Goal: Transaction & Acquisition: Book appointment/travel/reservation

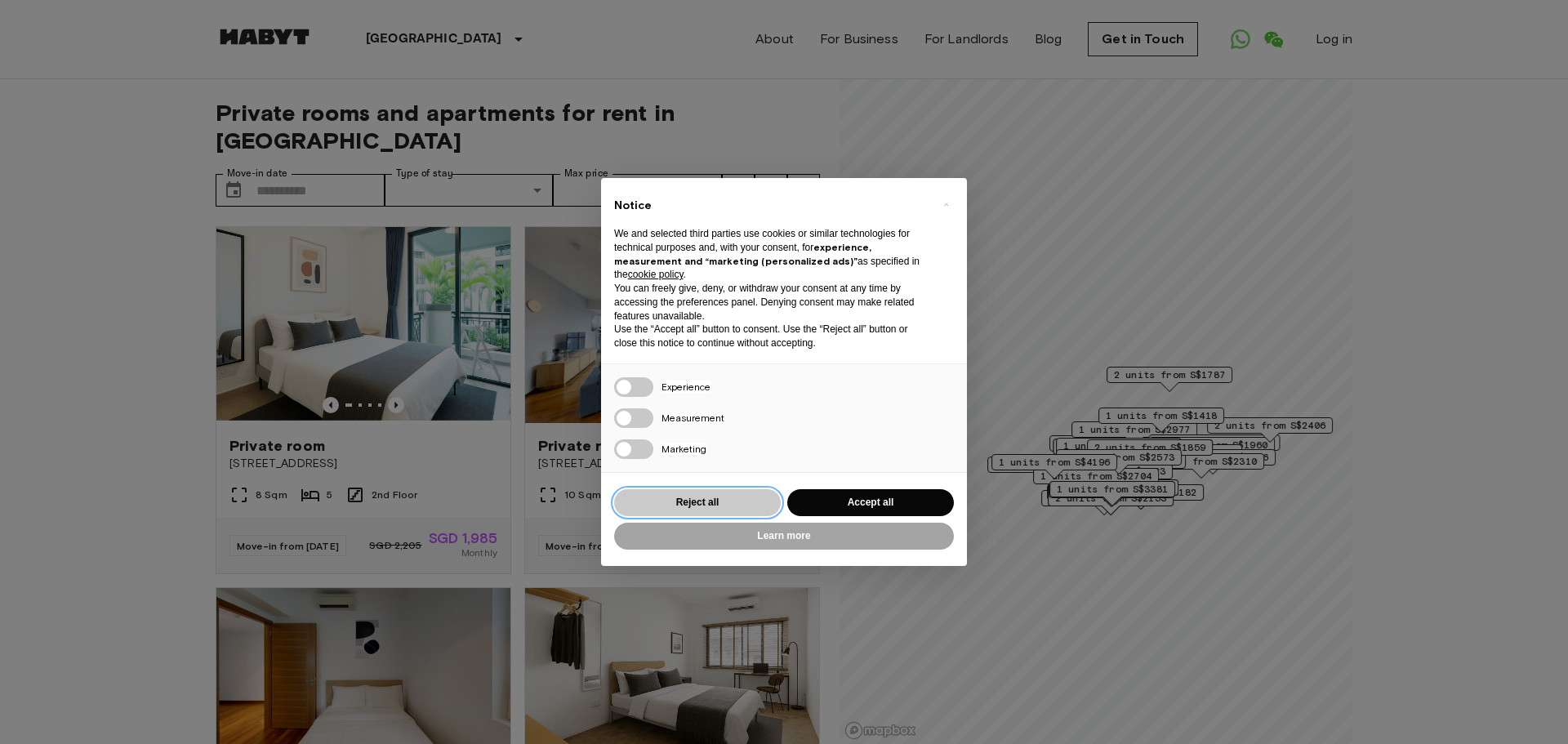
drag, startPoint x: 0, startPoint y: 0, endPoint x: 733, endPoint y: 499, distance: 886.7
click at [733, 499] on button "Reject all" at bounding box center [696, 503] width 166 height 27
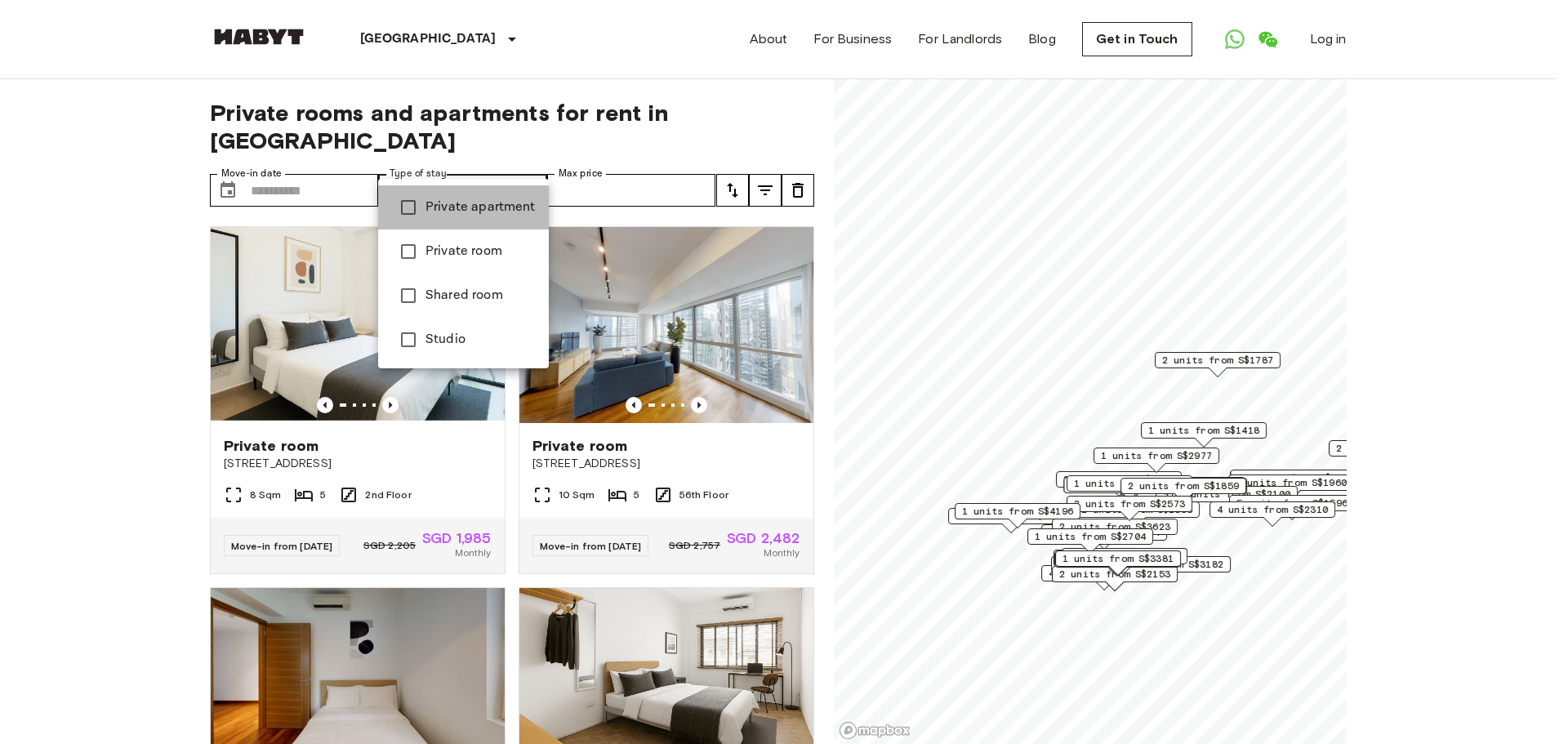
click at [464, 203] on span "Private apartment" at bounding box center [480, 207] width 110 height 20
type input "**********"
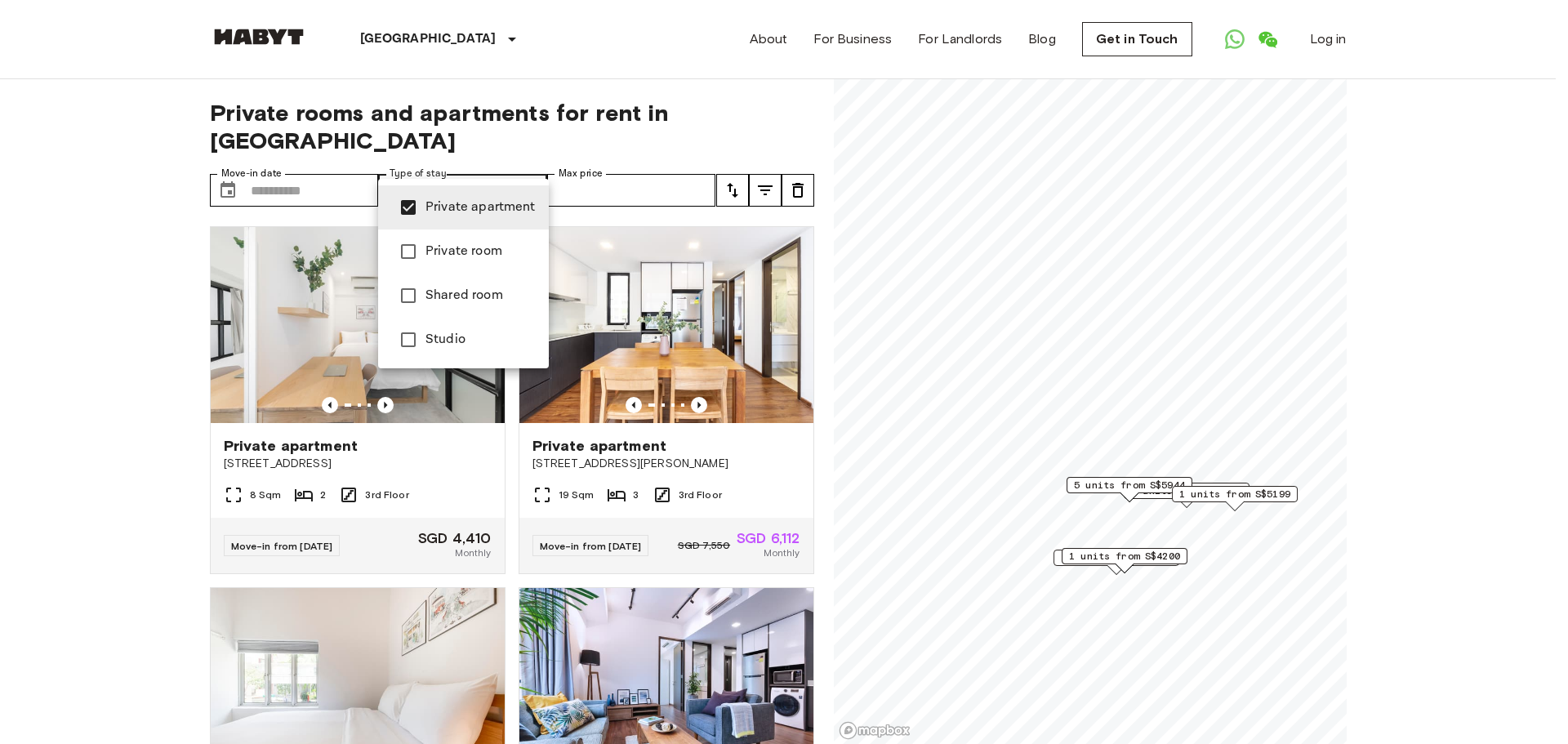
click at [735, 163] on div at bounding box center [784, 372] width 1568 height 744
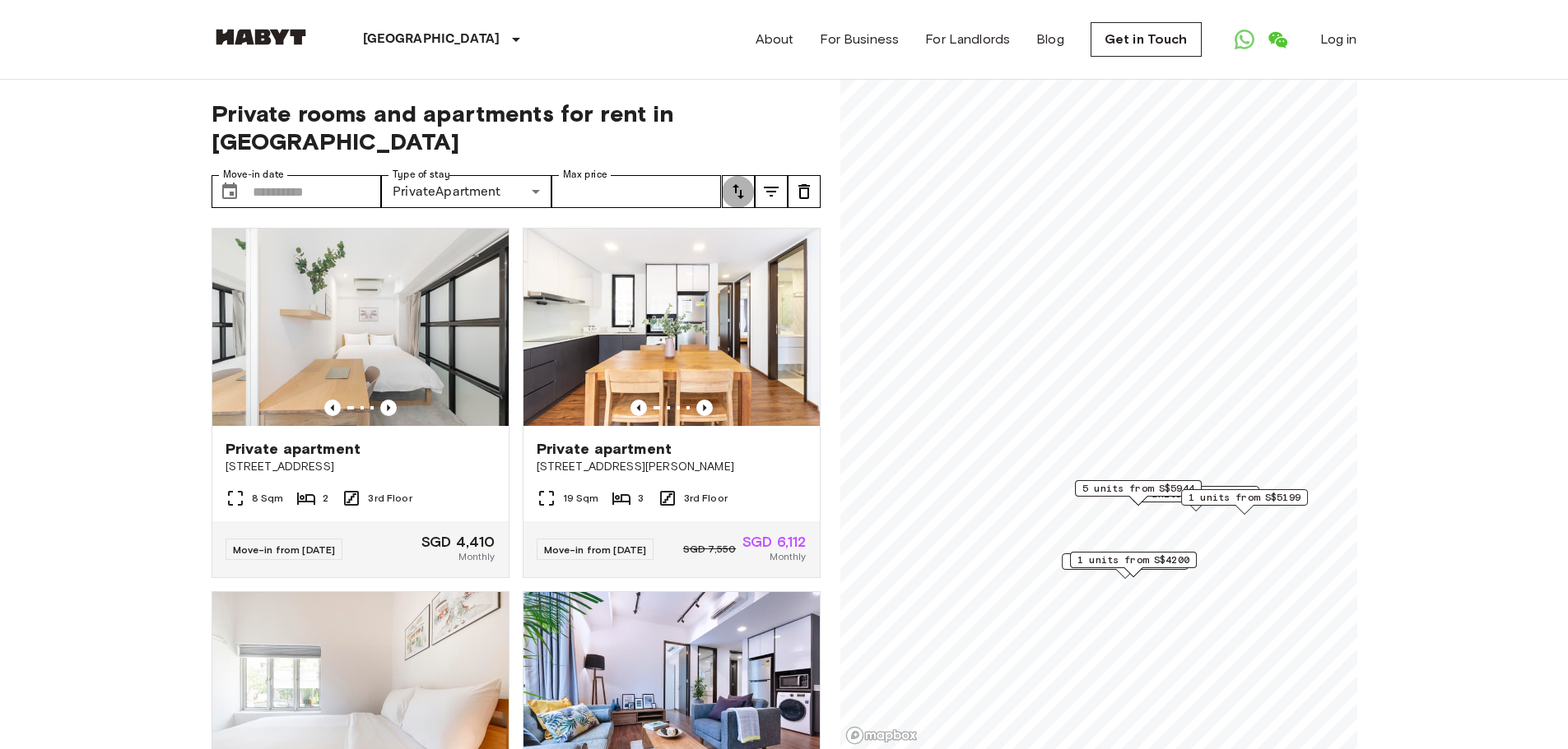
click at [741, 184] on icon "tune" at bounding box center [738, 192] width 11 height 15
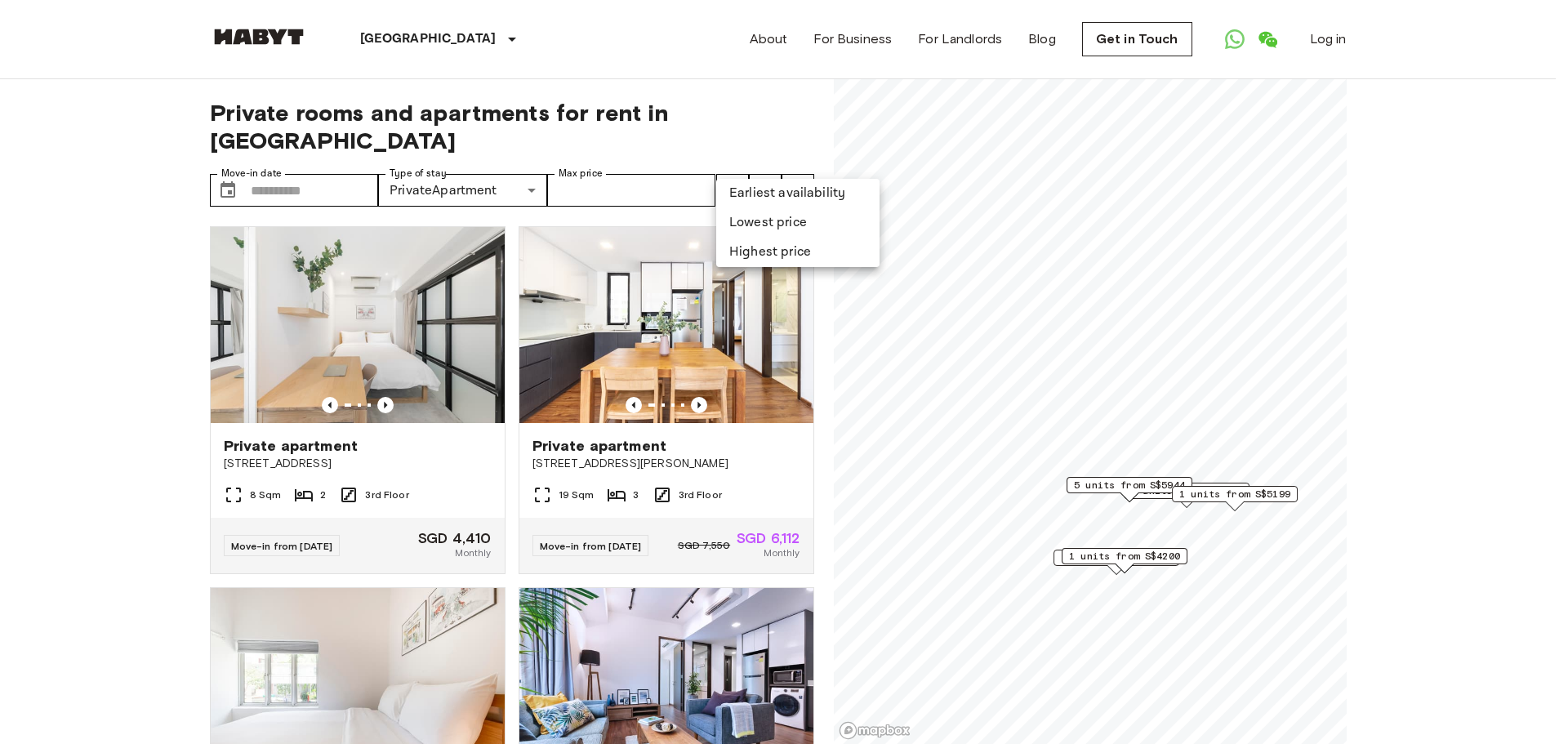
click at [763, 163] on div at bounding box center [784, 372] width 1568 height 744
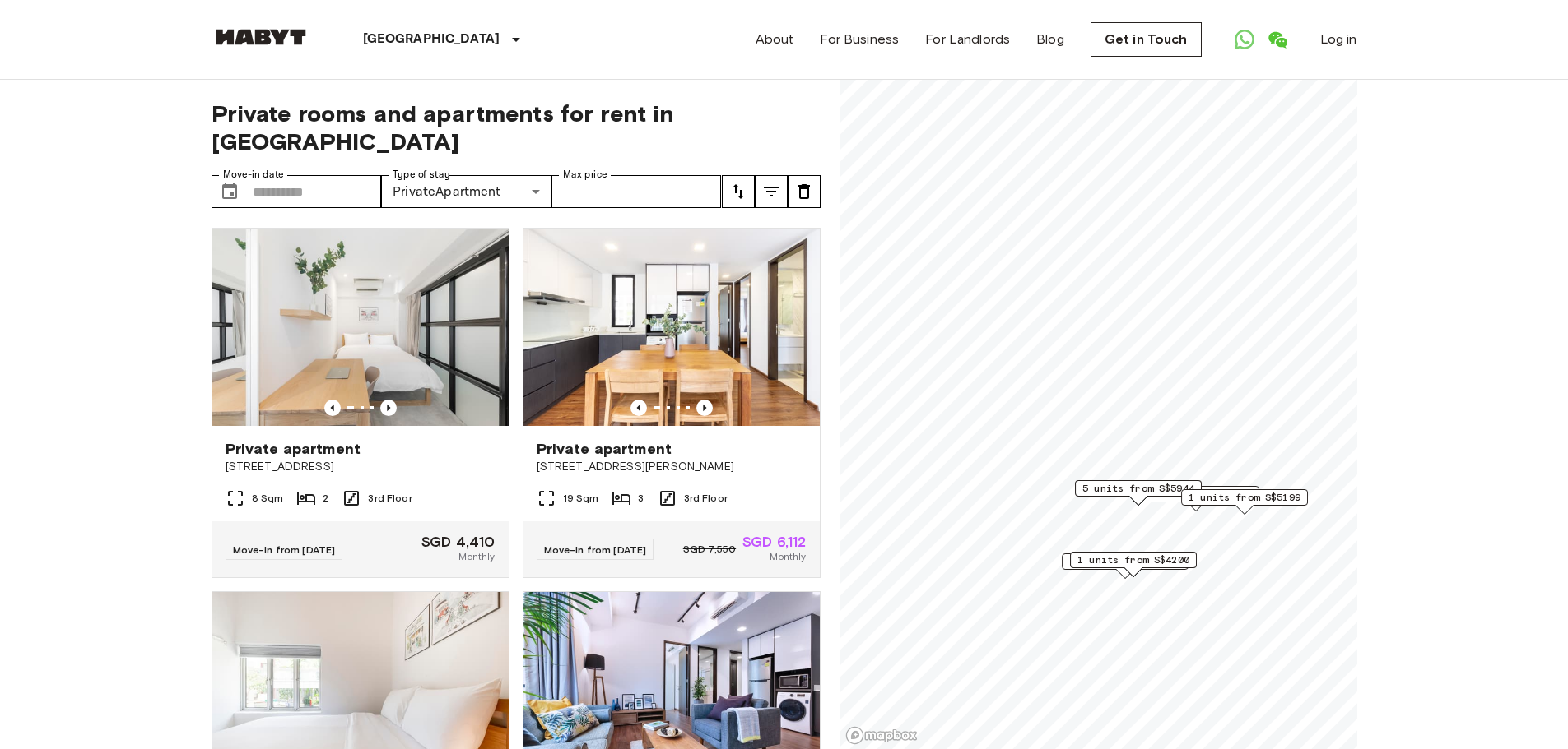
click at [769, 187] on icon "tune" at bounding box center [771, 192] width 15 height 10
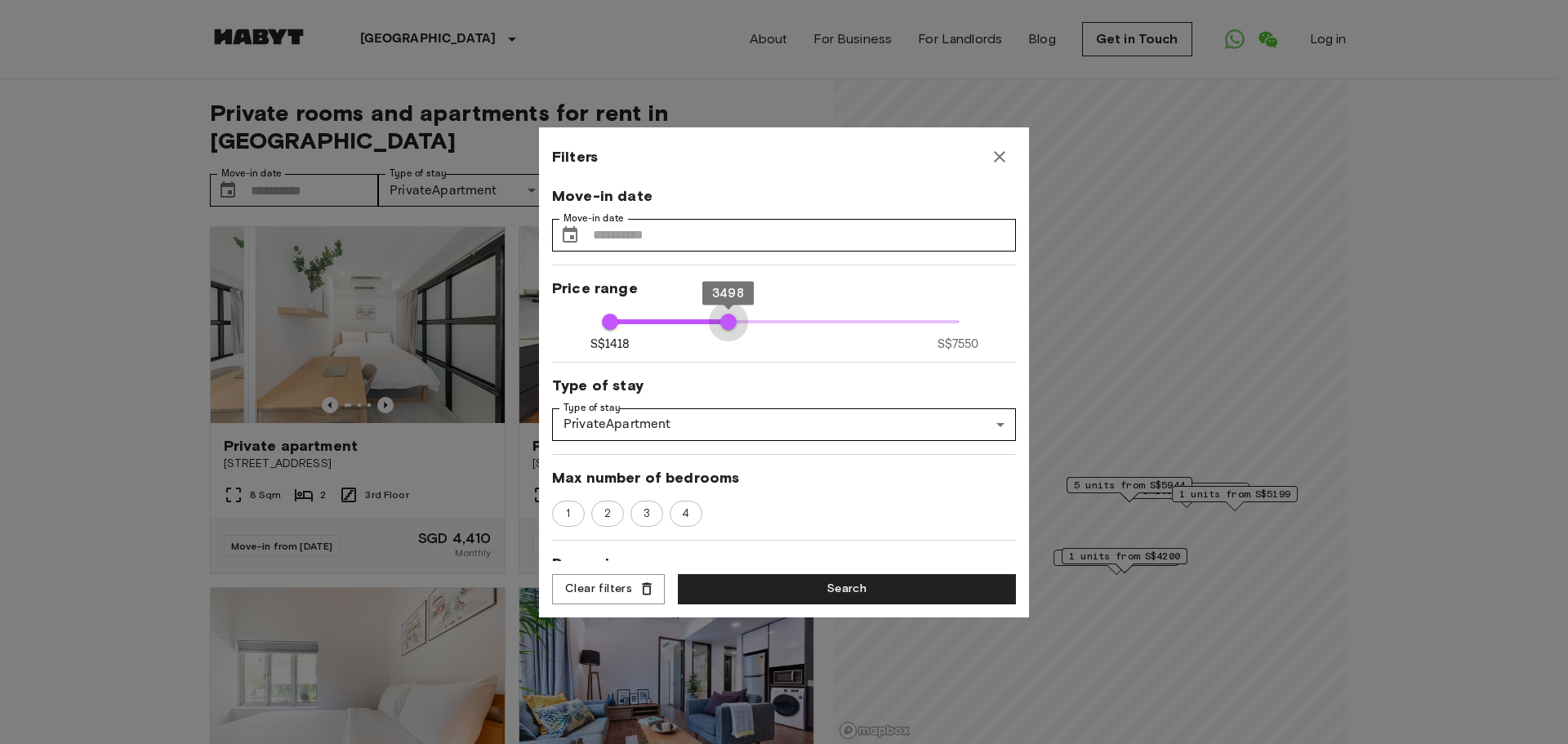
type input "****"
drag, startPoint x: 951, startPoint y: 323, endPoint x: 718, endPoint y: 322, distance: 233.0
click at [718, 322] on span "3398" at bounding box center [723, 322] width 17 height 17
click at [600, 518] on span "2" at bounding box center [607, 514] width 24 height 17
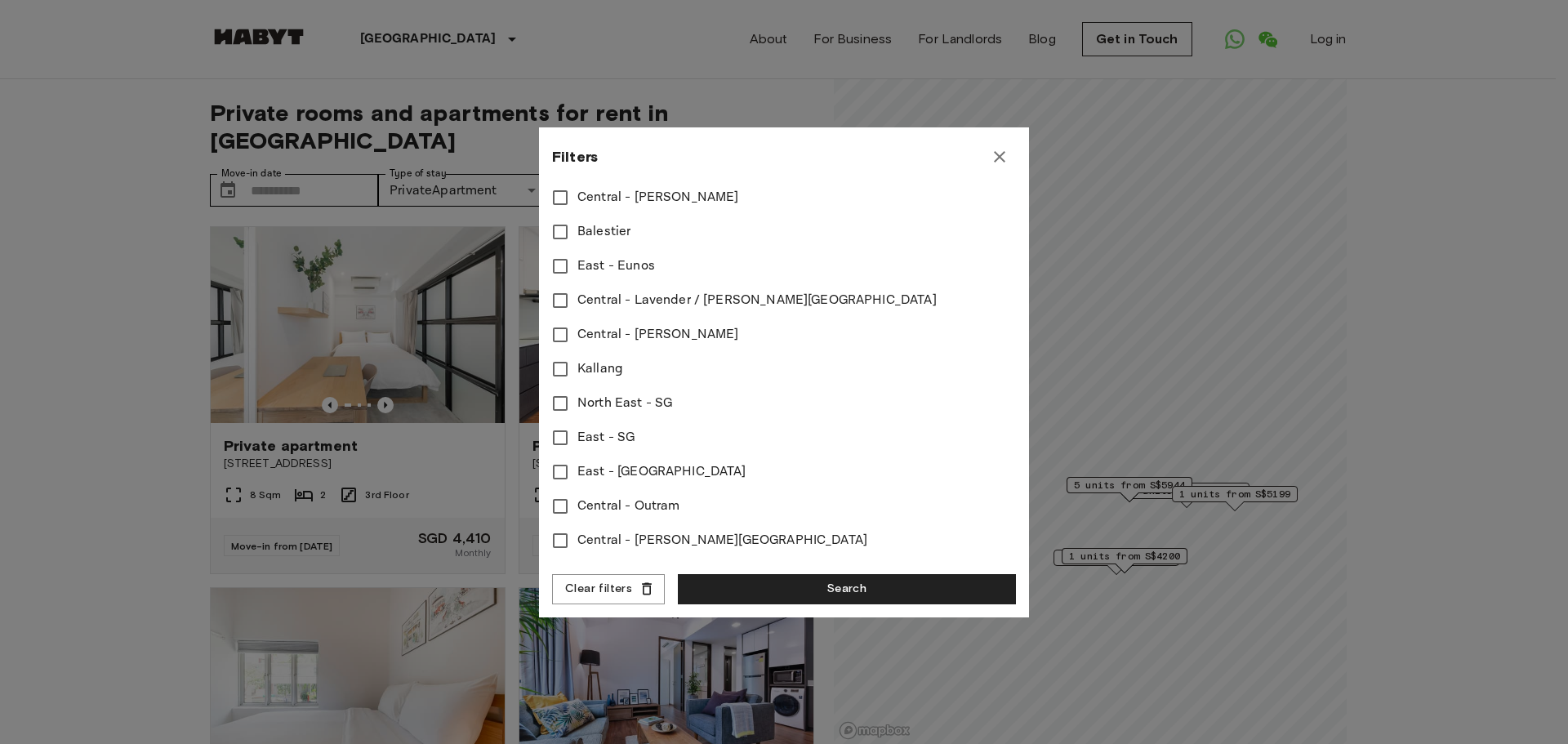
scroll to position [751, 0]
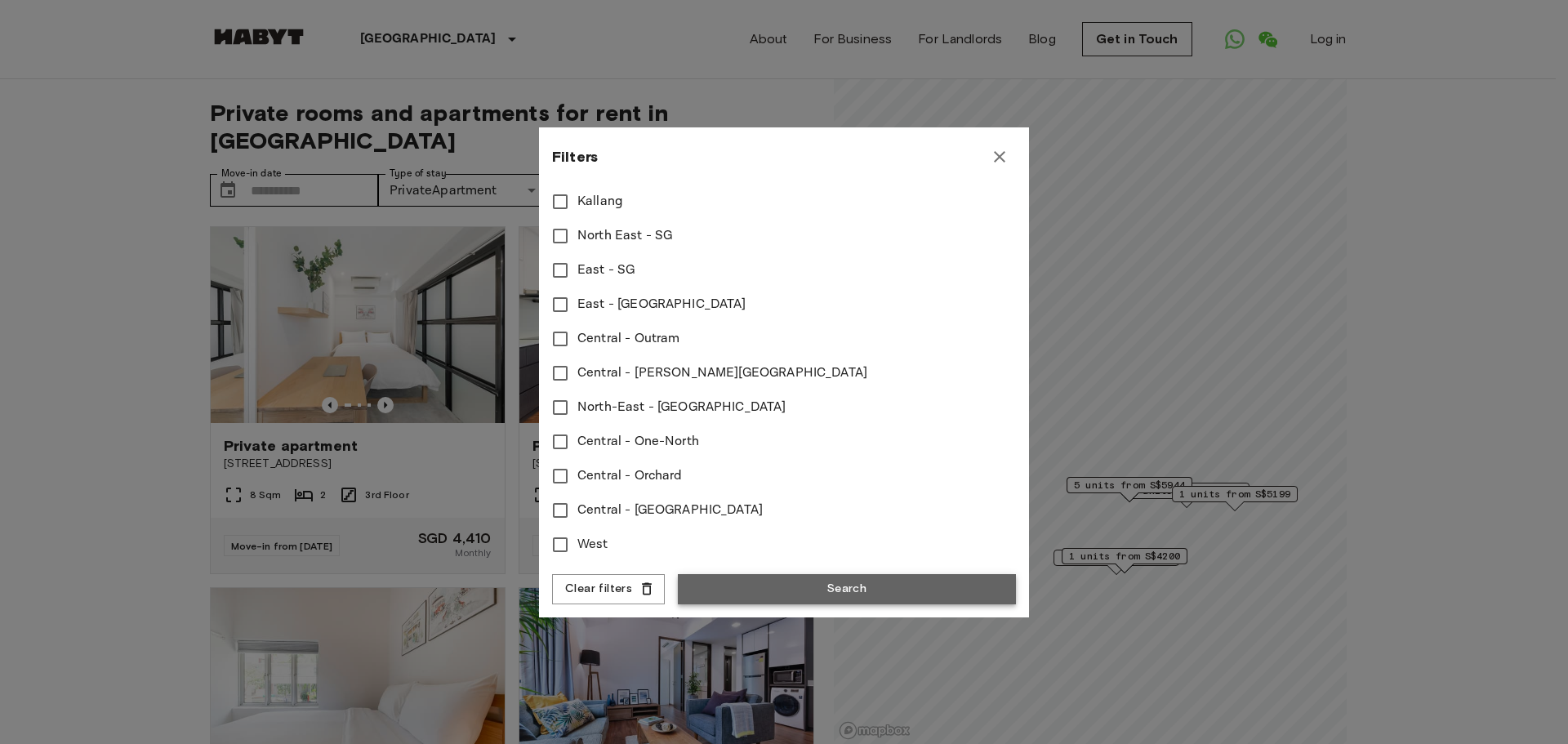
click at [875, 587] on button "Search" at bounding box center [847, 589] width 338 height 31
type input "****"
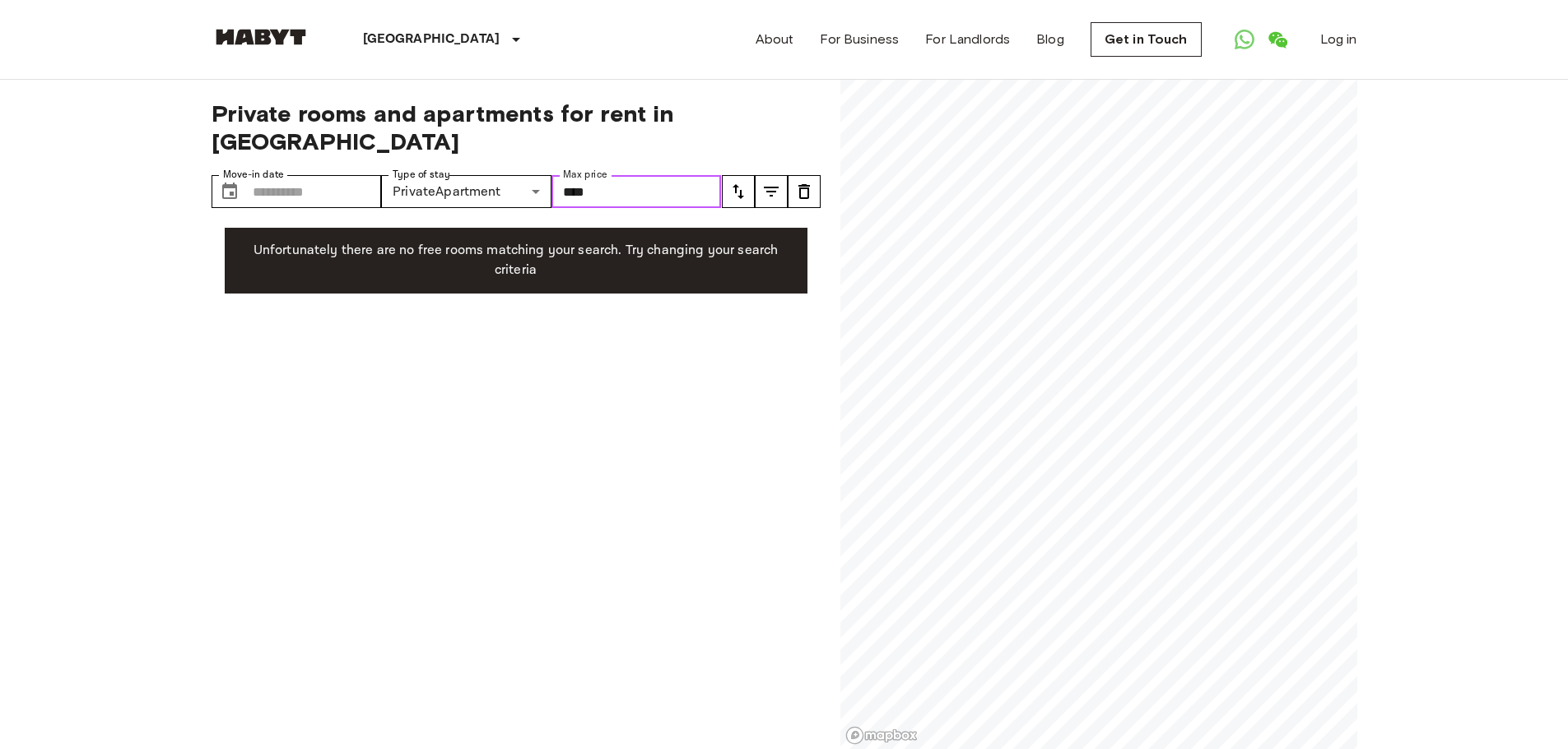
click at [678, 175] on input "****" at bounding box center [636, 191] width 170 height 33
drag, startPoint x: 678, startPoint y: 160, endPoint x: 496, endPoint y: 164, distance: 182.0
click at [496, 175] on div "**********" at bounding box center [466, 191] width 510 height 33
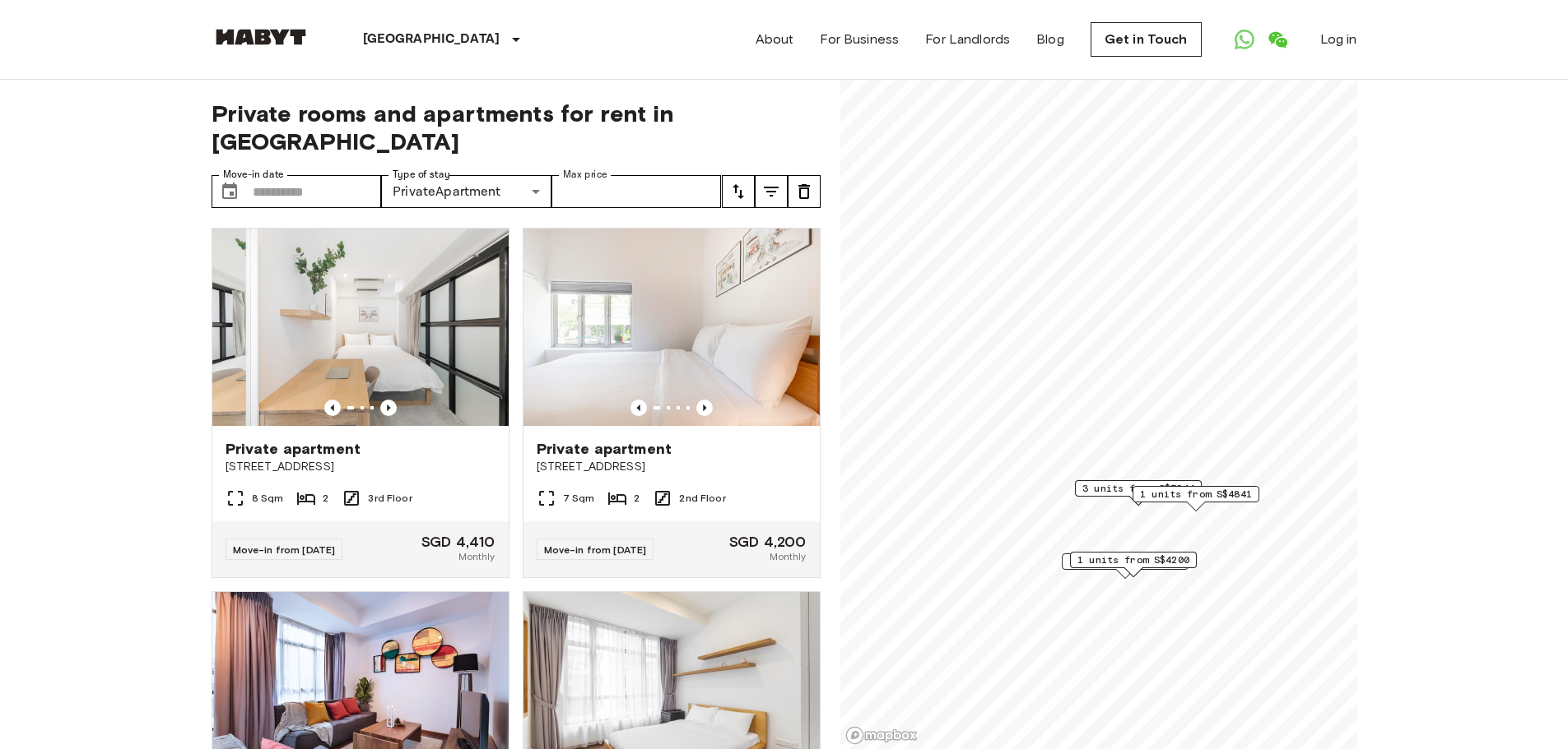
click at [769, 181] on icon "tune" at bounding box center [771, 191] width 20 height 20
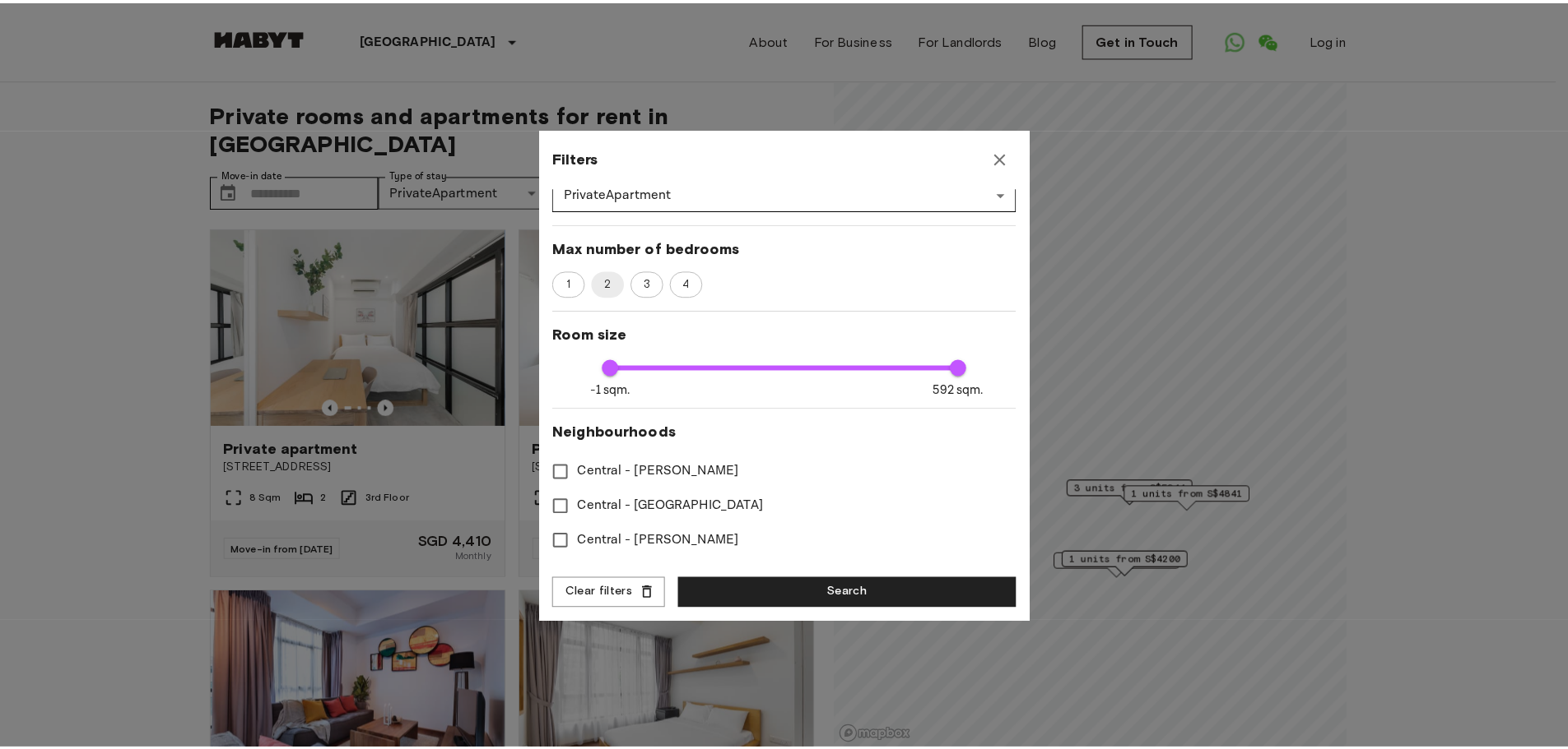
scroll to position [247, 0]
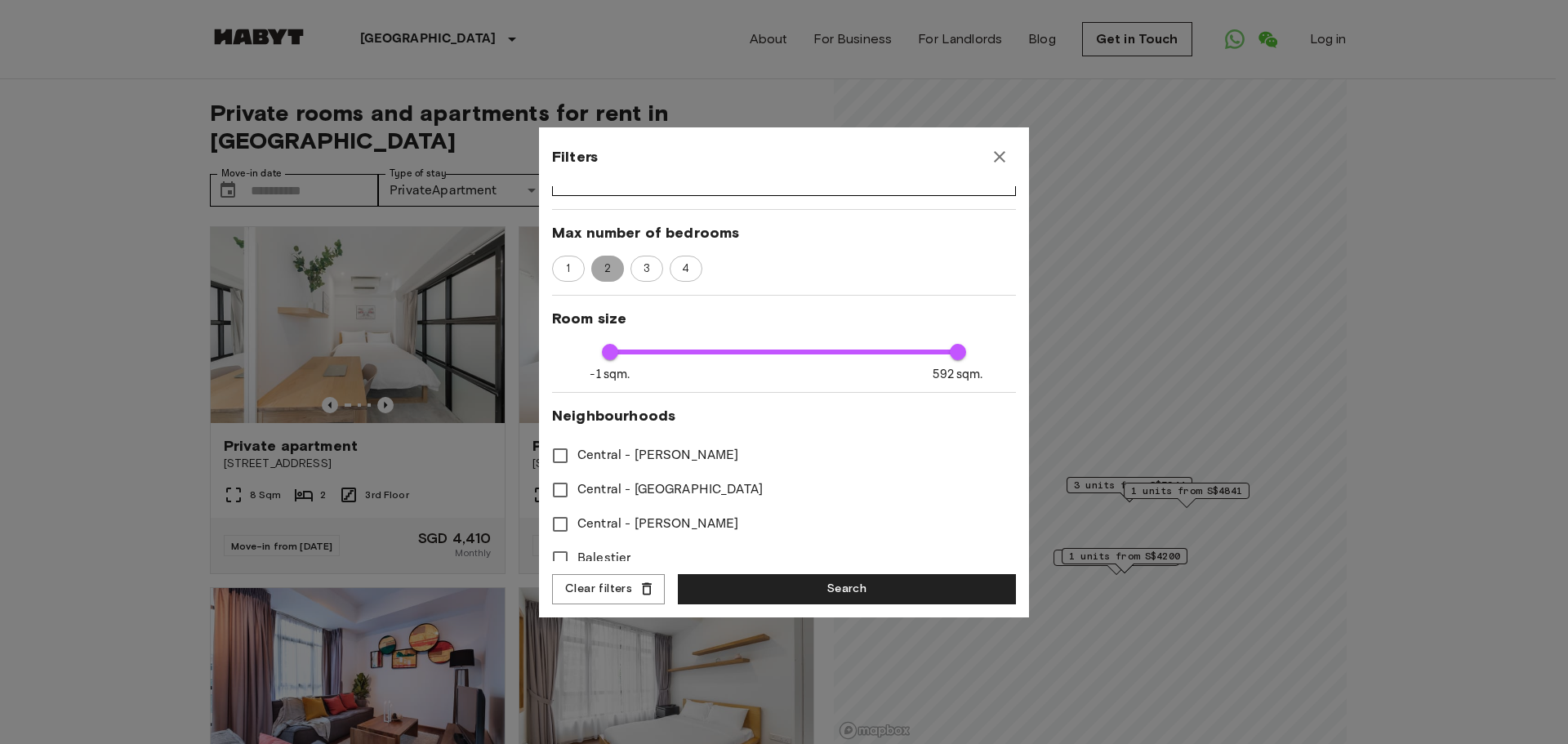
click at [611, 274] on span "2" at bounding box center [607, 269] width 26 height 17
drag, startPoint x: 607, startPoint y: 271, endPoint x: 632, endPoint y: 294, distance: 34.0
click at [607, 271] on span "2" at bounding box center [607, 269] width 24 height 17
type input "****"
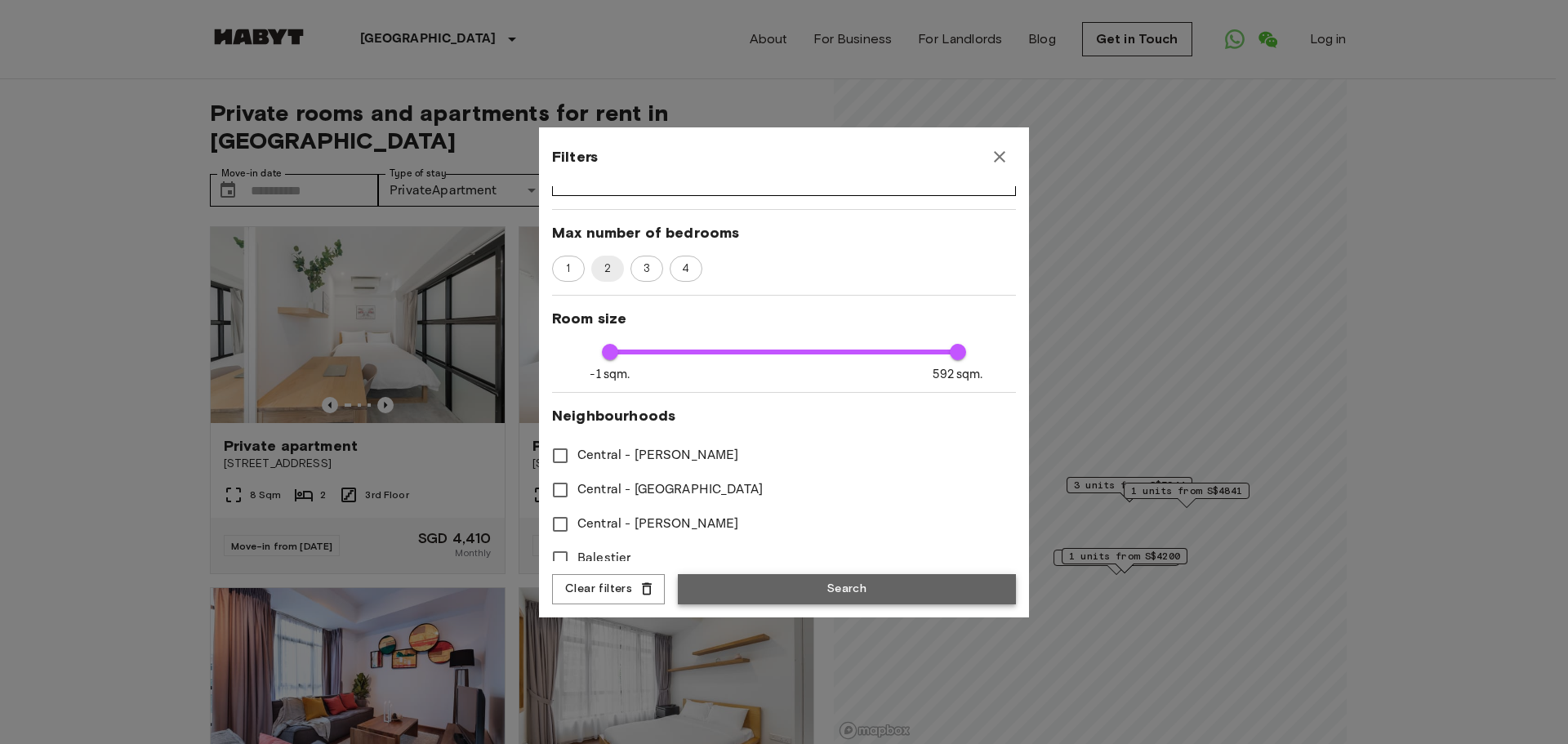
click at [844, 592] on button "Search" at bounding box center [847, 589] width 338 height 31
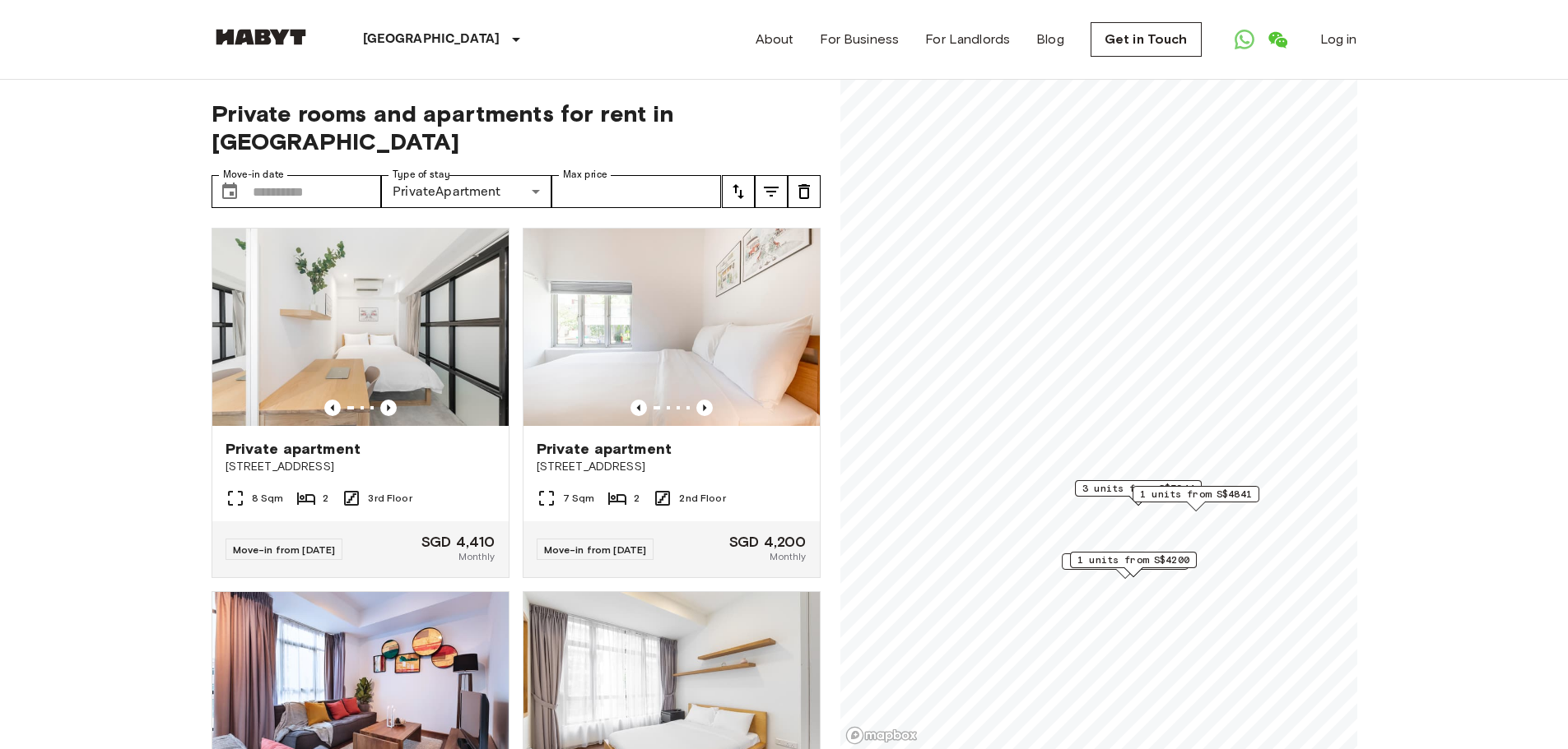
scroll to position [82, 0]
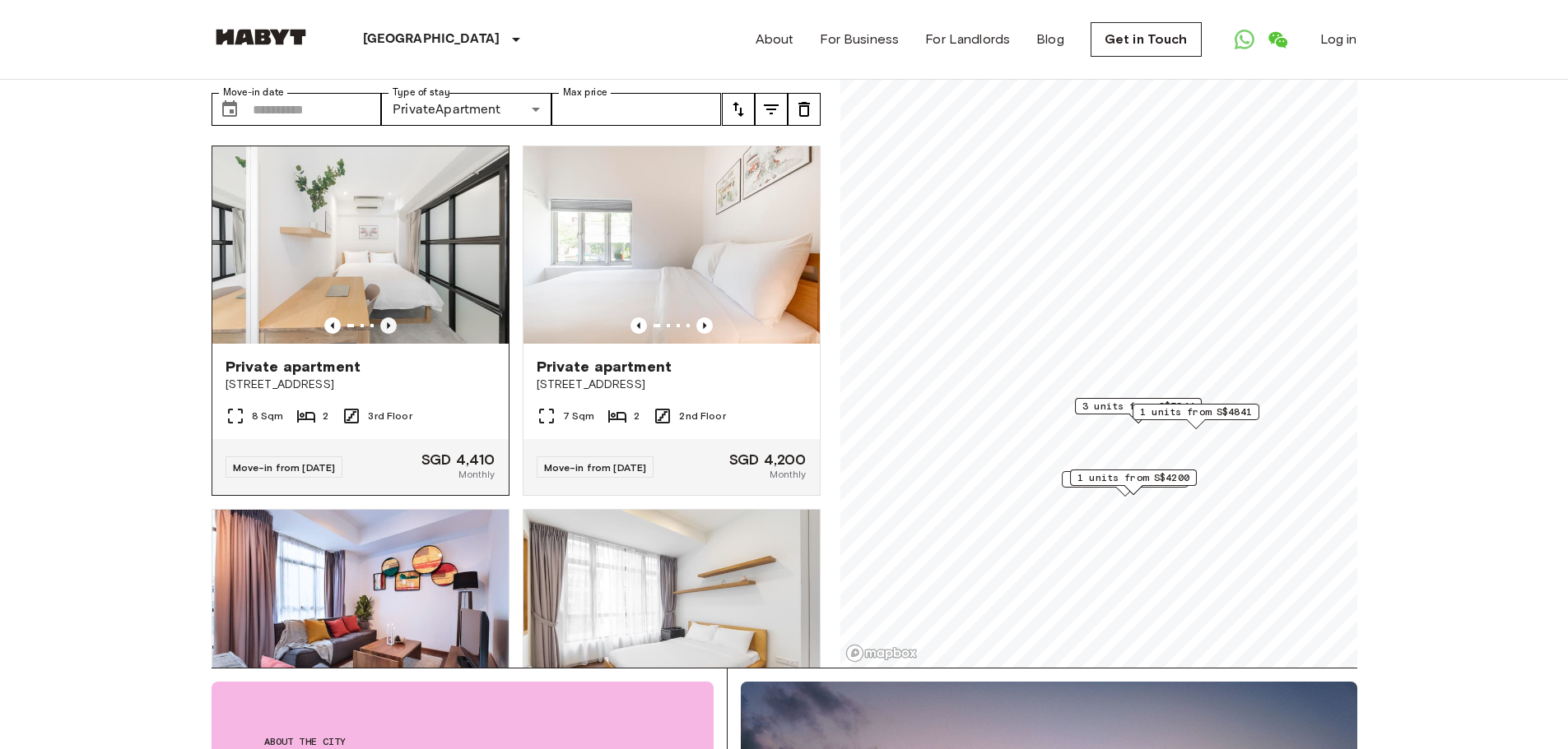
click at [386, 318] on icon "Previous image" at bounding box center [388, 326] width 17 height 17
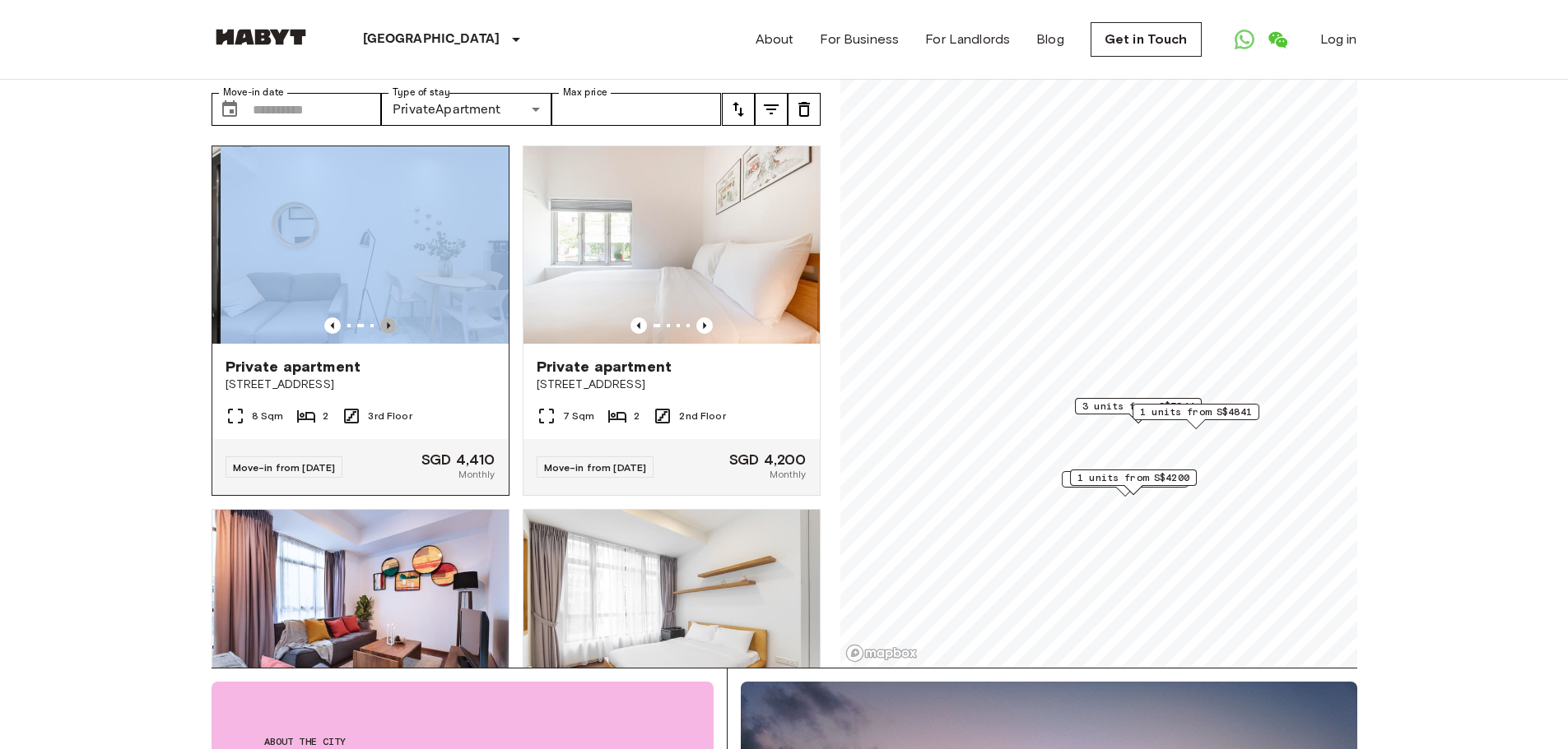
click at [386, 318] on icon "Previous image" at bounding box center [388, 326] width 17 height 17
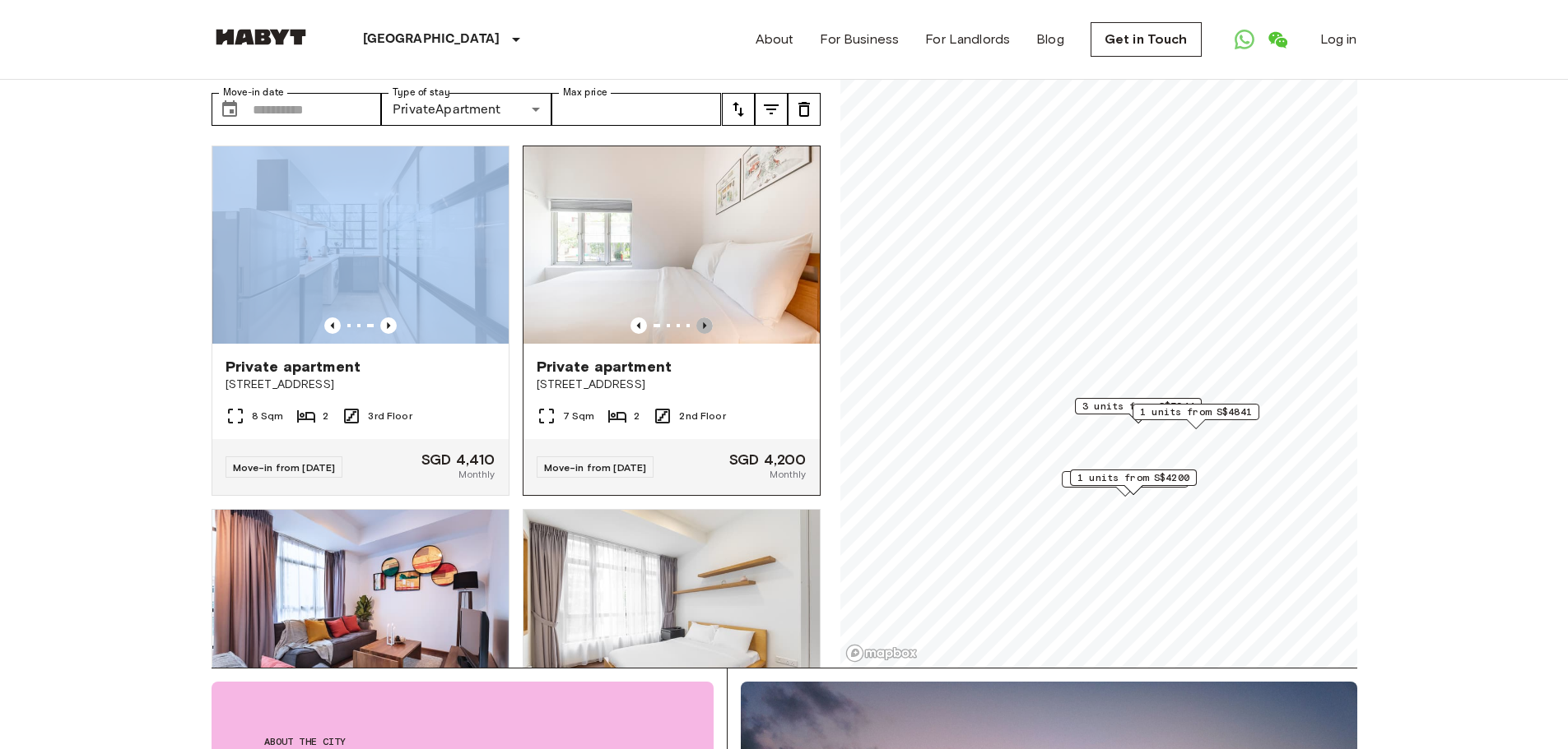
click at [696, 318] on icon "Previous image" at bounding box center [704, 326] width 17 height 17
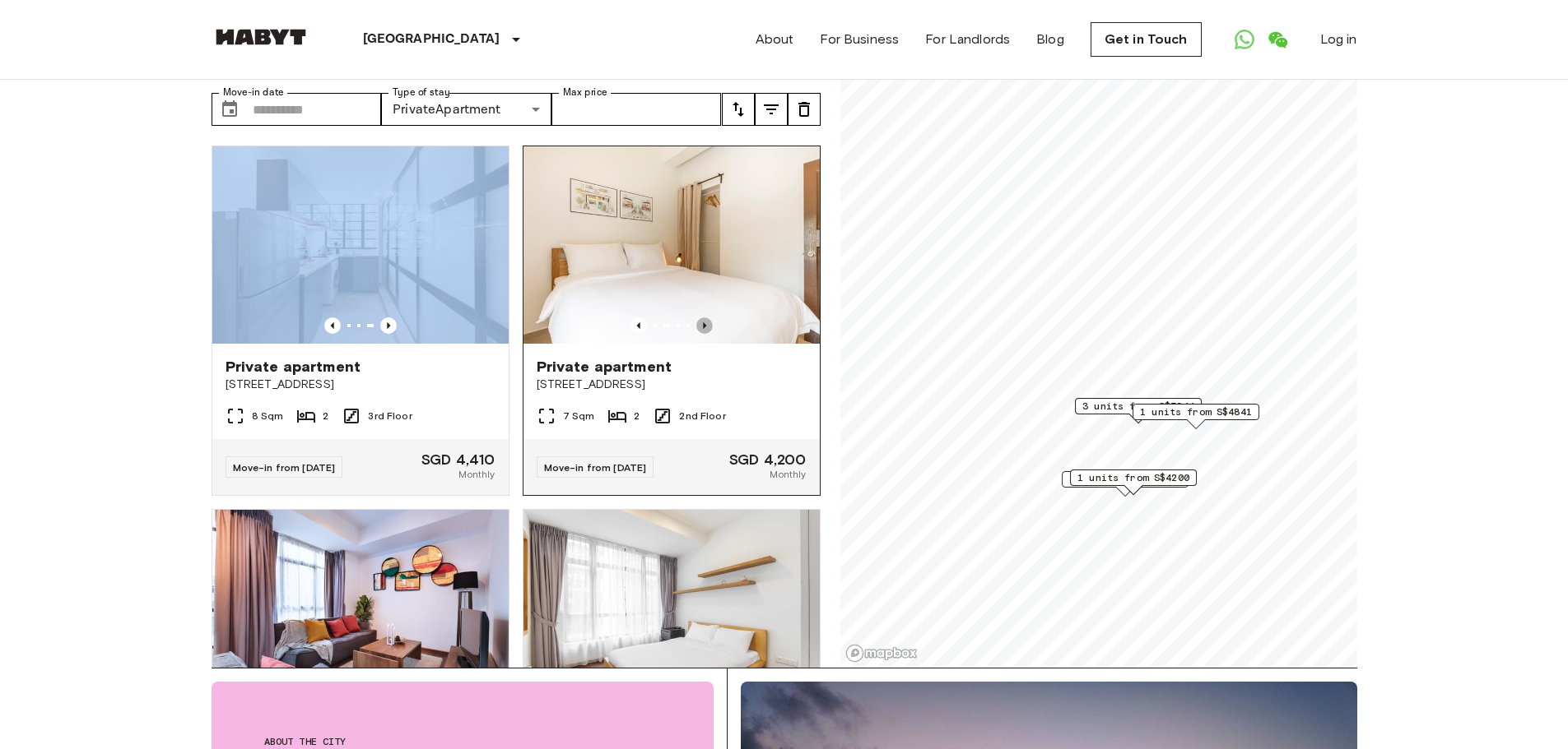
click at [696, 318] on icon "Previous image" at bounding box center [704, 326] width 17 height 17
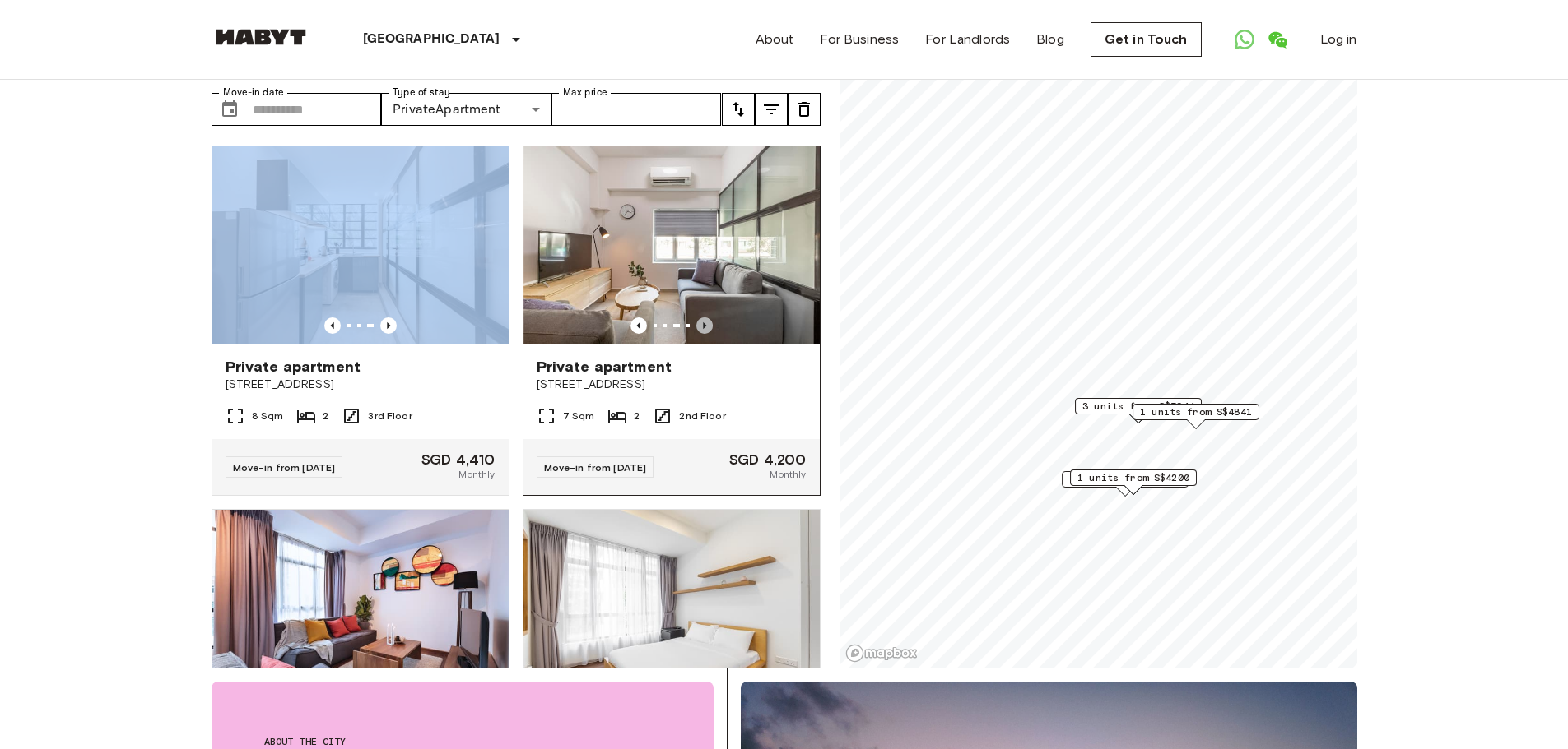
click at [696, 318] on icon "Previous image" at bounding box center [704, 326] width 17 height 17
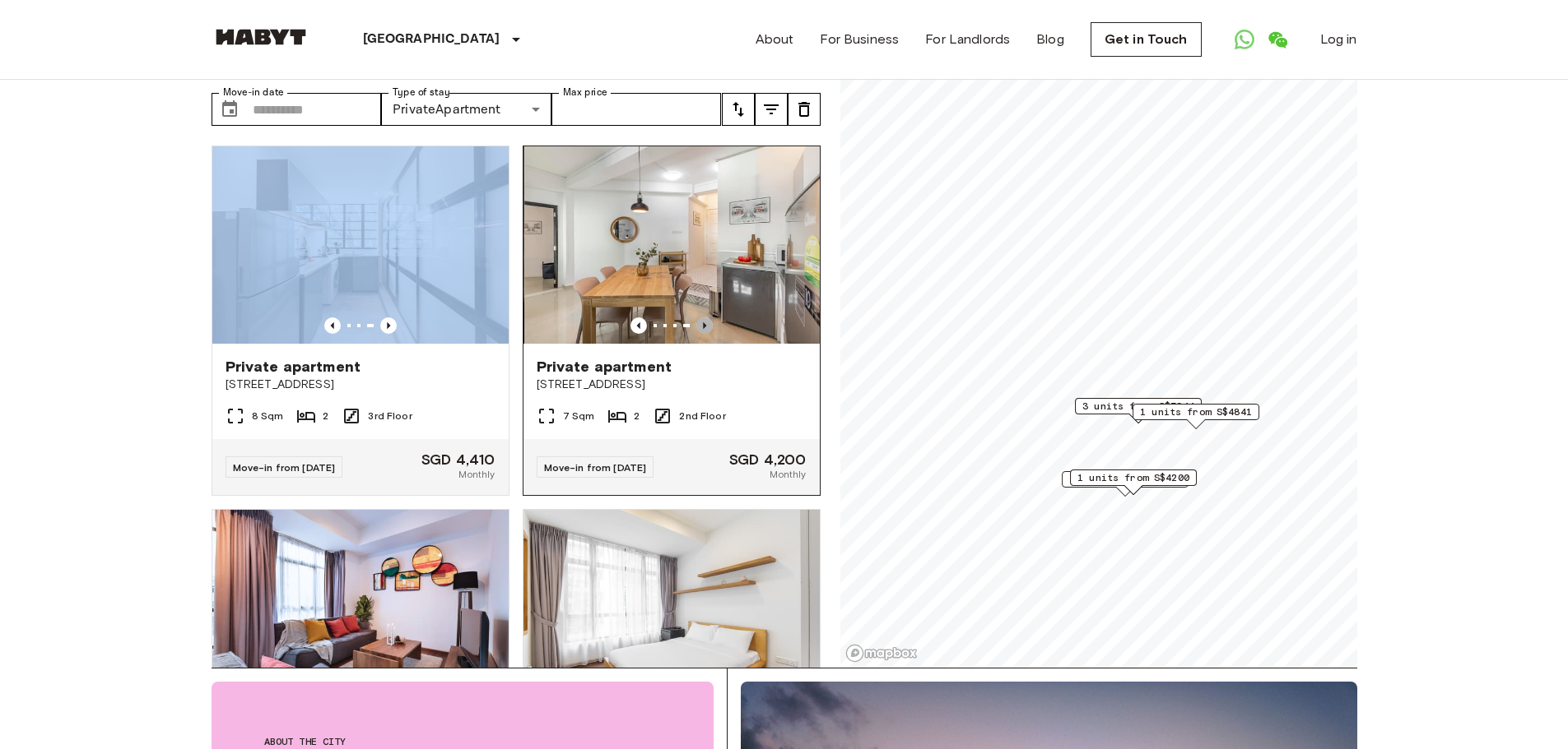
click at [696, 318] on icon "Previous image" at bounding box center [704, 326] width 17 height 17
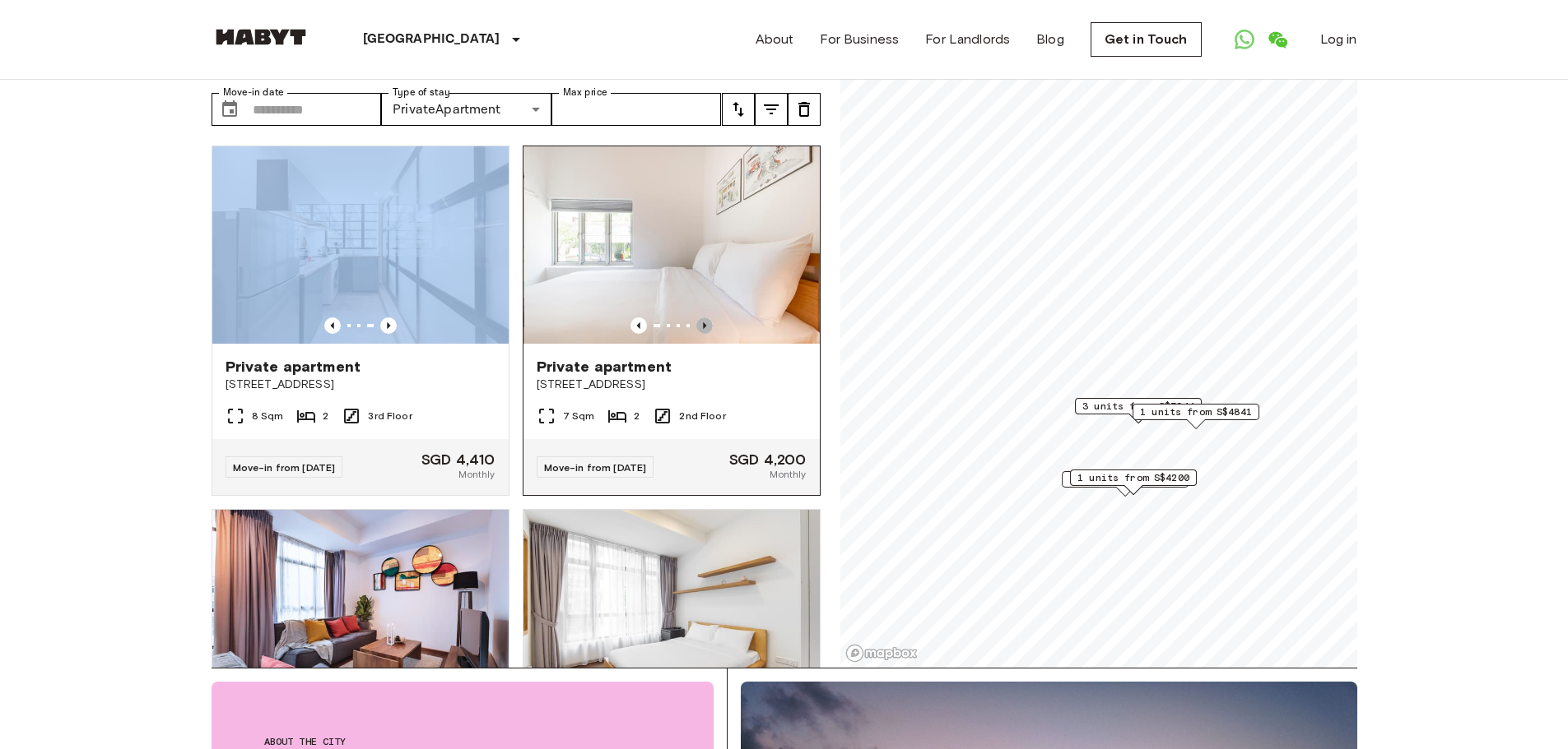
click at [696, 318] on icon "Previous image" at bounding box center [704, 326] width 17 height 17
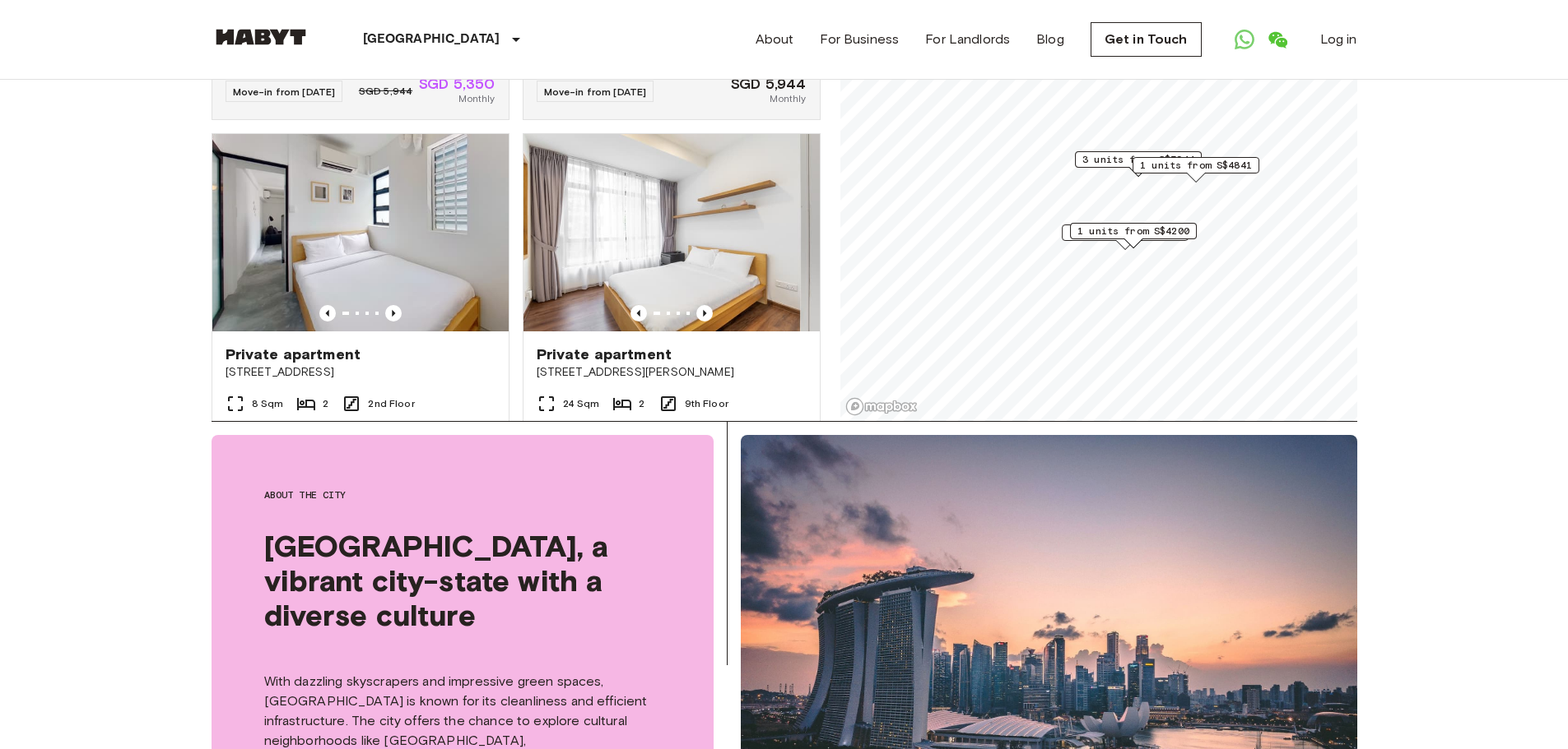
scroll to position [494, 0]
click at [696, 304] on icon "Previous image" at bounding box center [704, 312] width 17 height 17
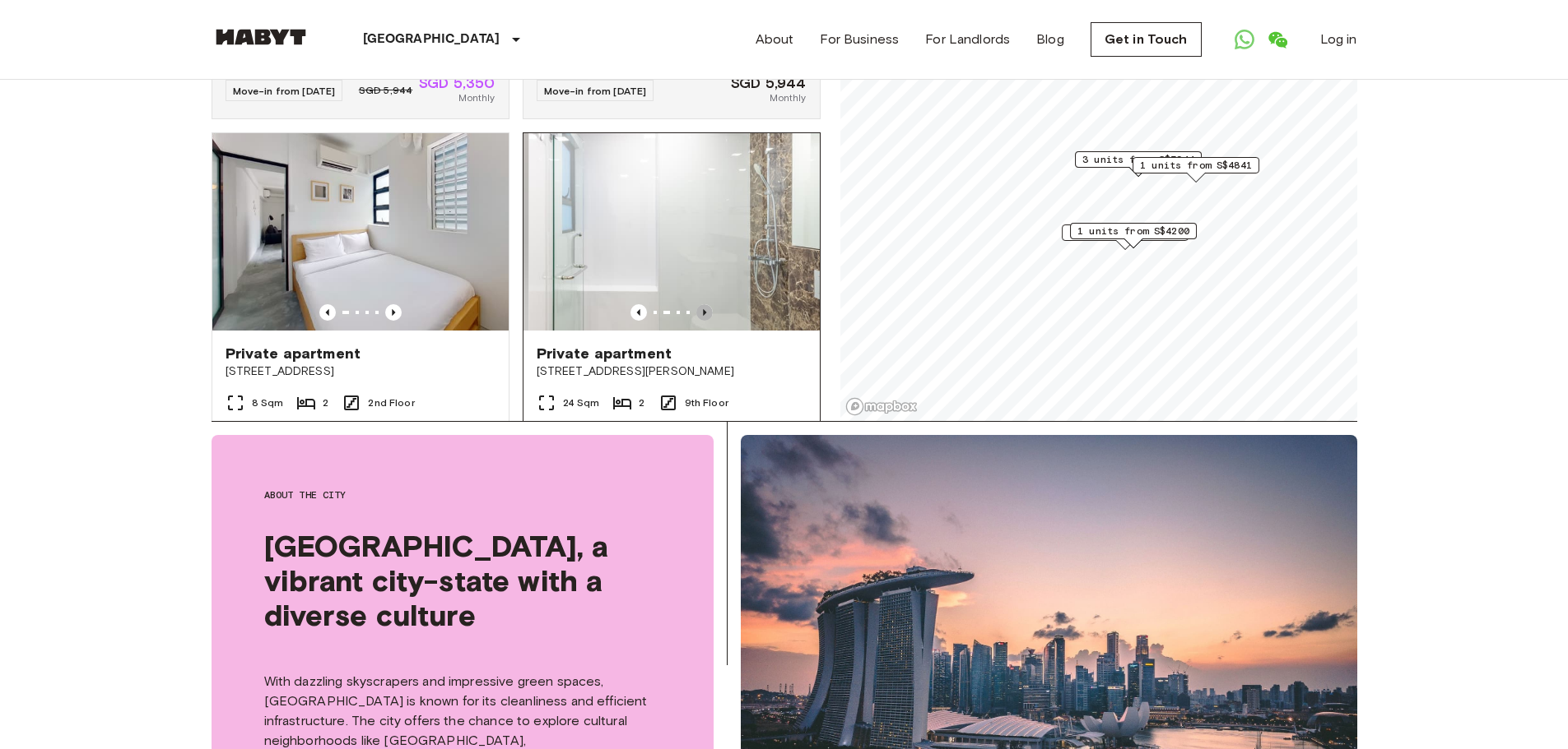
click at [696, 304] on icon "Previous image" at bounding box center [704, 312] width 17 height 17
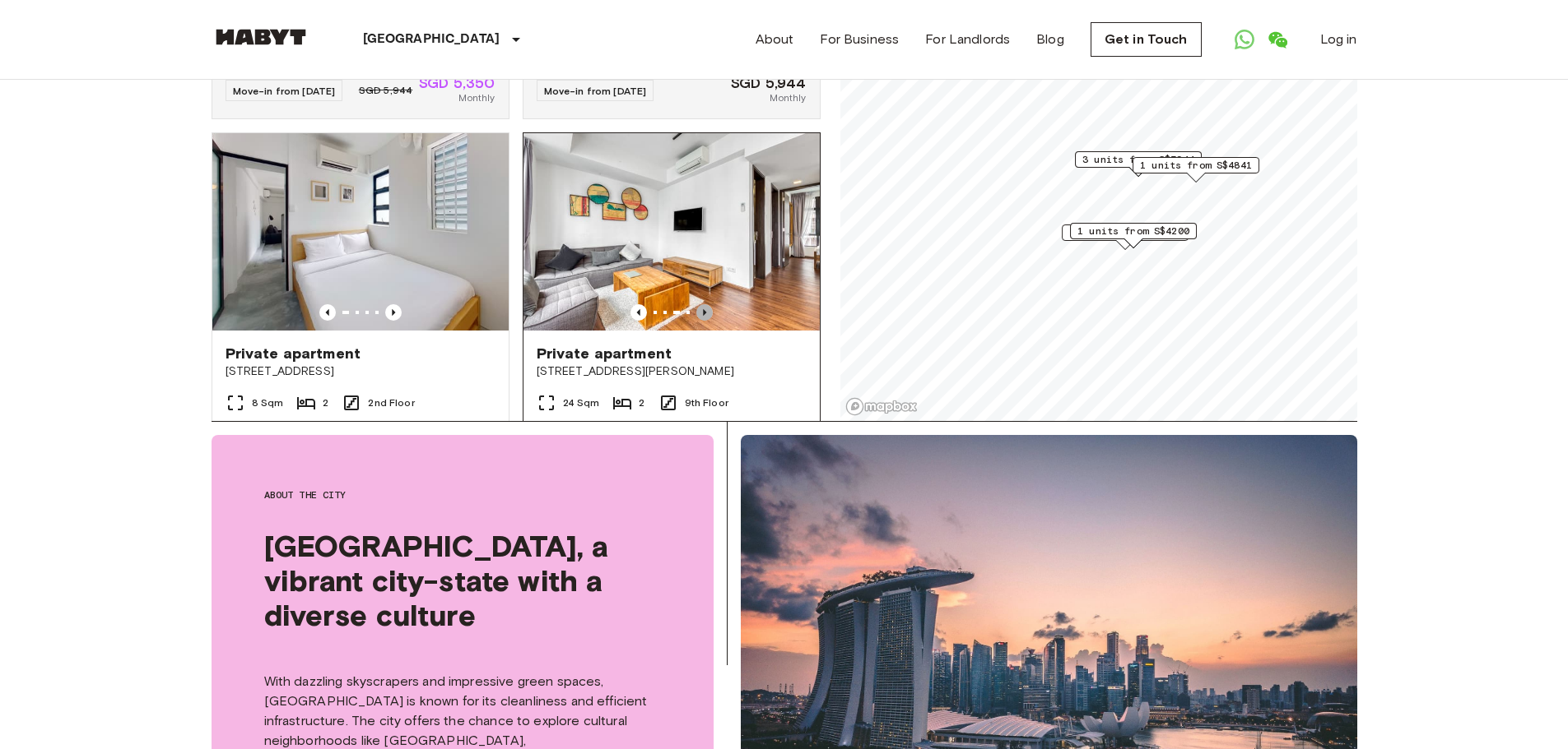
click at [696, 304] on icon "Previous image" at bounding box center [704, 312] width 17 height 17
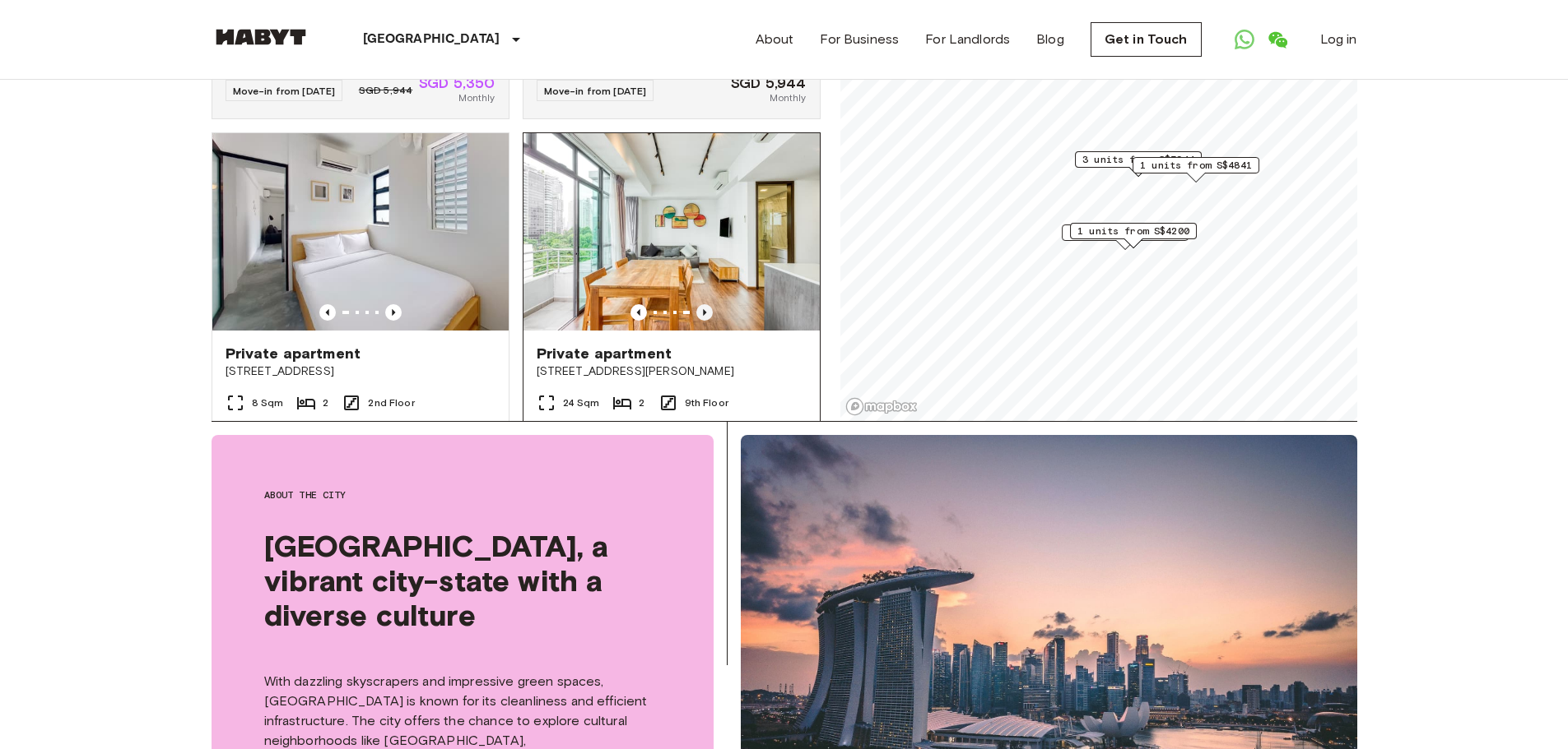
click at [696, 304] on icon "Previous image" at bounding box center [704, 312] width 17 height 17
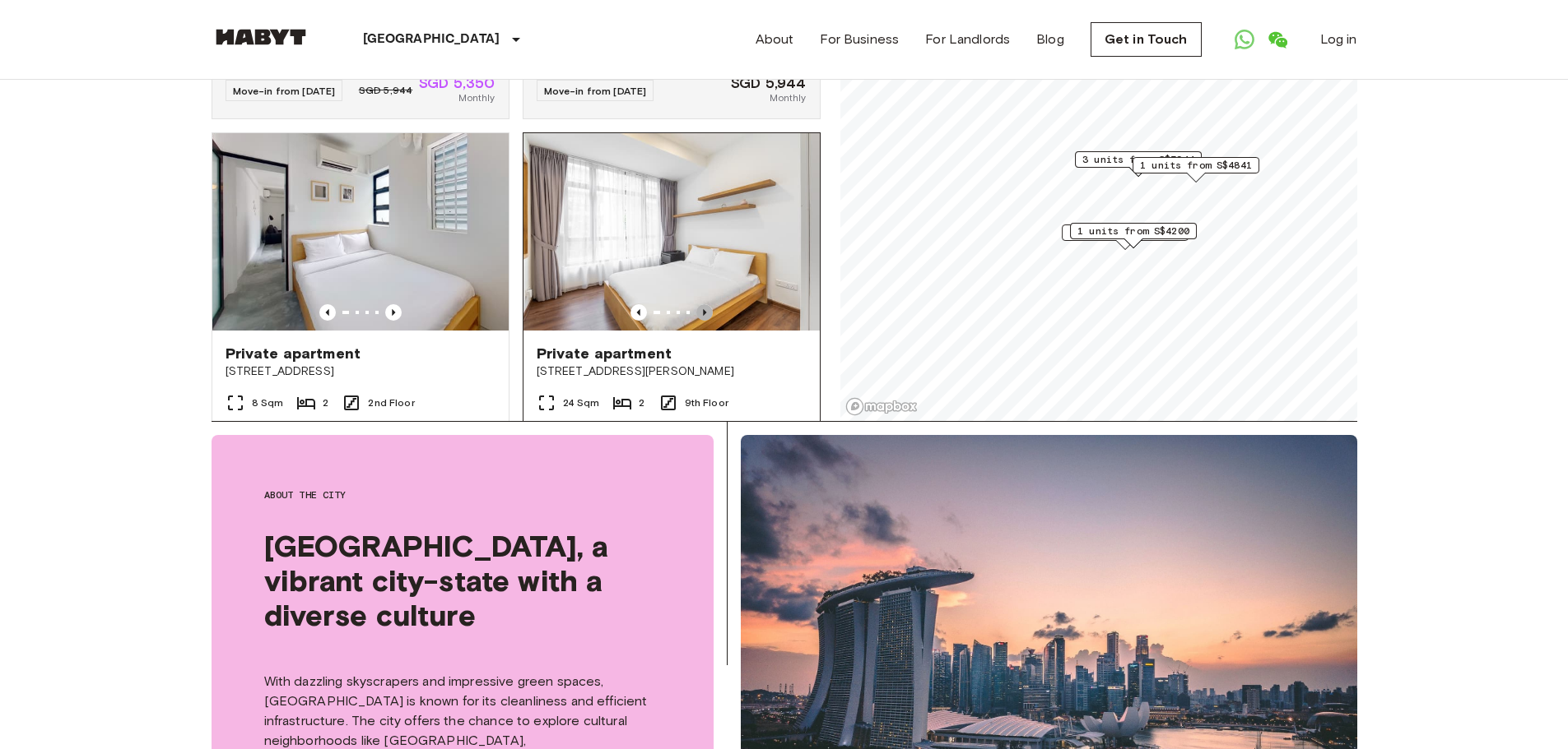
click at [696, 304] on icon "Previous image" at bounding box center [704, 312] width 17 height 17
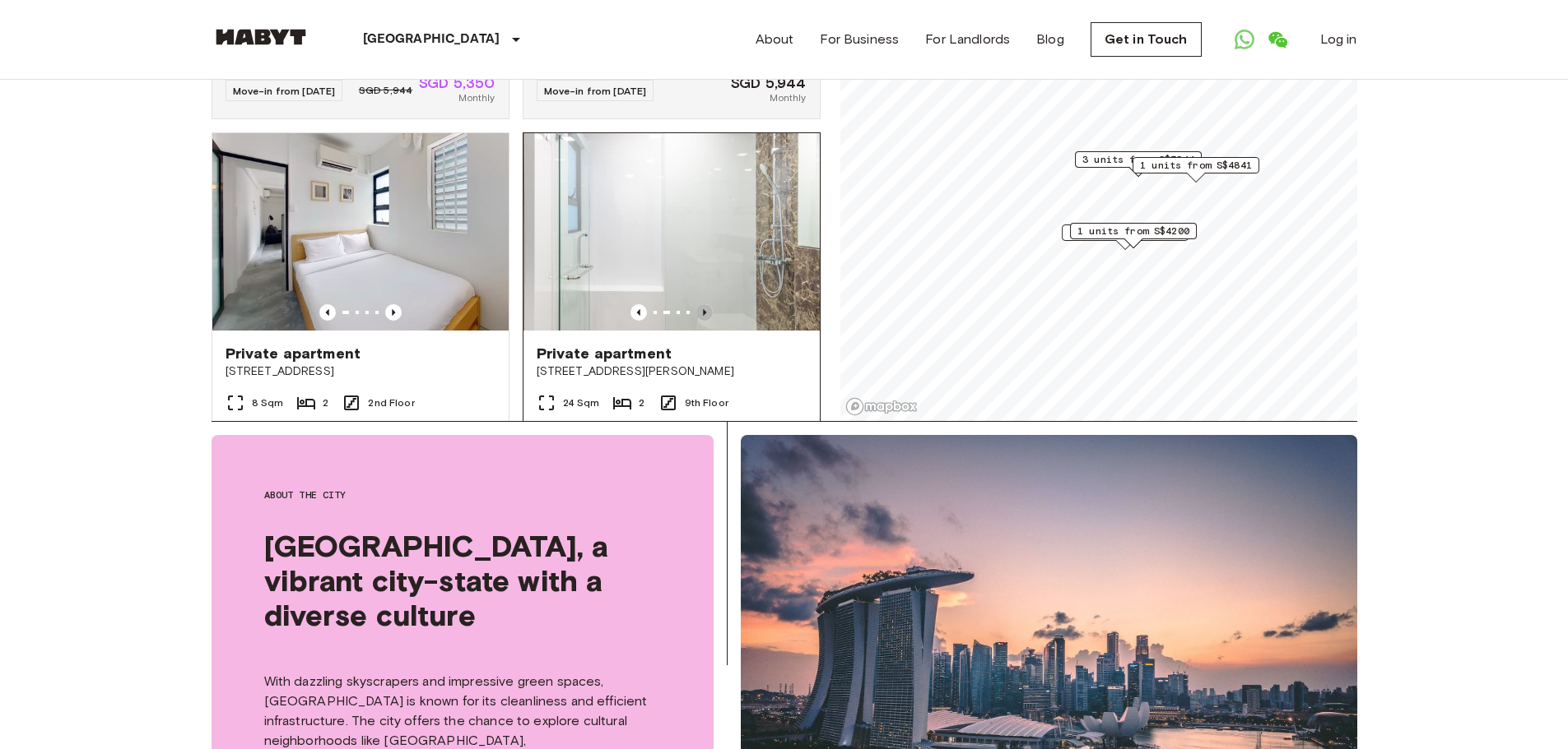
click at [696, 304] on icon "Previous image" at bounding box center [704, 312] width 17 height 17
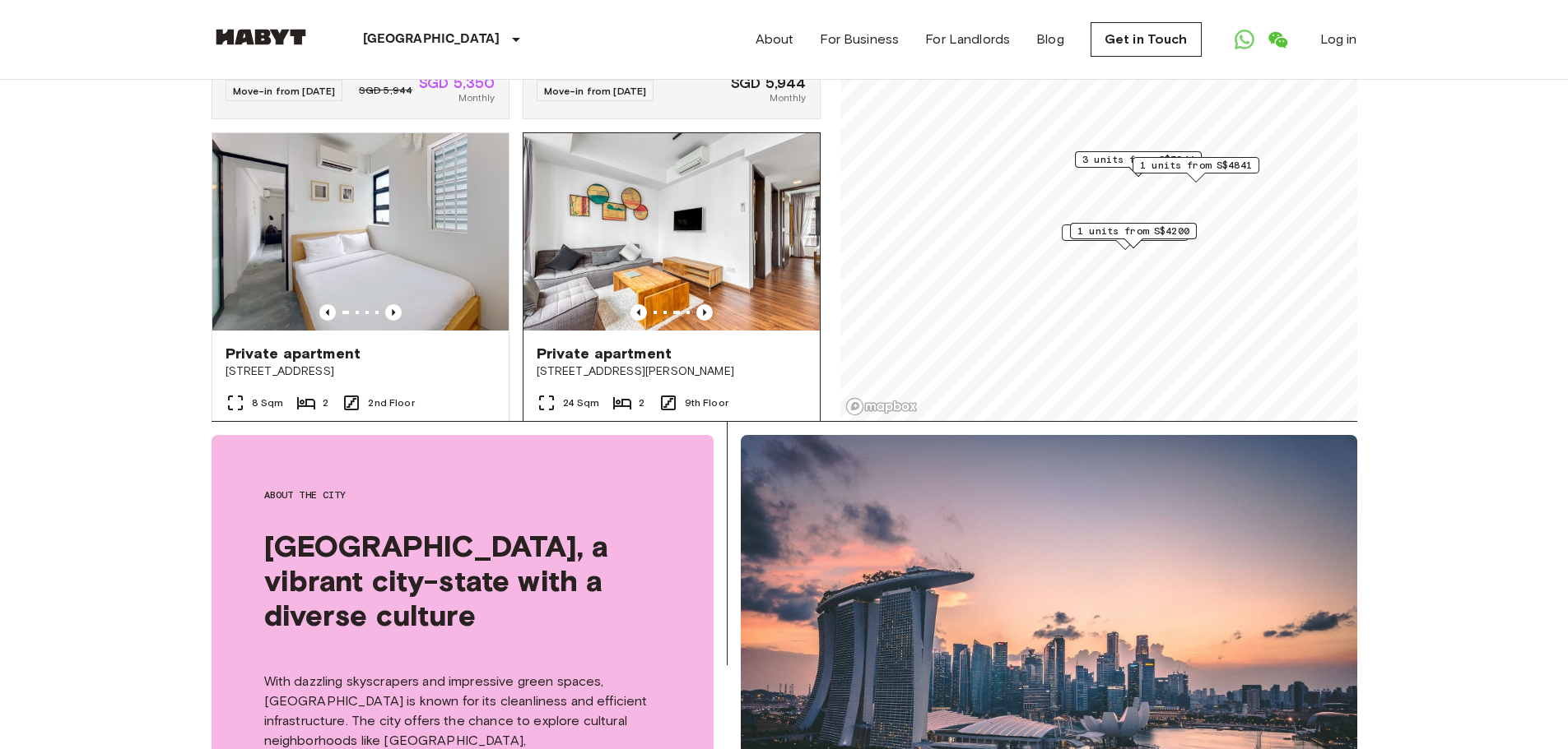
click at [725, 245] on img at bounding box center [671, 231] width 297 height 197
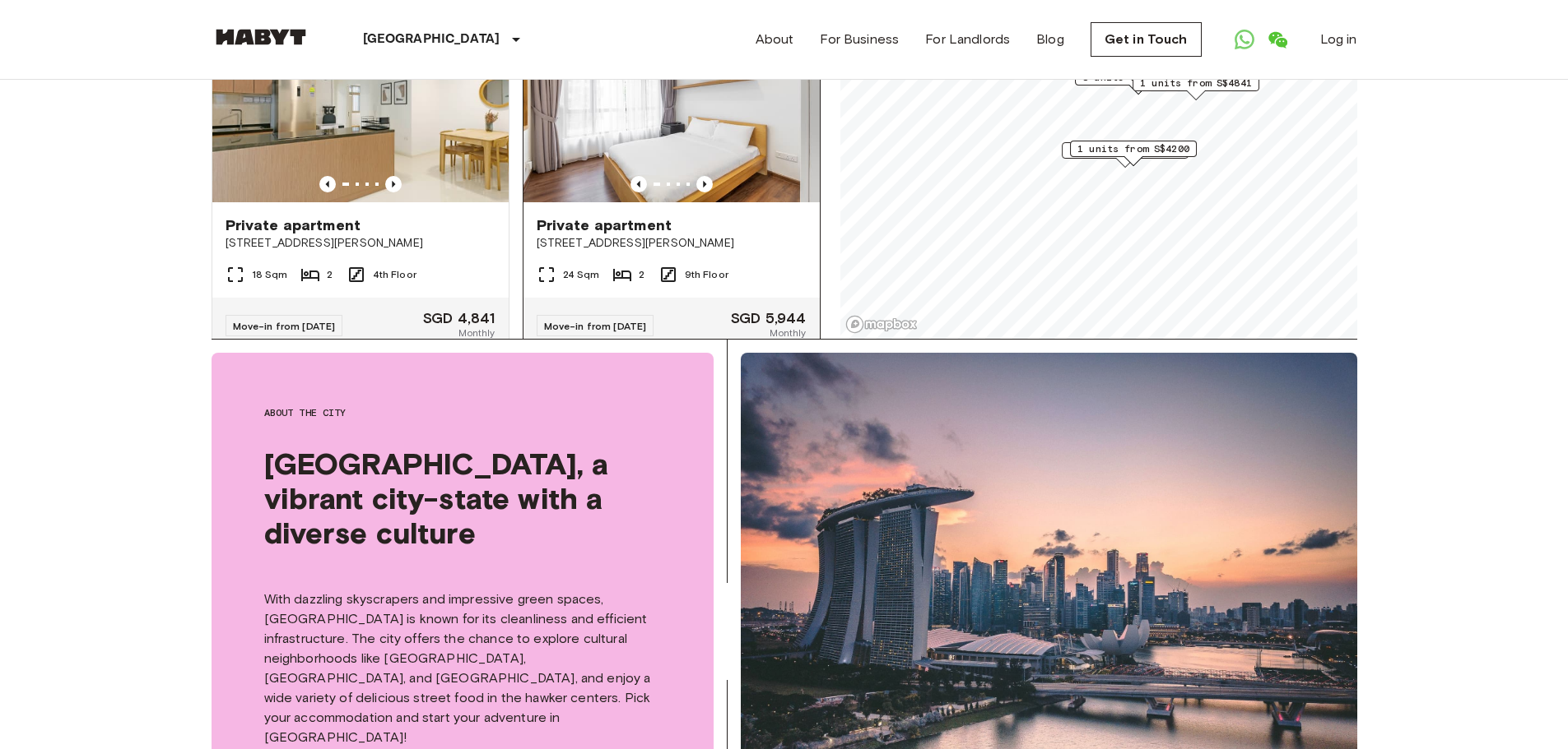
scroll to position [941, 0]
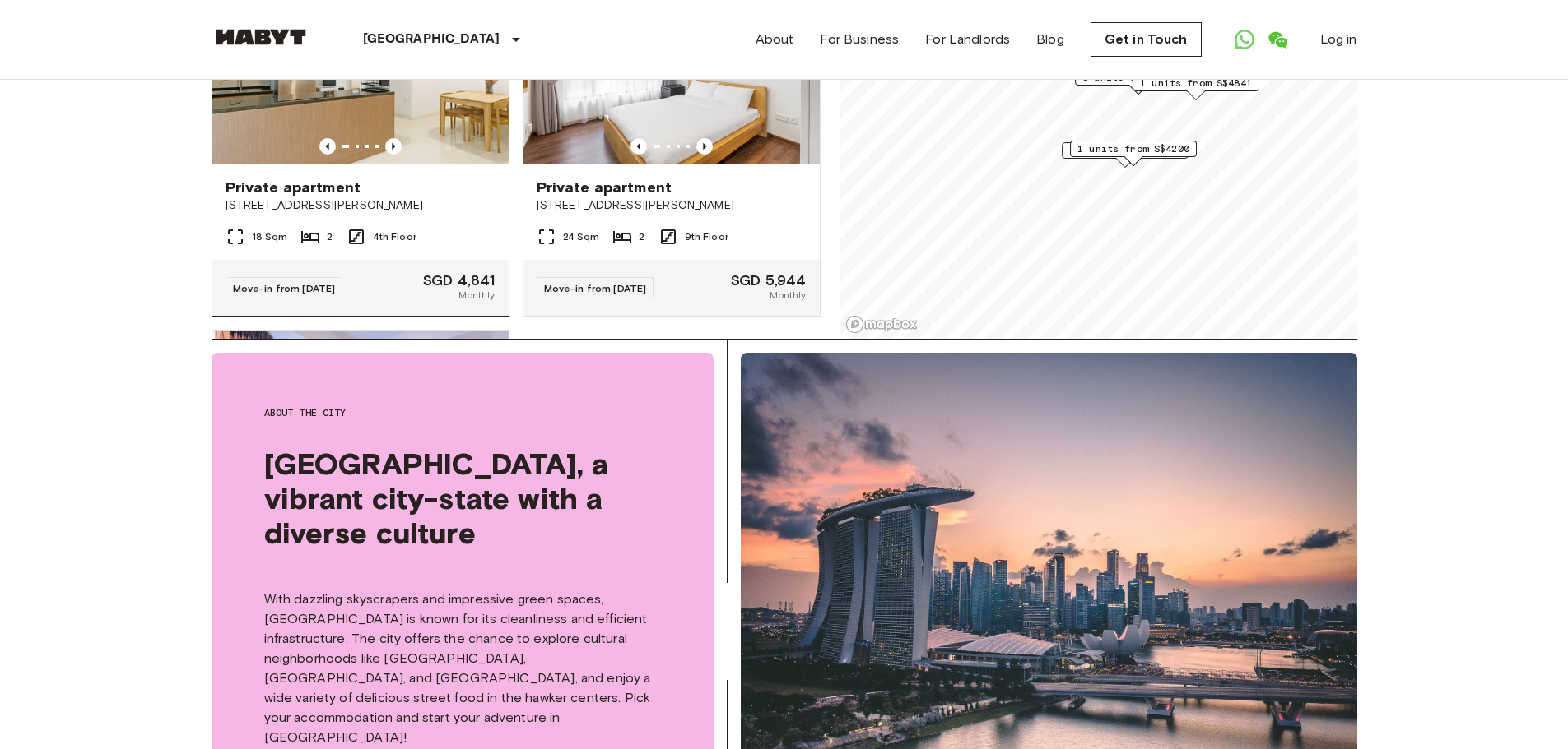
click at [405, 118] on img at bounding box center [360, 65] width 297 height 197
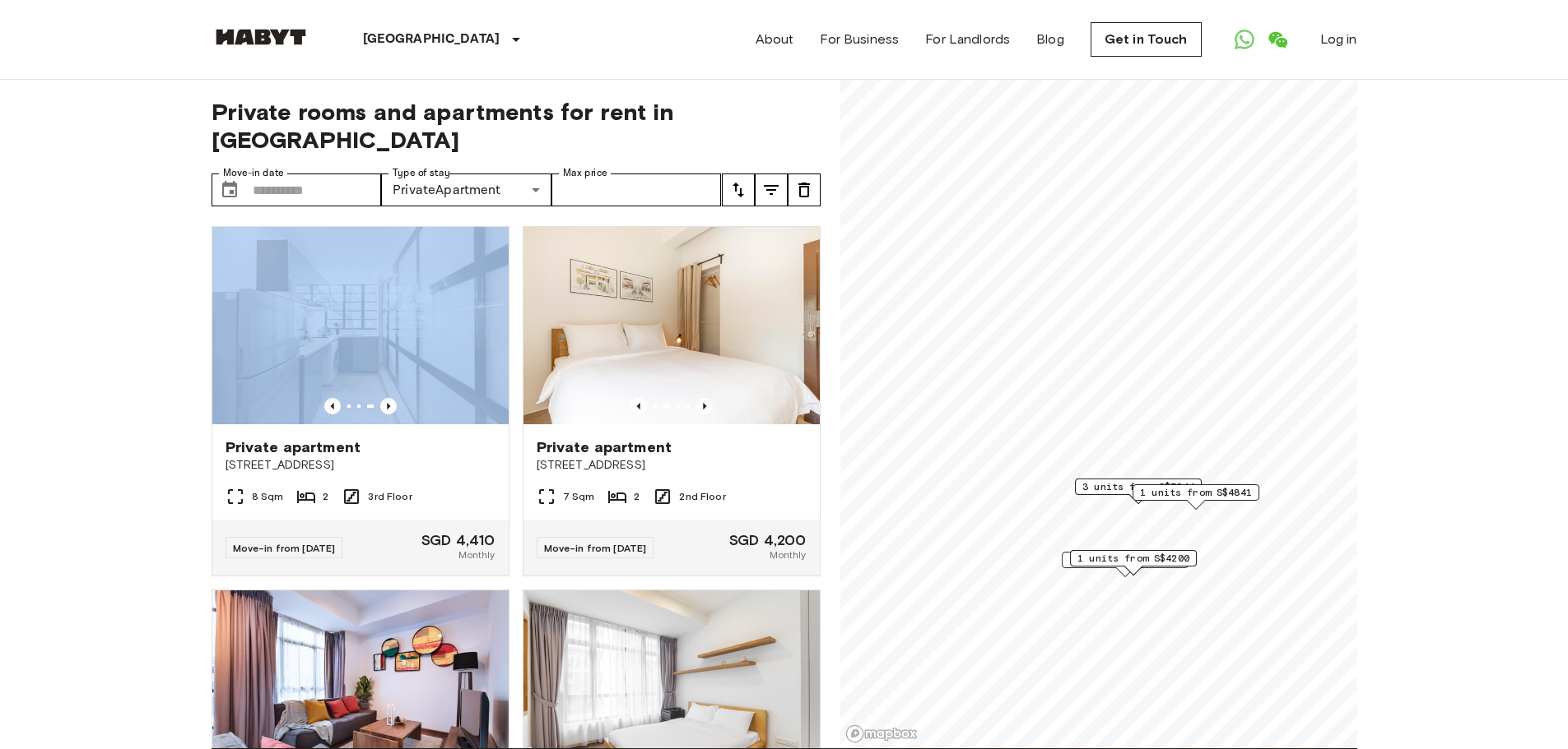
scroll to position [0, 0]
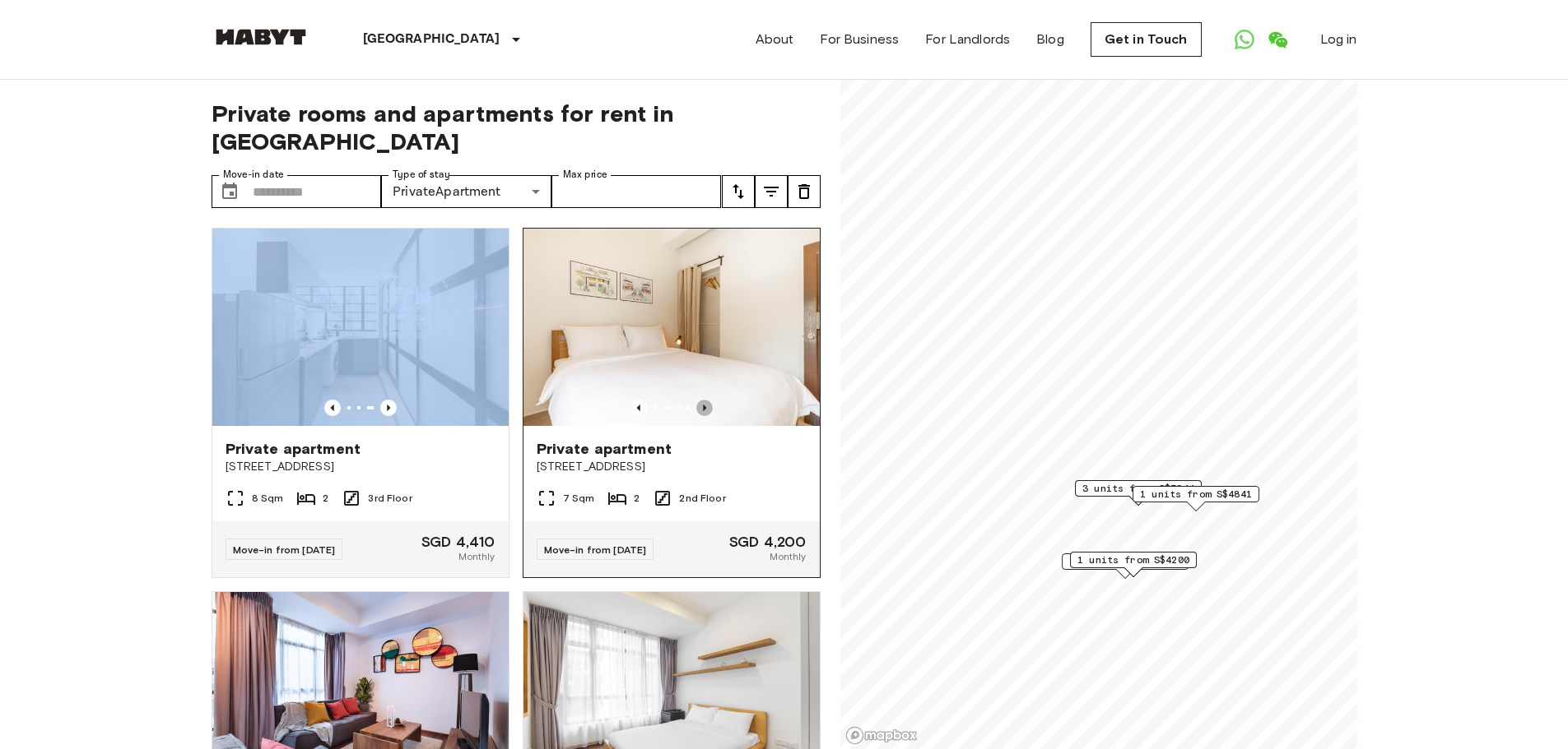
click at [699, 399] on icon "Previous image" at bounding box center [704, 408] width 17 height 17
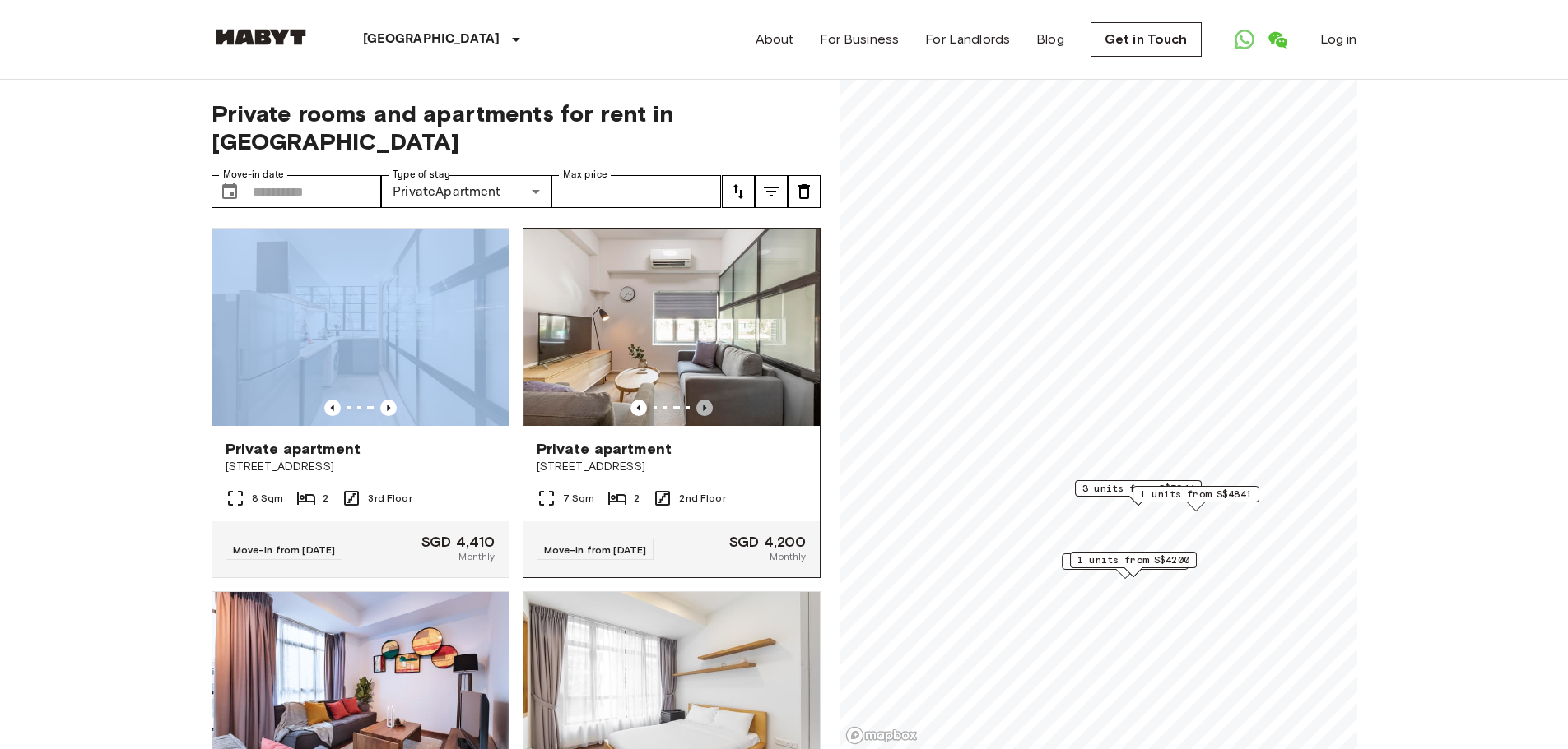
click at [699, 399] on icon "Previous image" at bounding box center [704, 408] width 17 height 17
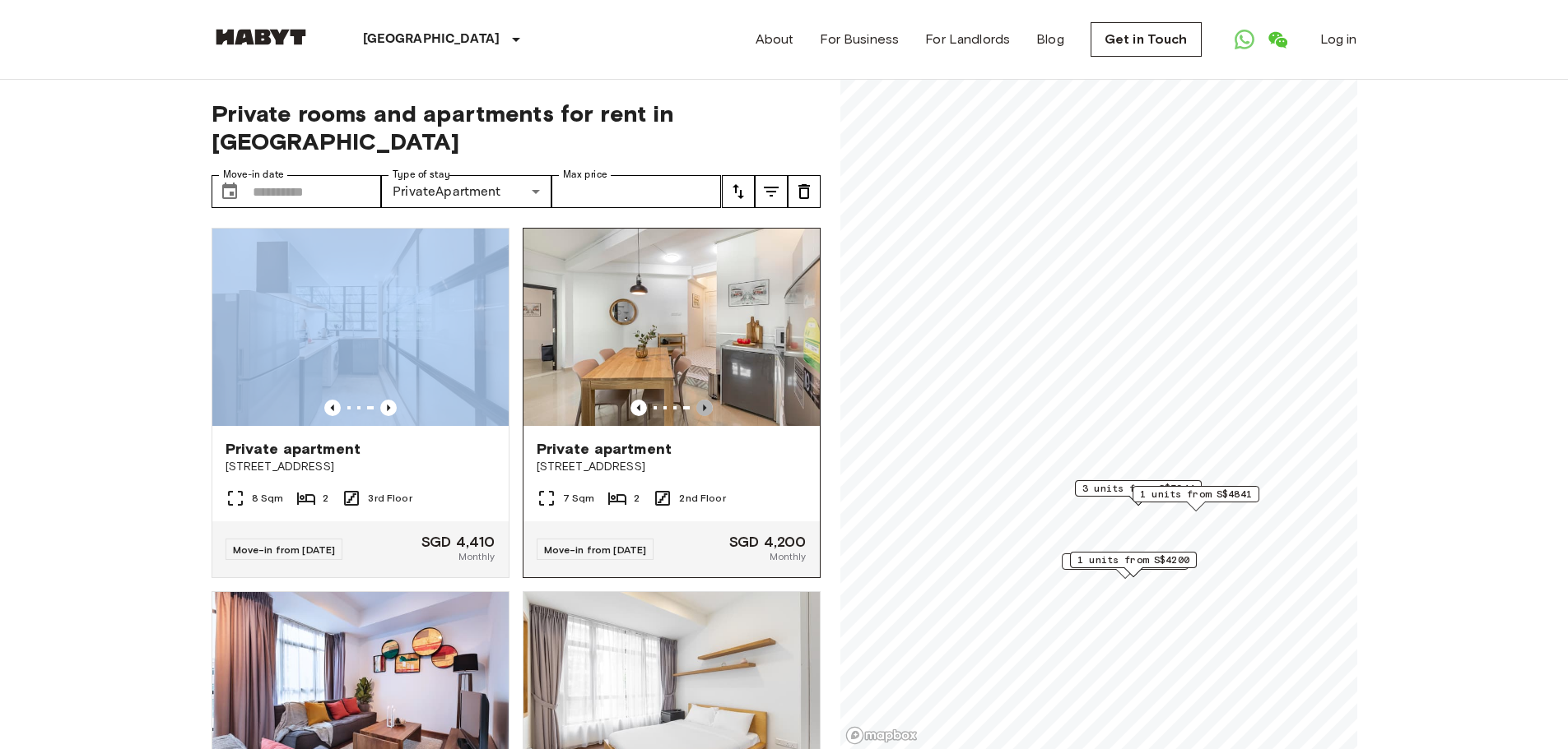
click at [699, 399] on icon "Previous image" at bounding box center [704, 408] width 17 height 17
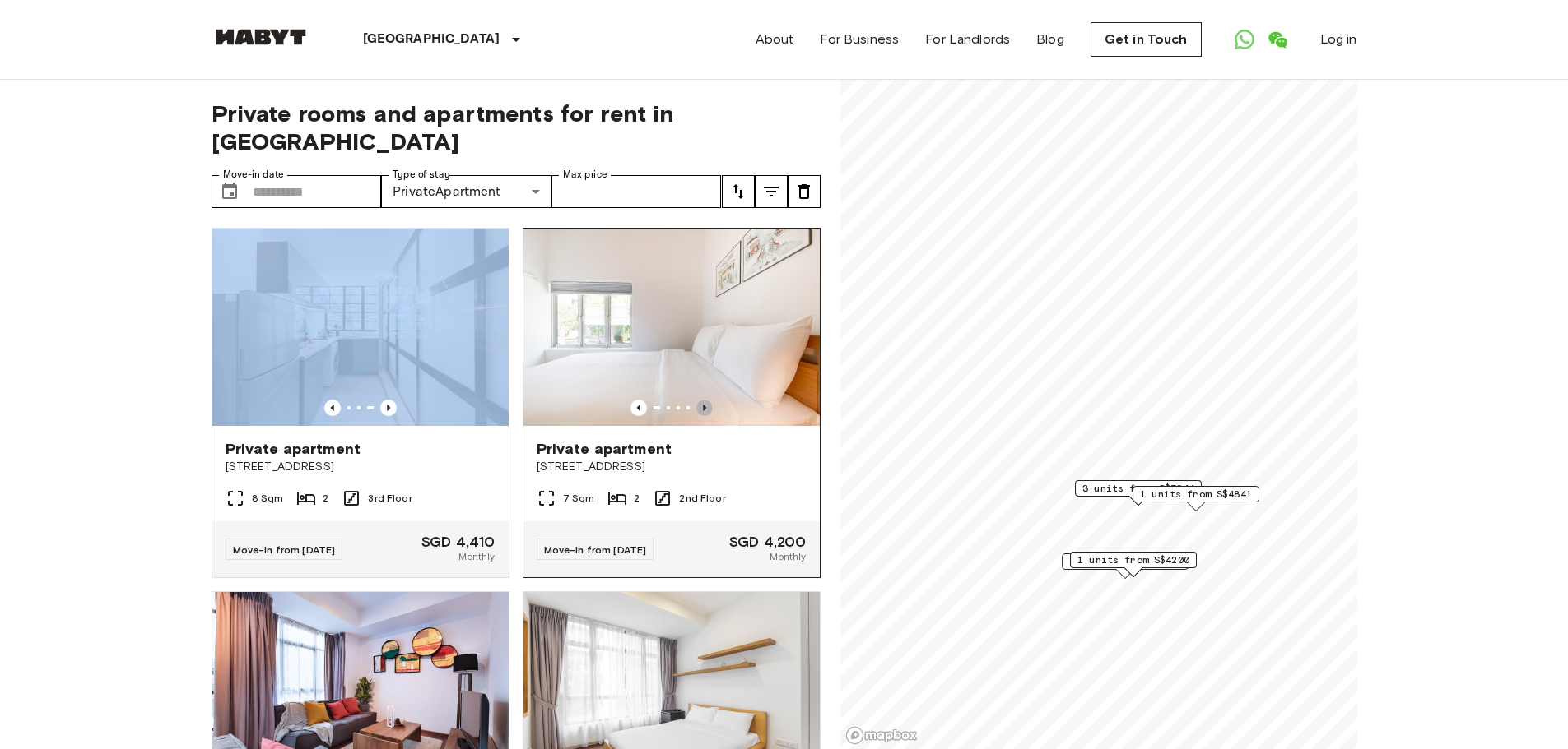
click at [696, 399] on icon "Previous image" at bounding box center [704, 408] width 17 height 17
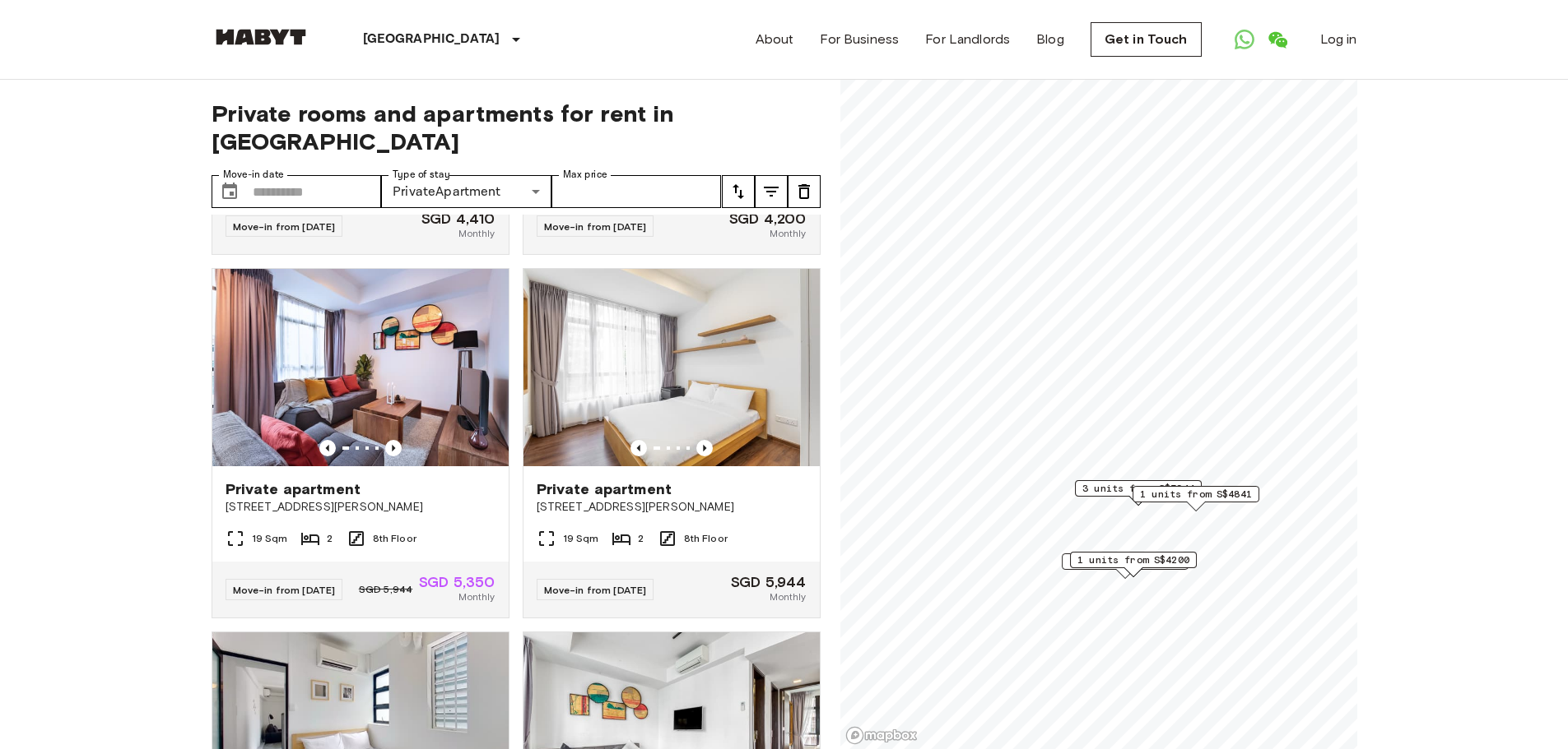
scroll to position [329, 0]
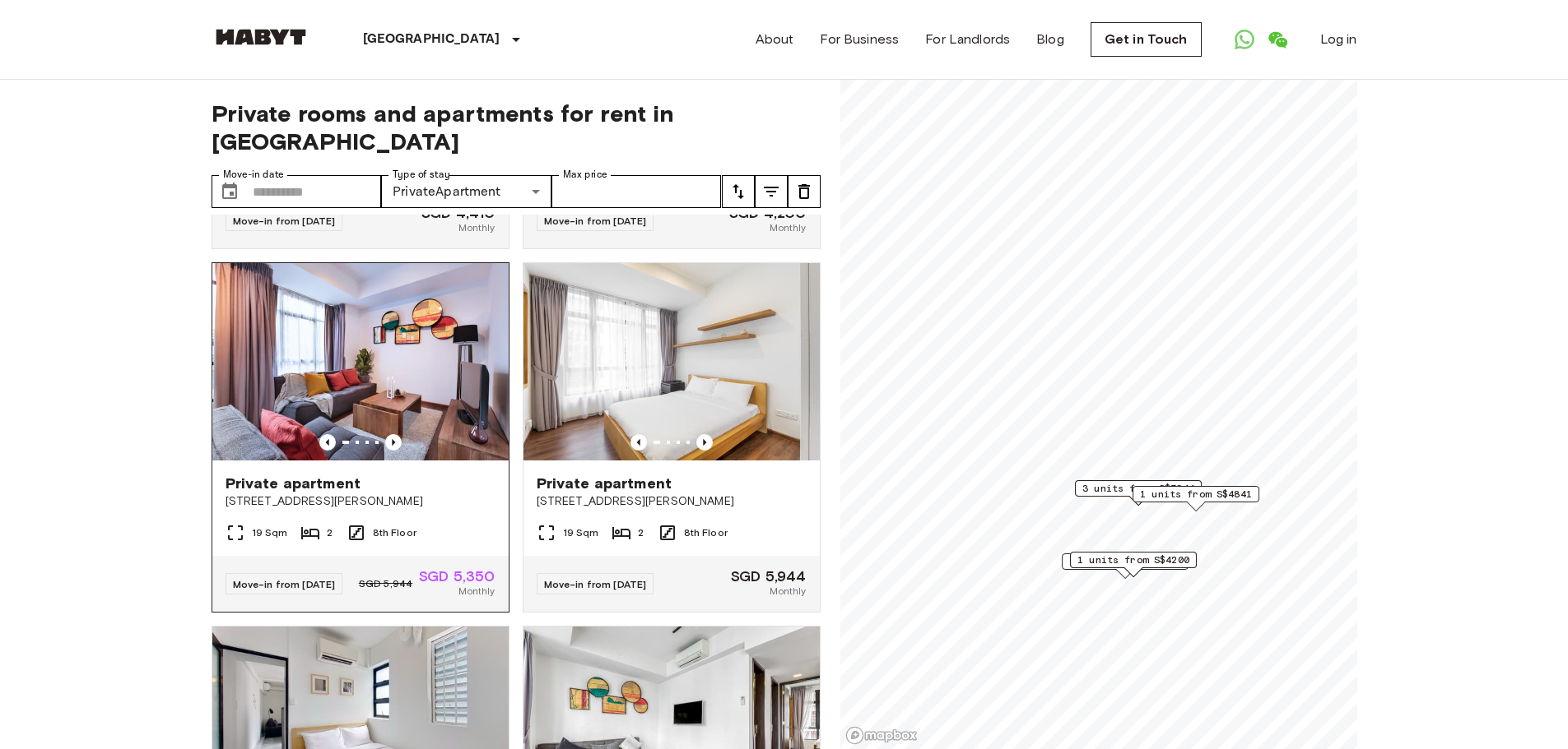
click at [399, 360] on img at bounding box center [360, 361] width 297 height 197
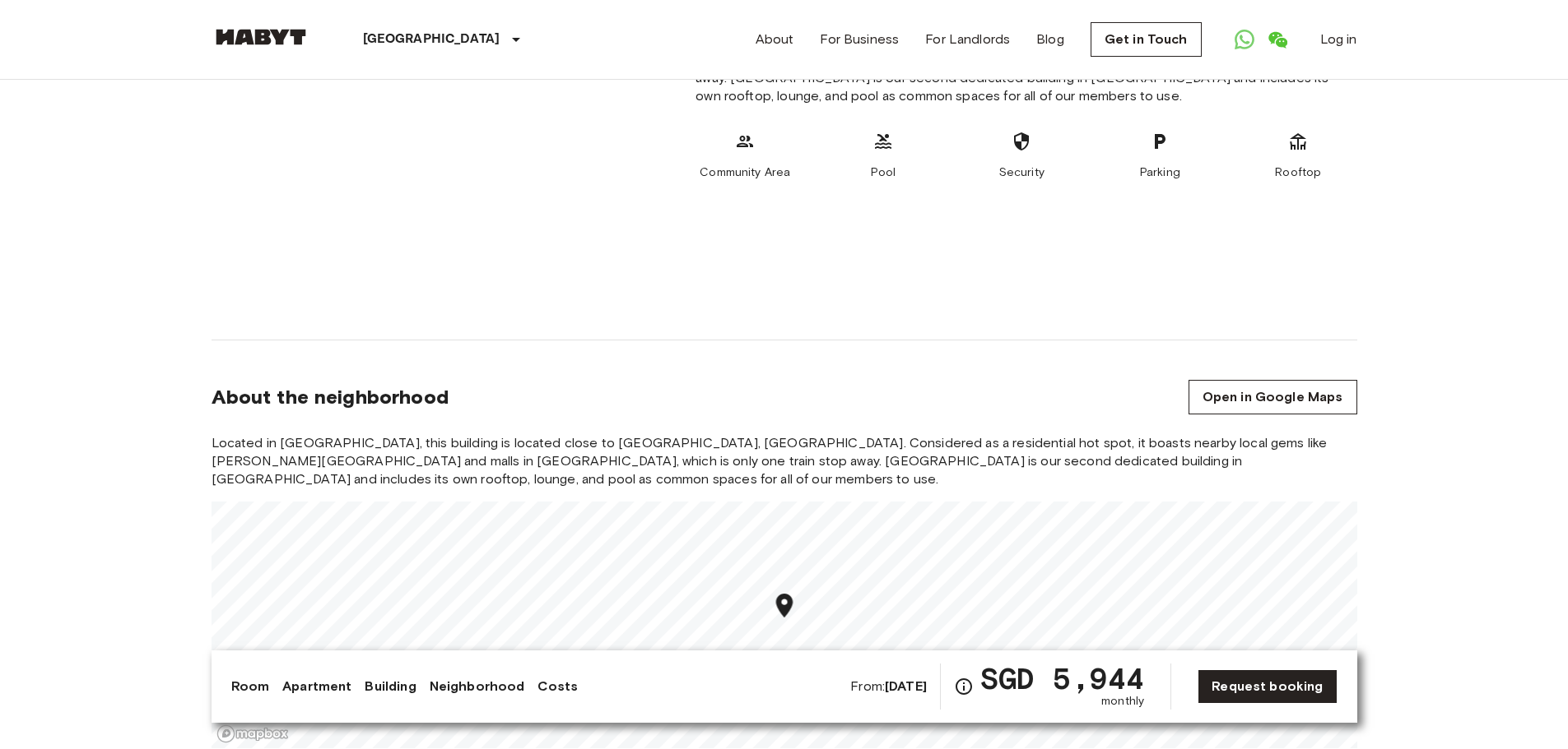
scroll to position [1809, 0]
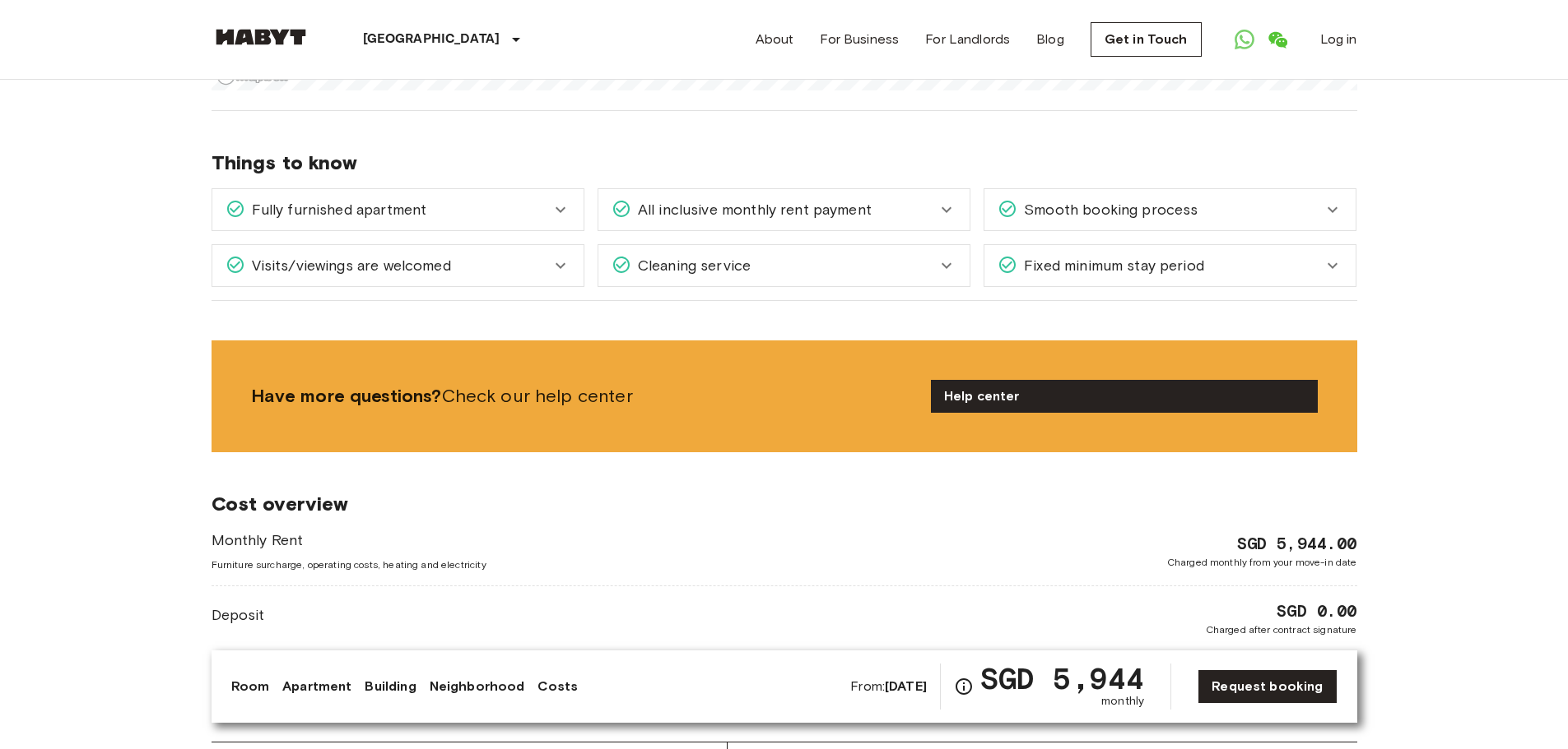
click at [1338, 256] on icon at bounding box center [1331, 266] width 20 height 20
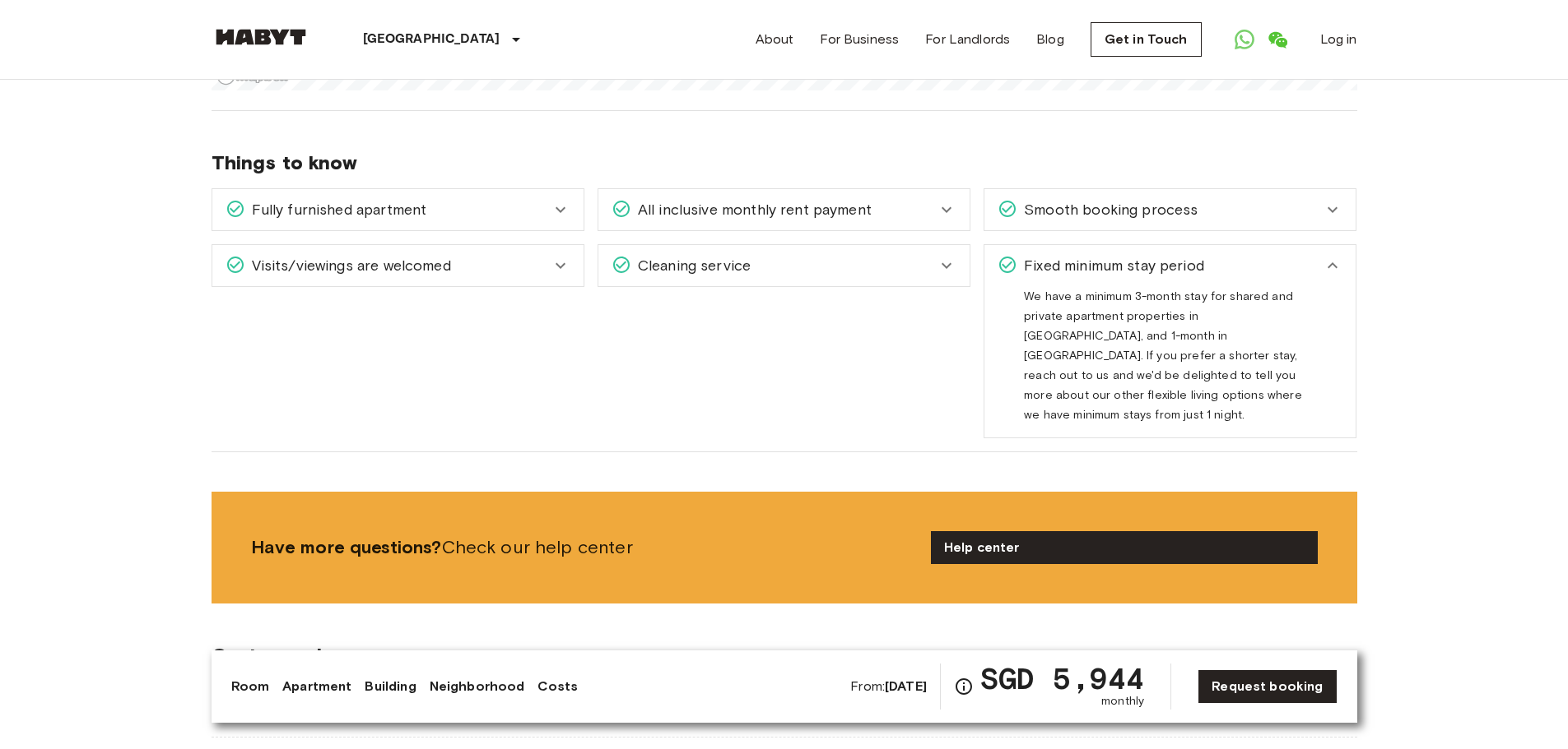
click at [1473, 332] on body "Singapore Europe Amsterdam Berlin Brussels Cologne Dusseldorf Frankfurt Graz Ha…" at bounding box center [784, 684] width 1568 height 4986
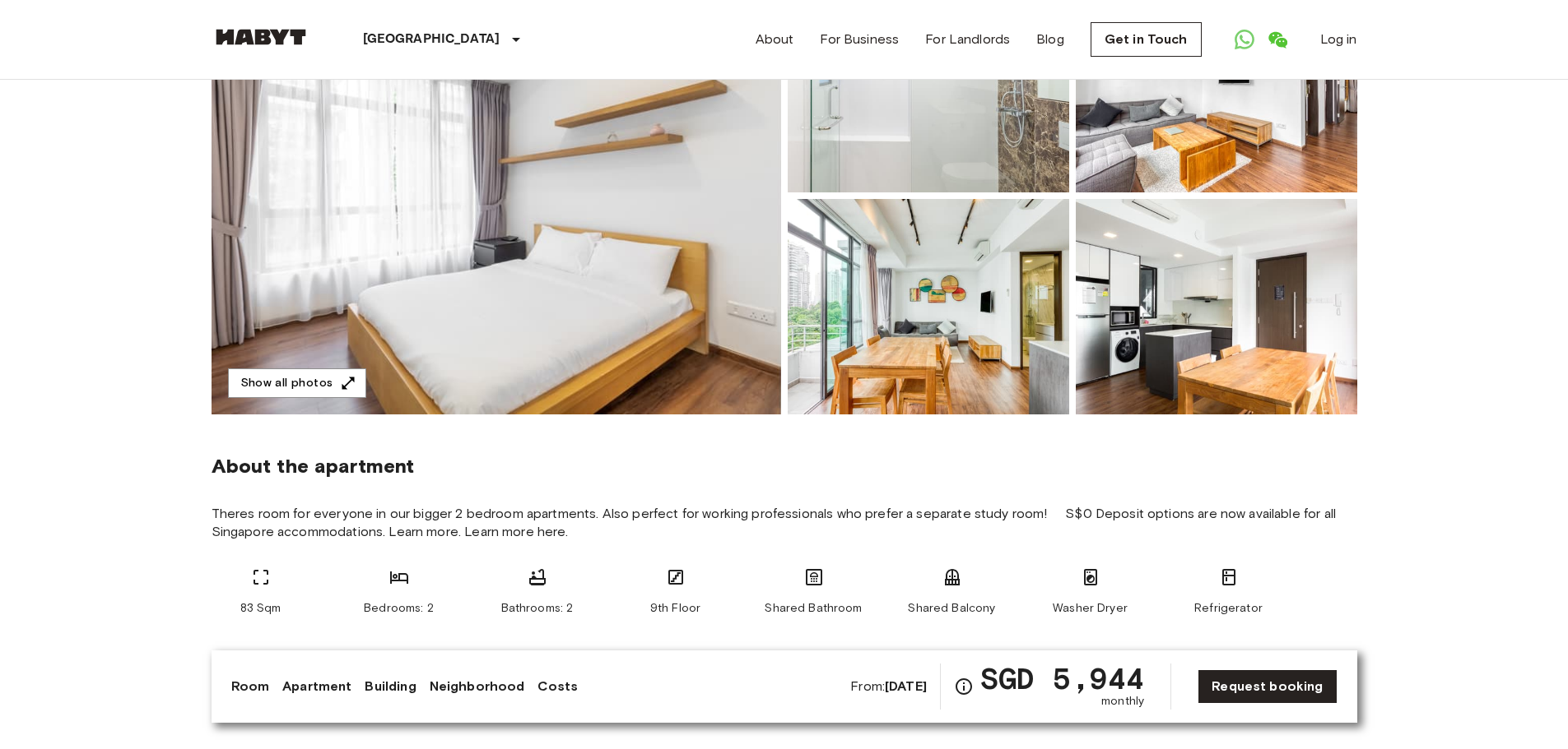
scroll to position [0, 0]
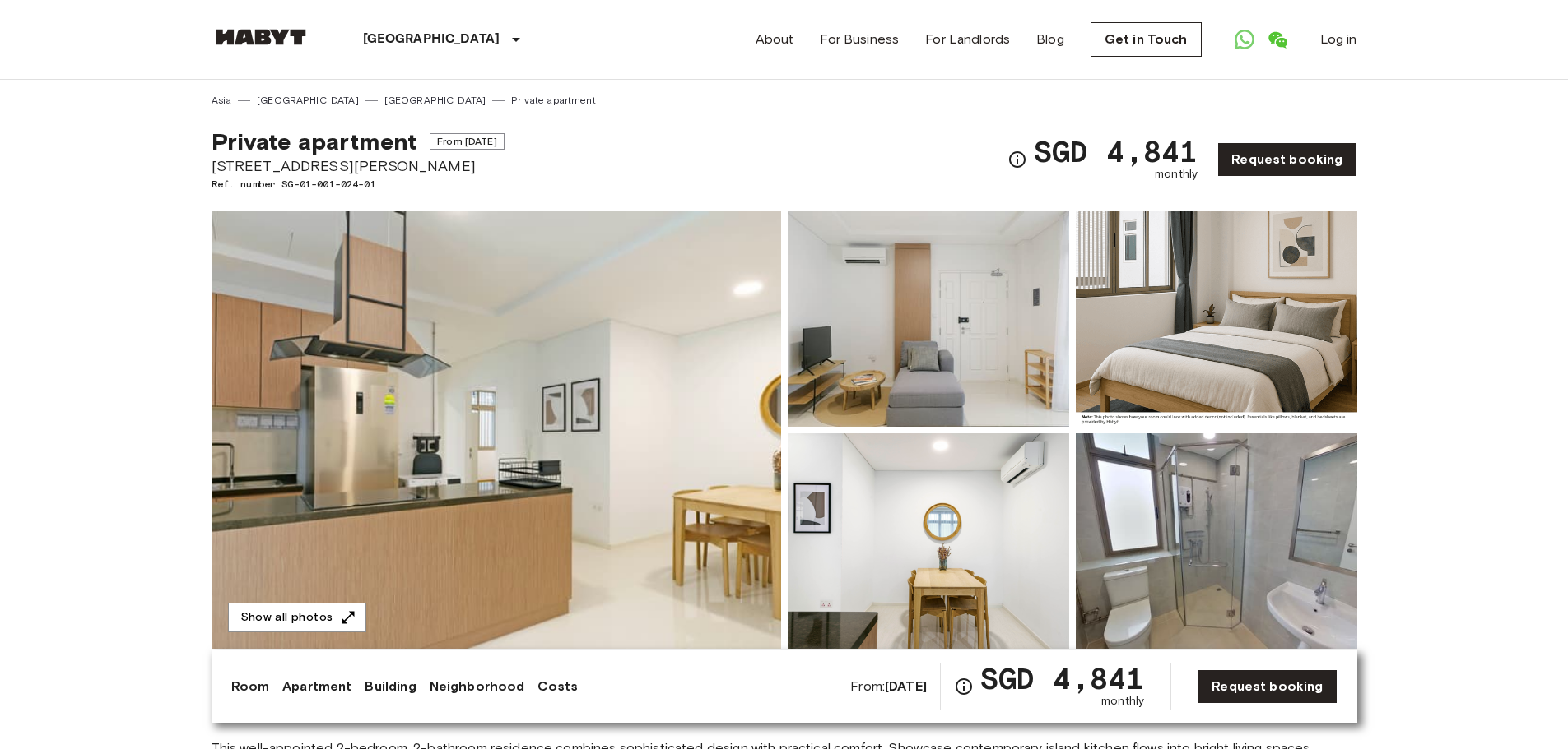
click at [448, 401] on img at bounding box center [496, 430] width 570 height 438
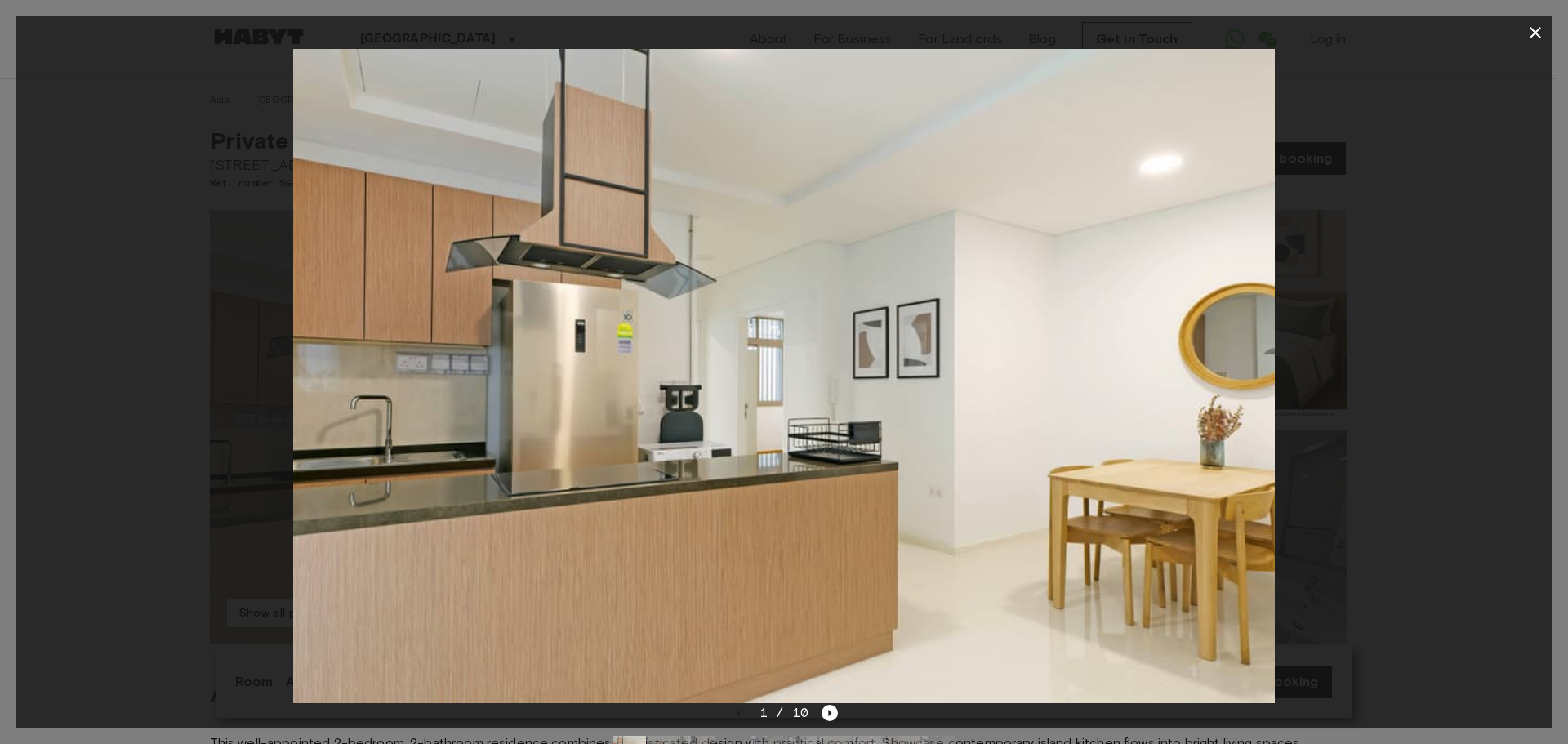
click at [445, 398] on img at bounding box center [784, 376] width 980 height 655
click at [831, 712] on icon "Next image" at bounding box center [831, 712] width 4 height 7
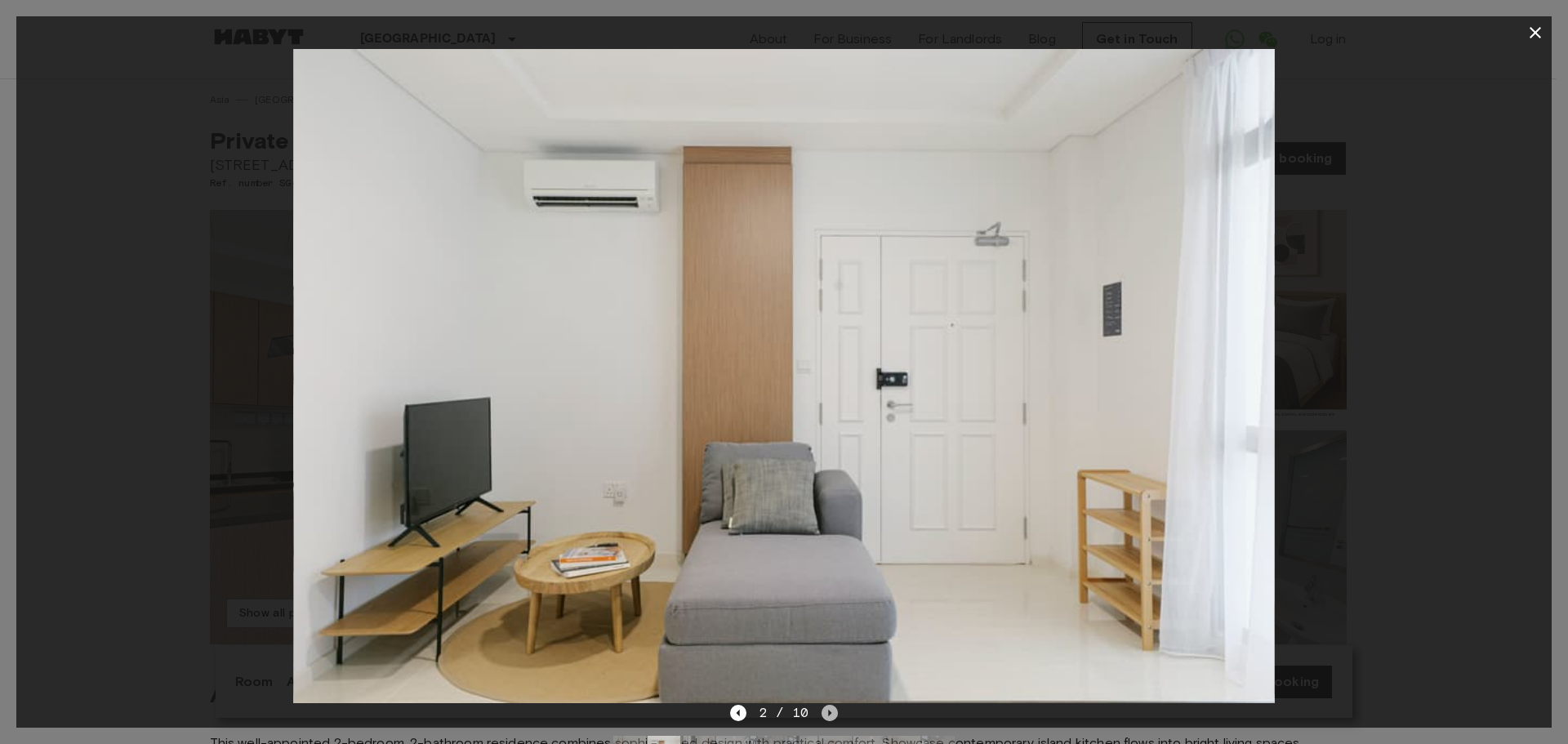
click at [831, 712] on icon "Next image" at bounding box center [831, 712] width 4 height 7
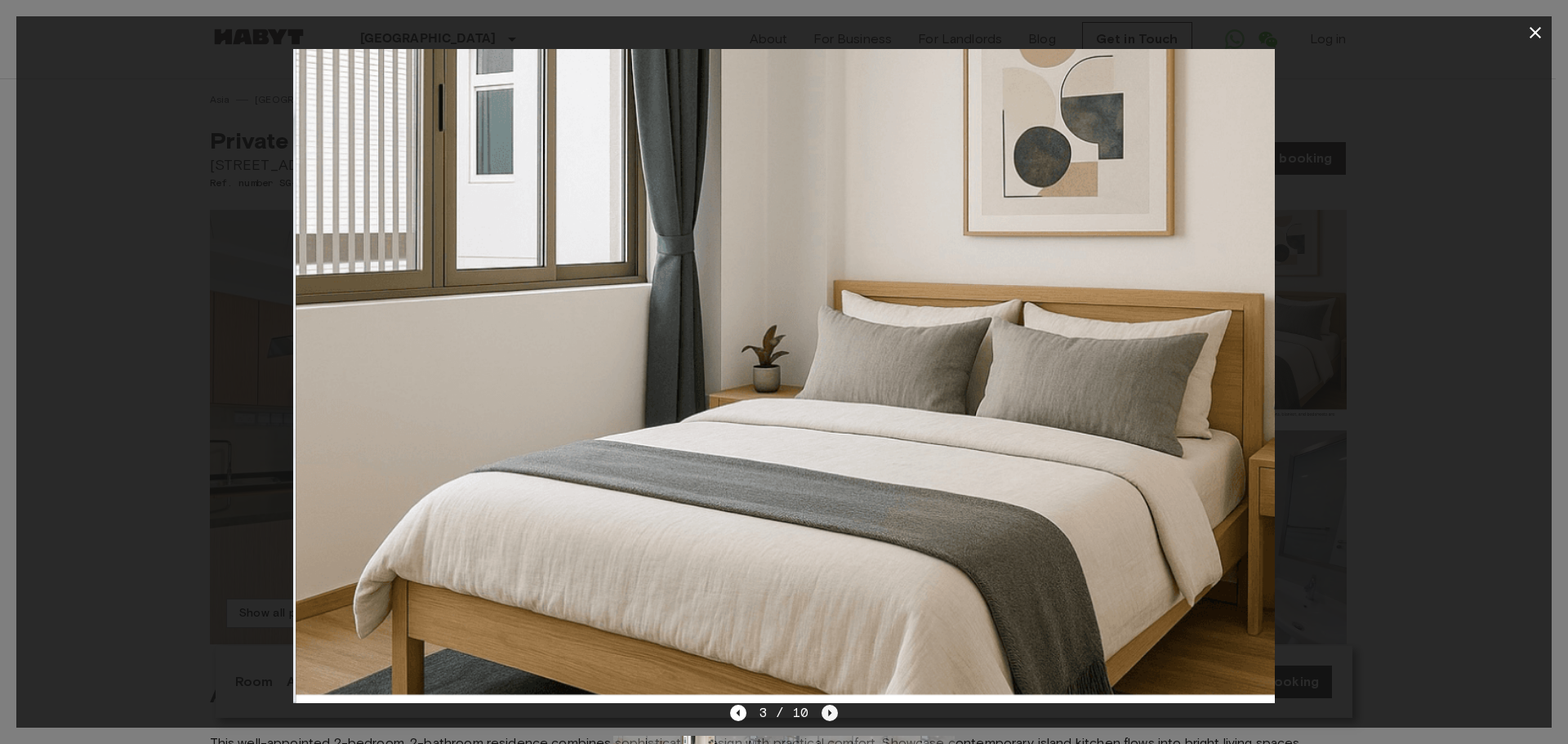
click at [831, 712] on icon "Next image" at bounding box center [831, 712] width 4 height 7
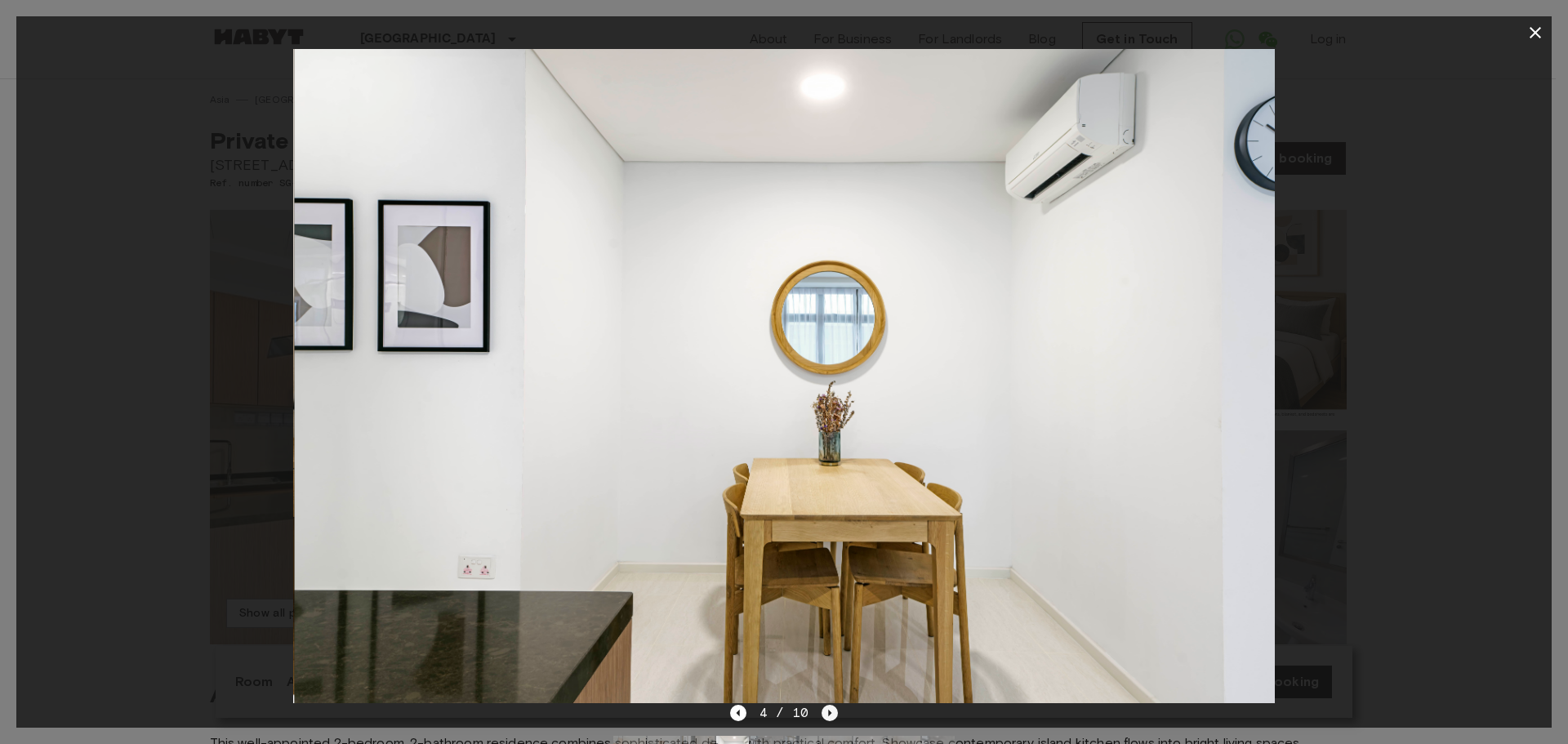
click at [831, 712] on icon "Next image" at bounding box center [831, 712] width 4 height 7
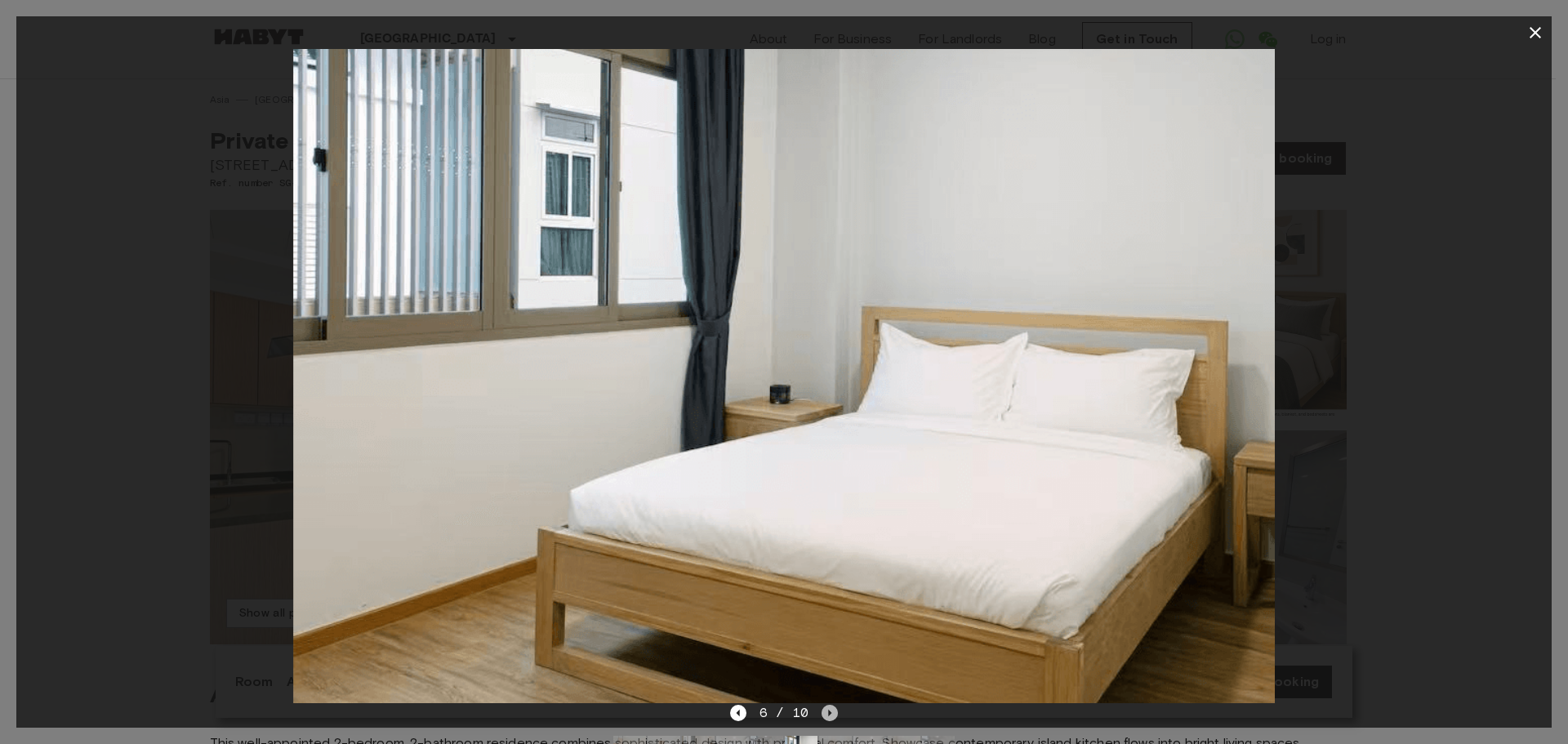
click at [831, 712] on icon "Next image" at bounding box center [831, 712] width 4 height 7
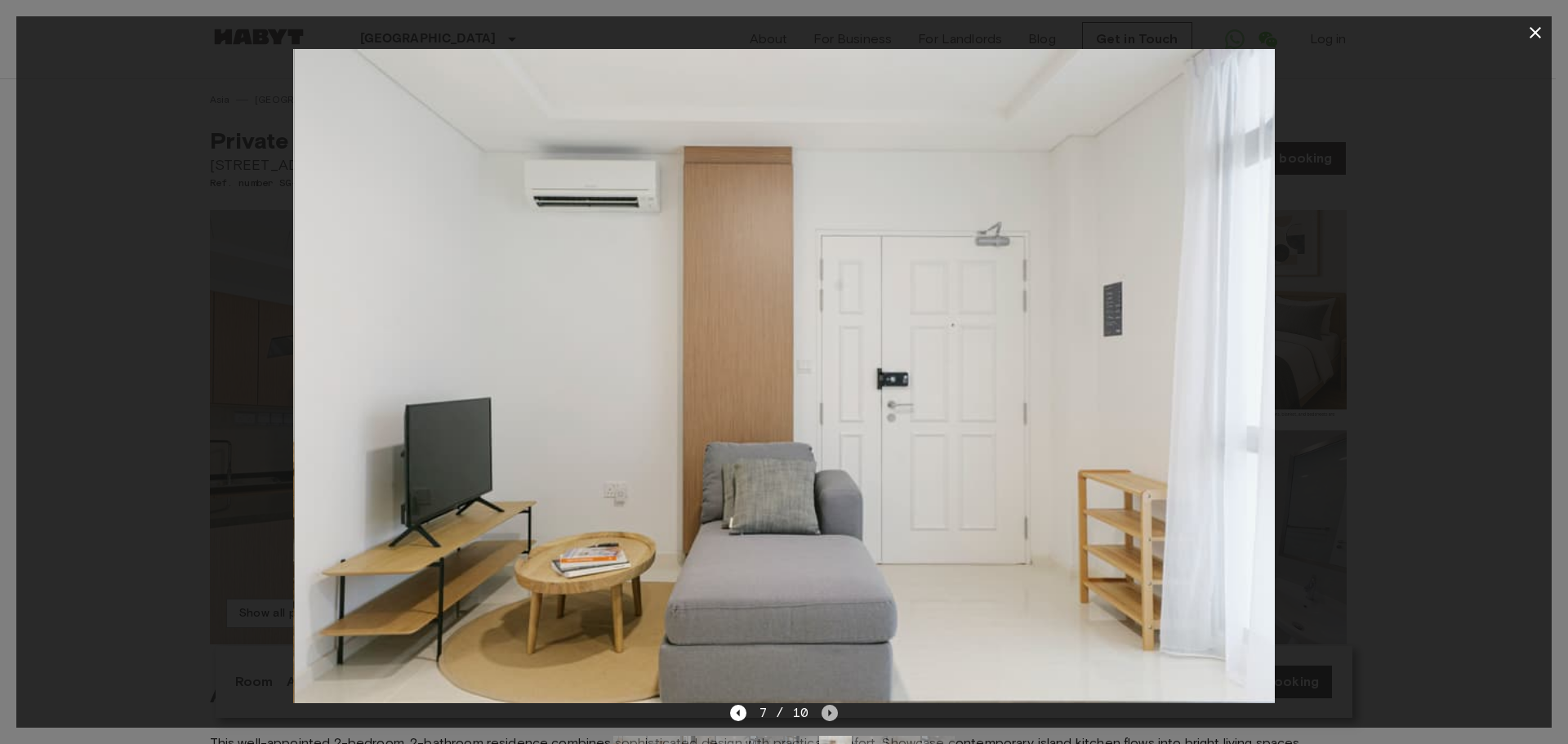
click at [831, 712] on icon "Next image" at bounding box center [831, 712] width 4 height 7
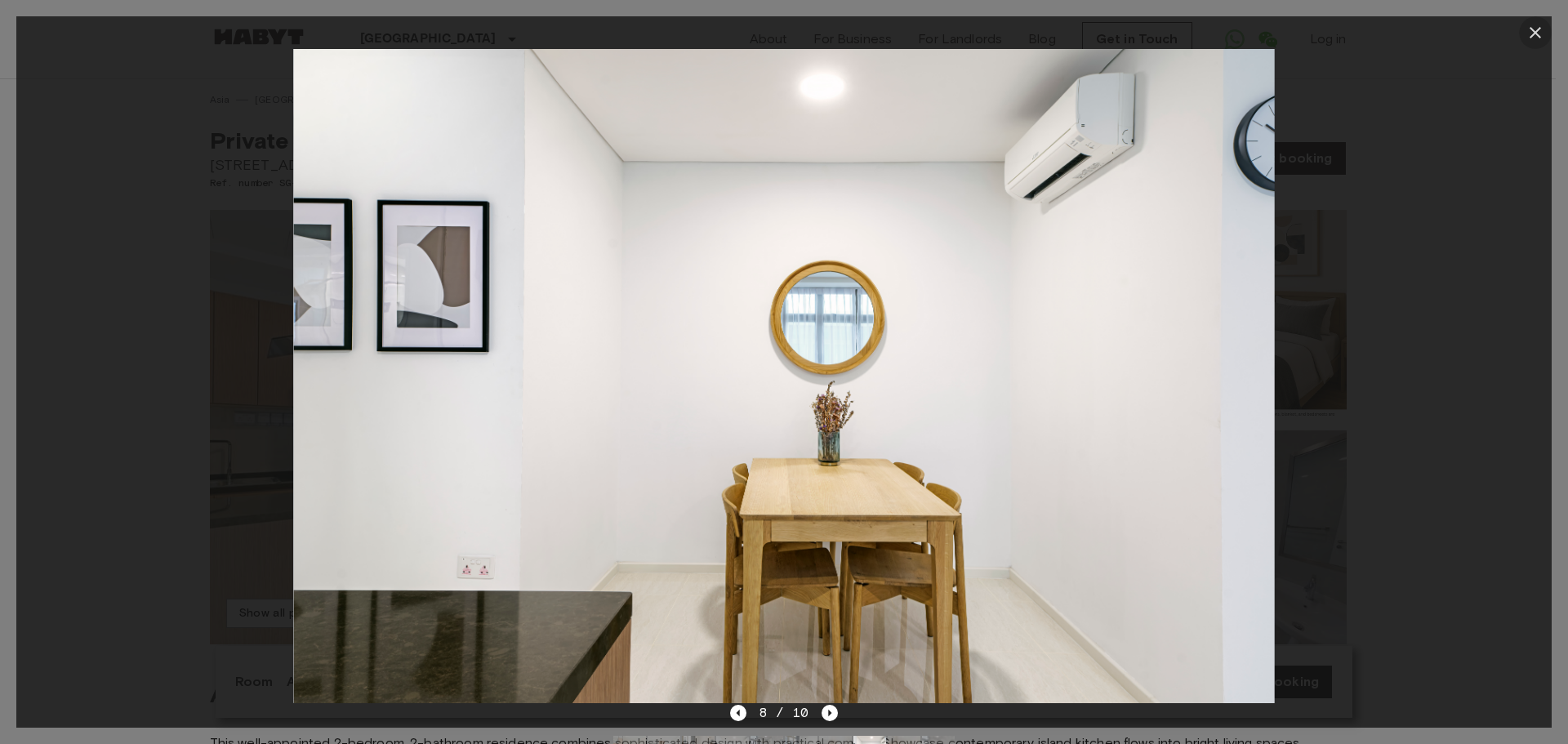
click at [1536, 35] on icon "button" at bounding box center [1535, 33] width 19 height 20
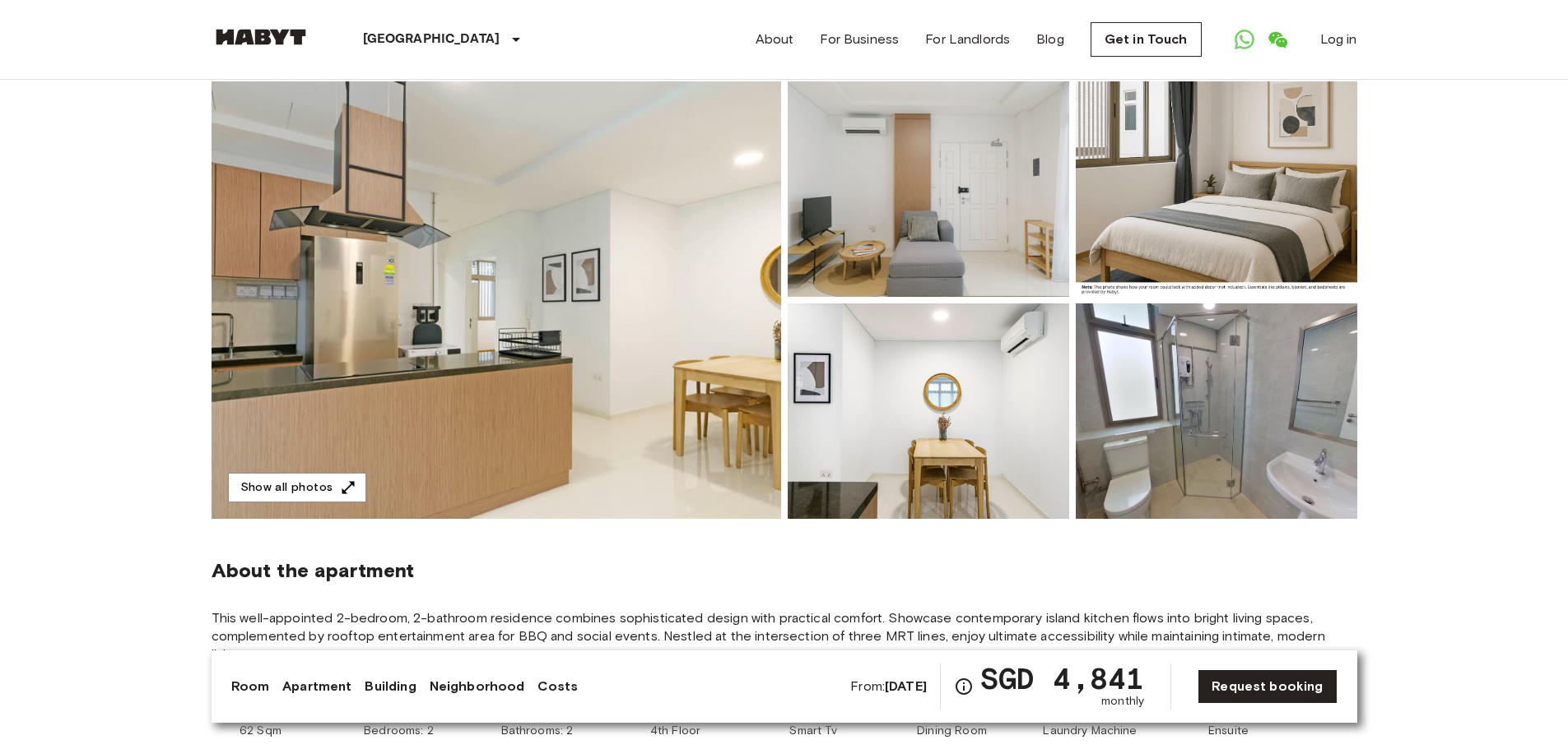
scroll to position [82, 0]
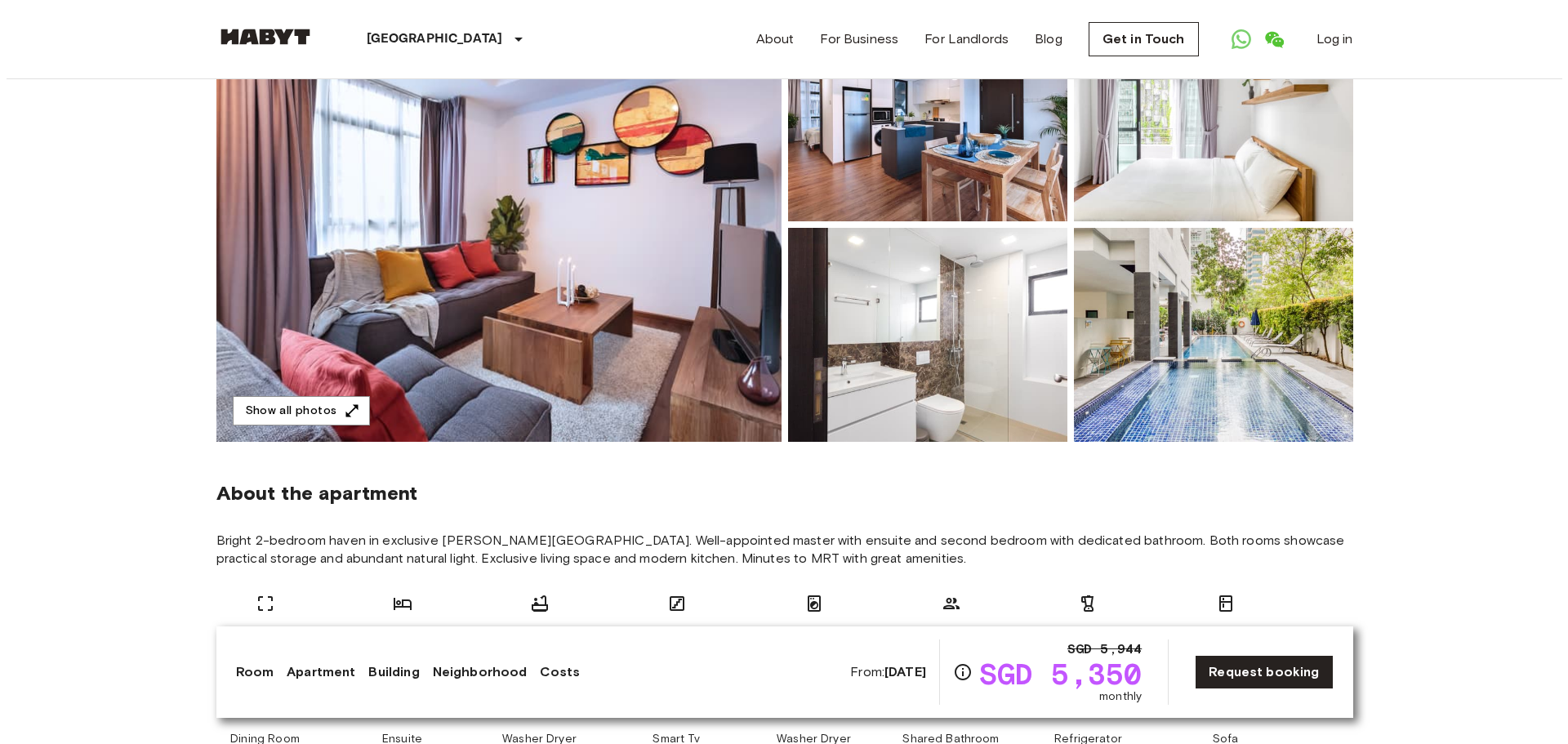
scroll to position [327, 0]
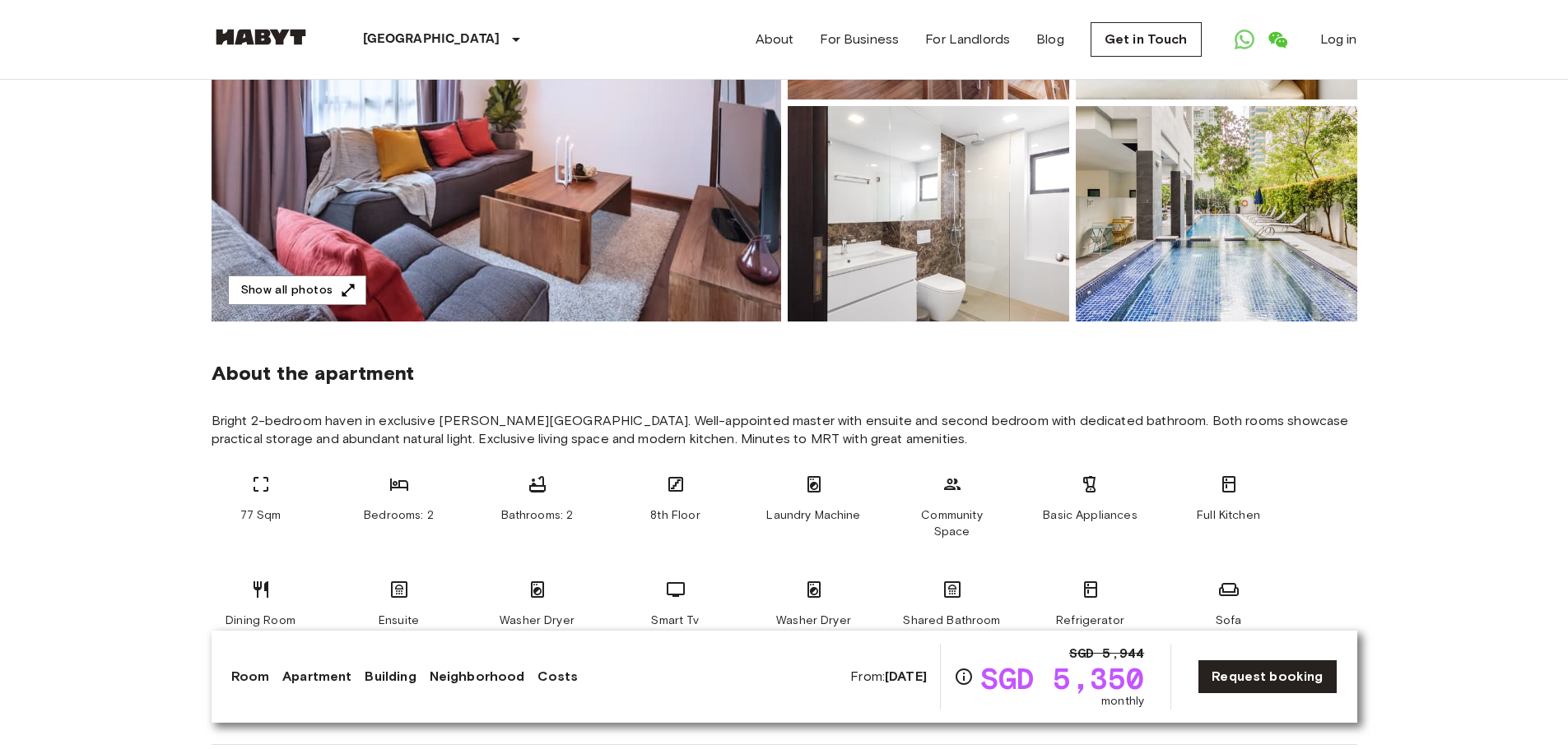
click at [576, 250] on img at bounding box center [496, 103] width 570 height 438
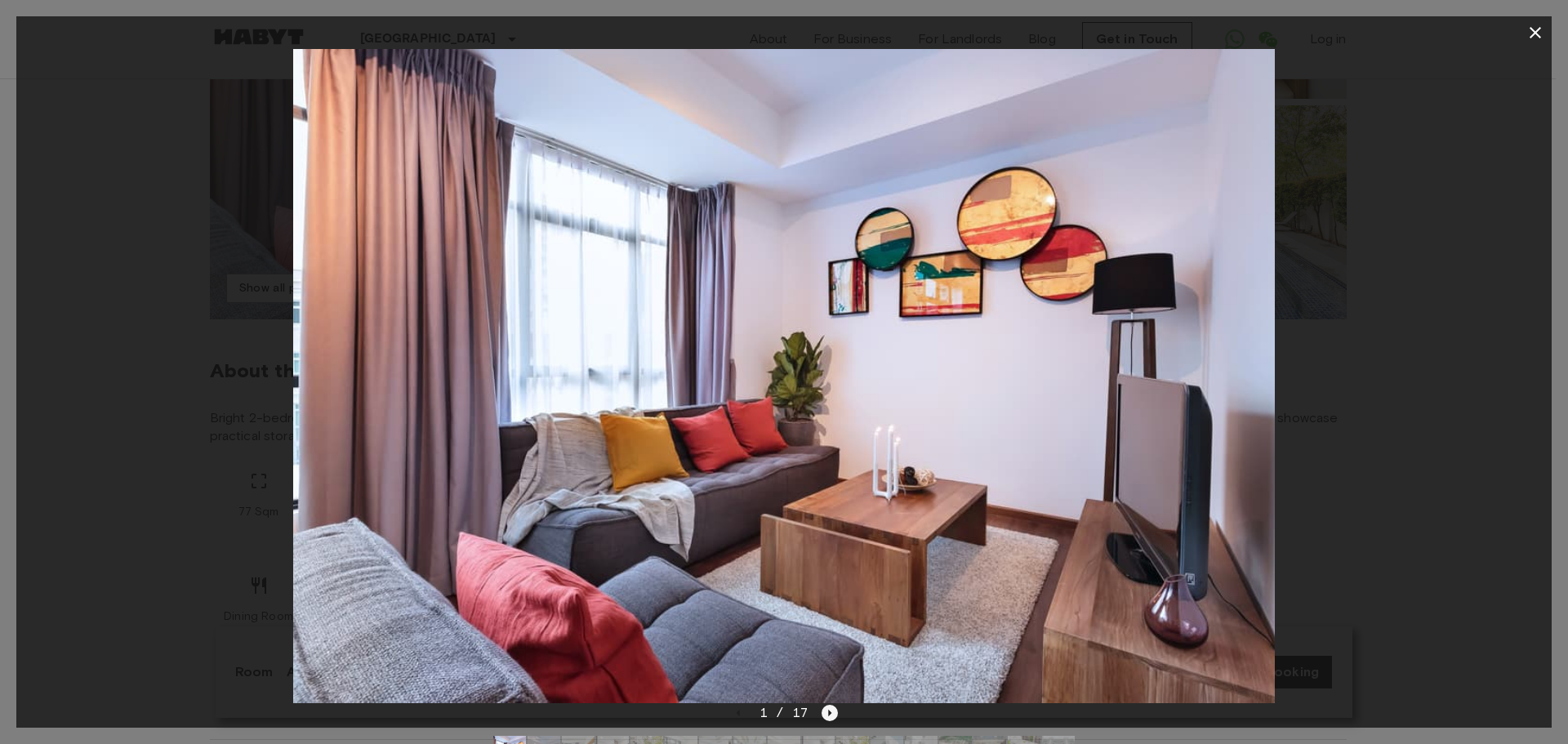
click at [829, 715] on icon "Next image" at bounding box center [831, 712] width 4 height 7
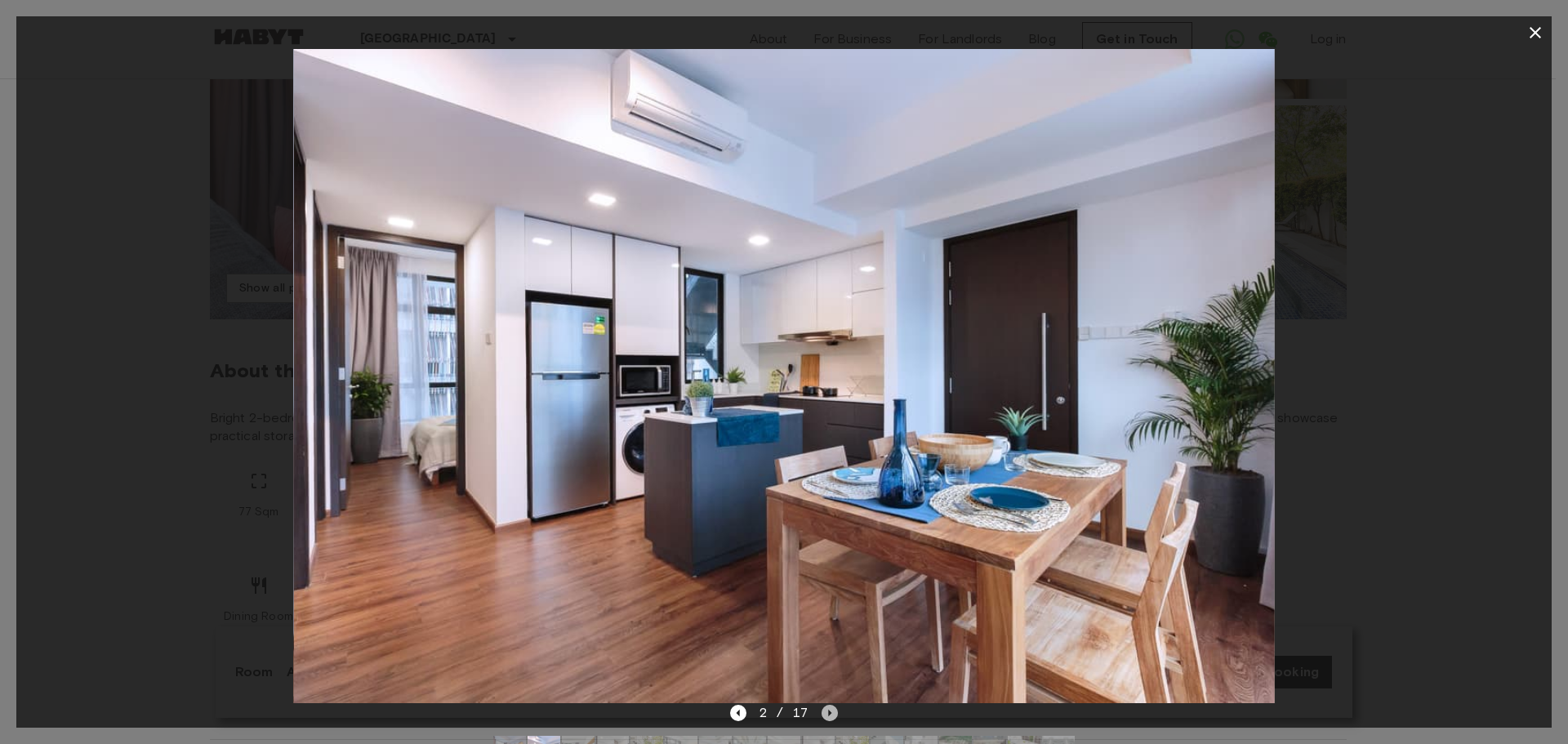
click at [829, 715] on icon "Next image" at bounding box center [831, 712] width 4 height 7
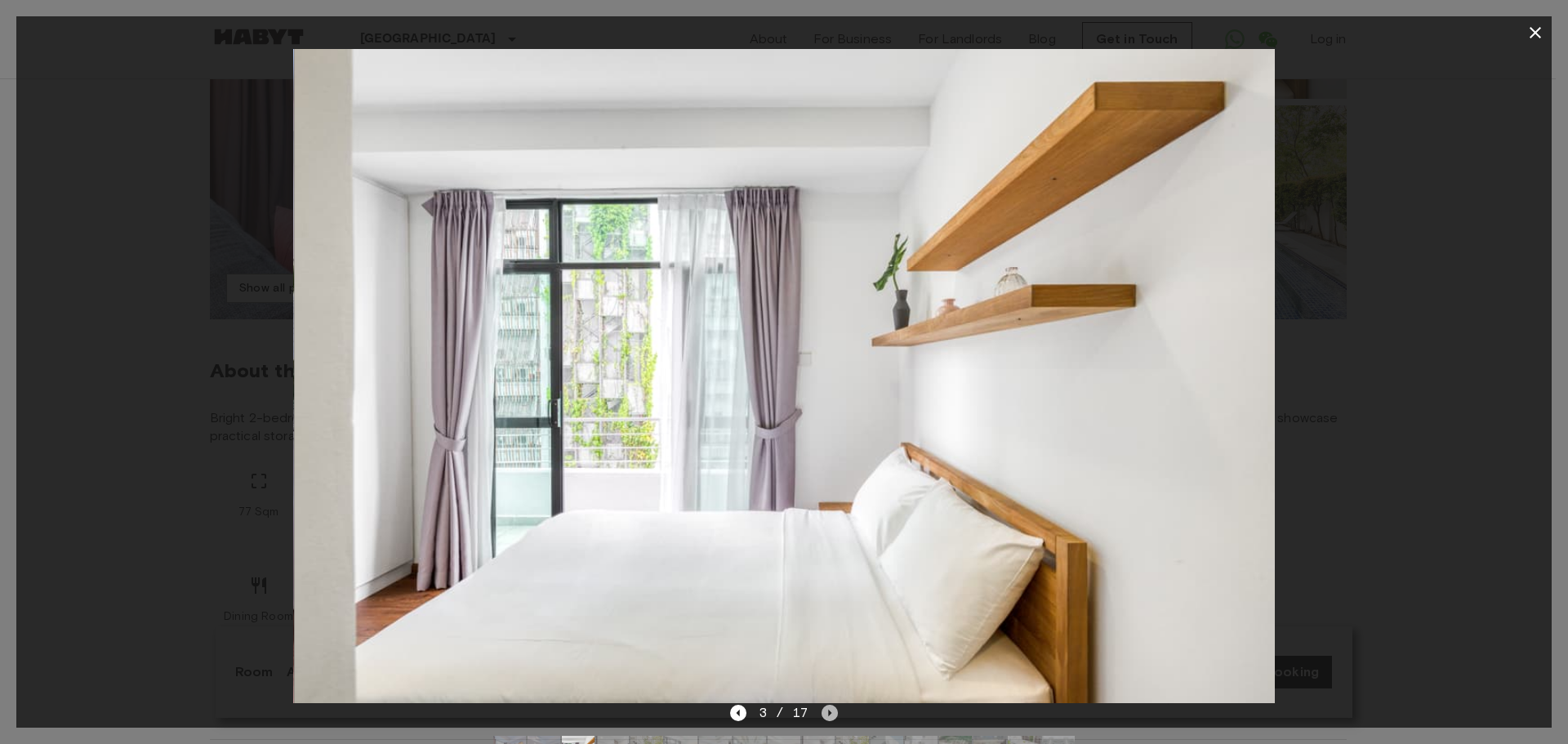
click at [829, 715] on icon "Next image" at bounding box center [831, 712] width 4 height 7
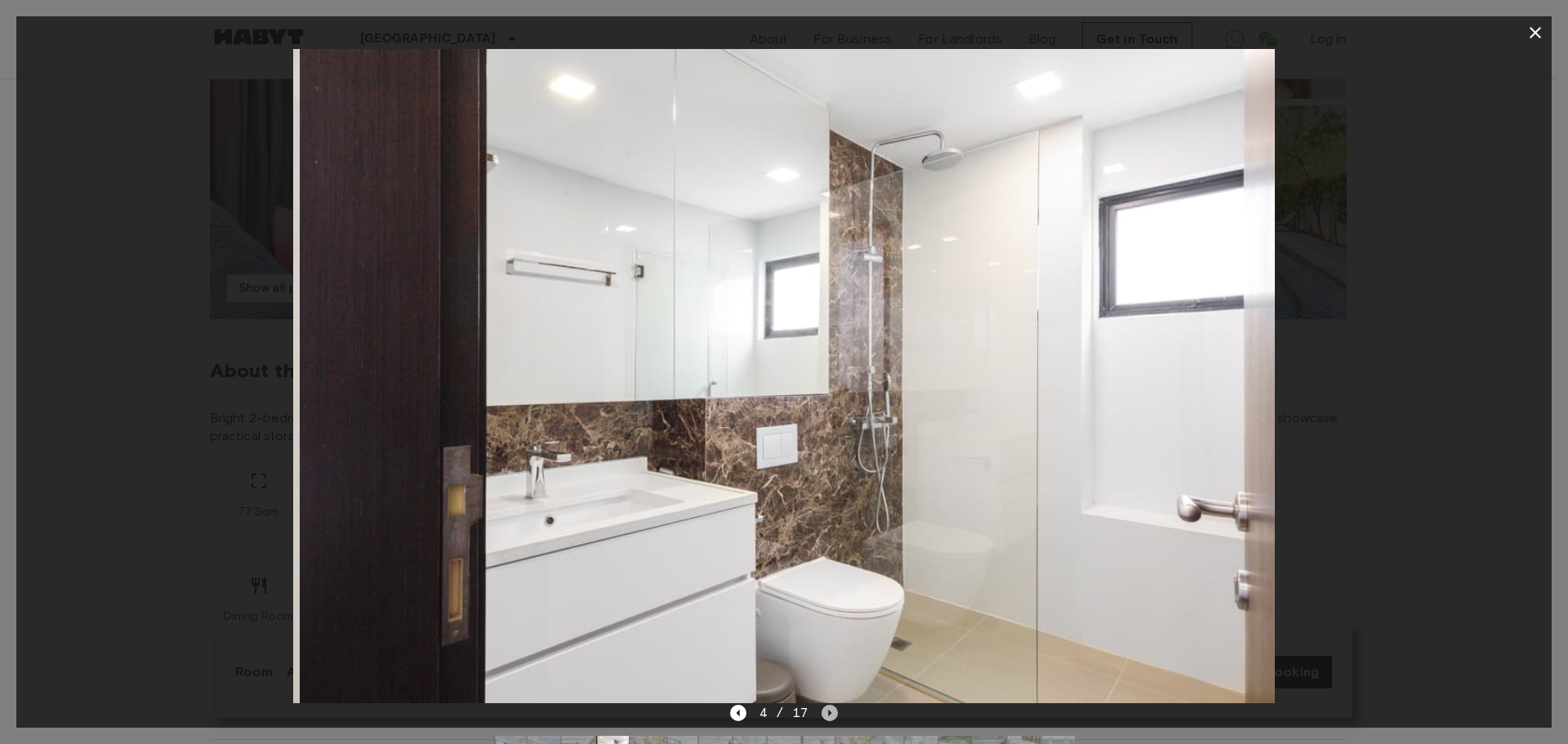
click at [829, 715] on icon "Next image" at bounding box center [831, 712] width 4 height 7
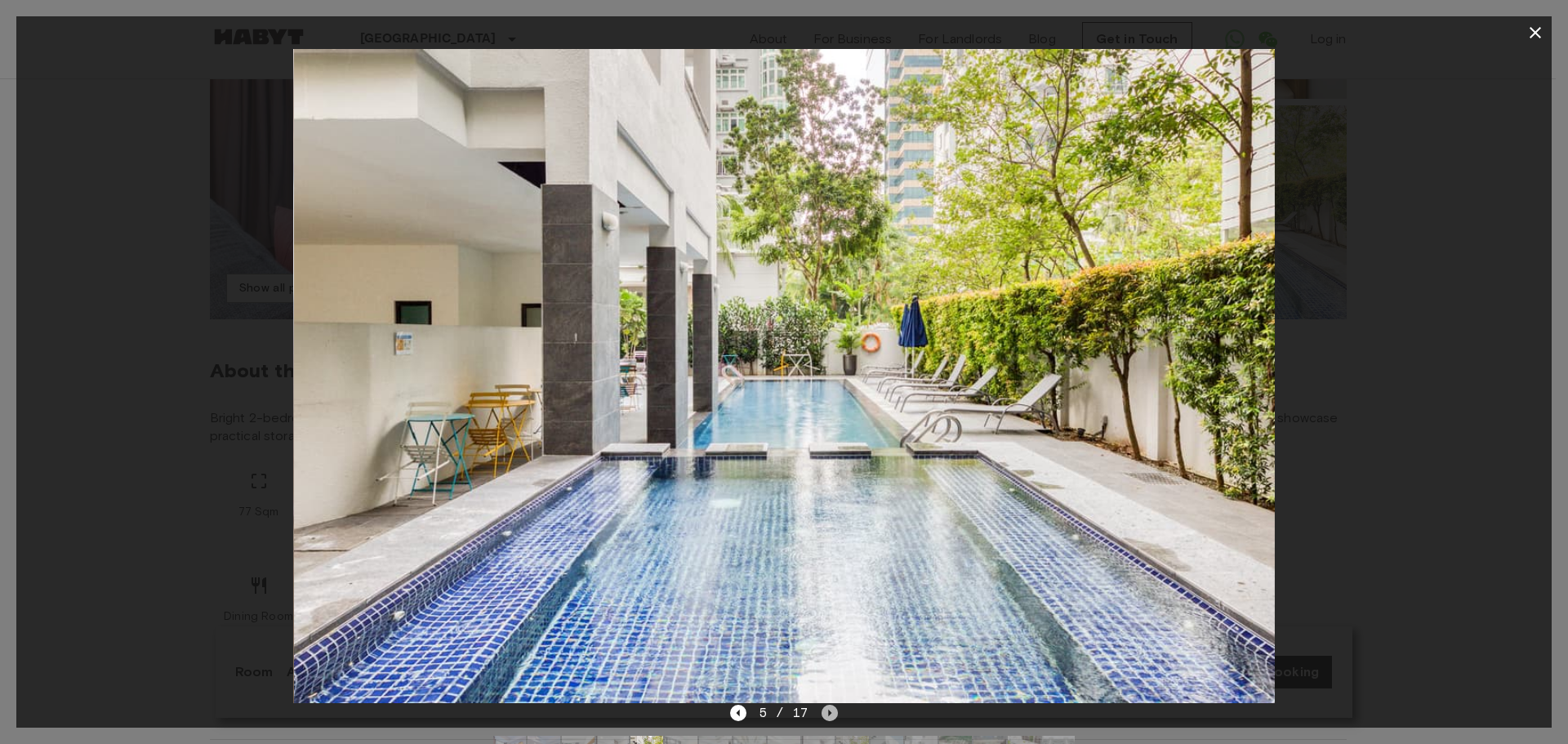
click at [829, 715] on icon "Next image" at bounding box center [831, 712] width 4 height 7
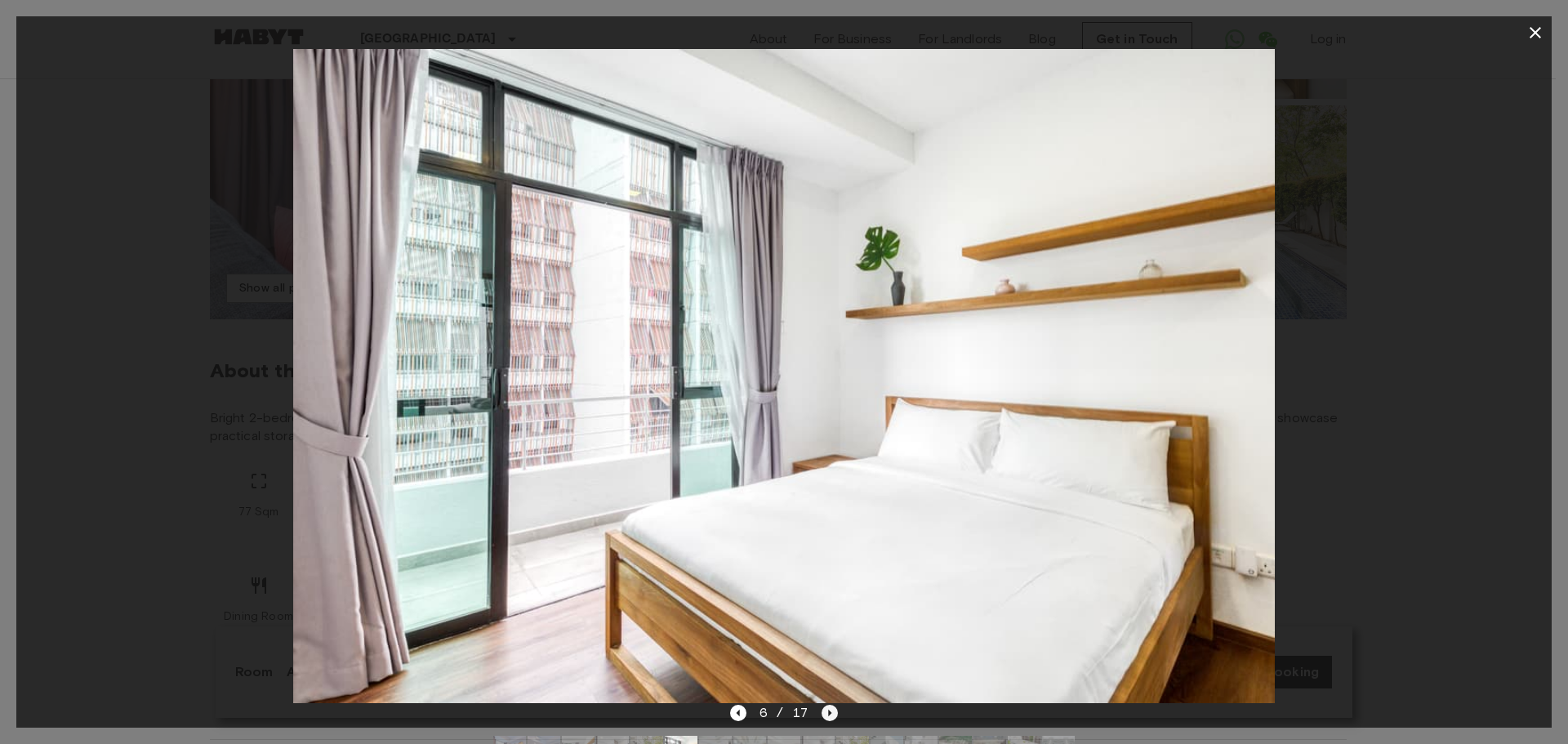
click at [829, 715] on icon "Next image" at bounding box center [831, 712] width 4 height 7
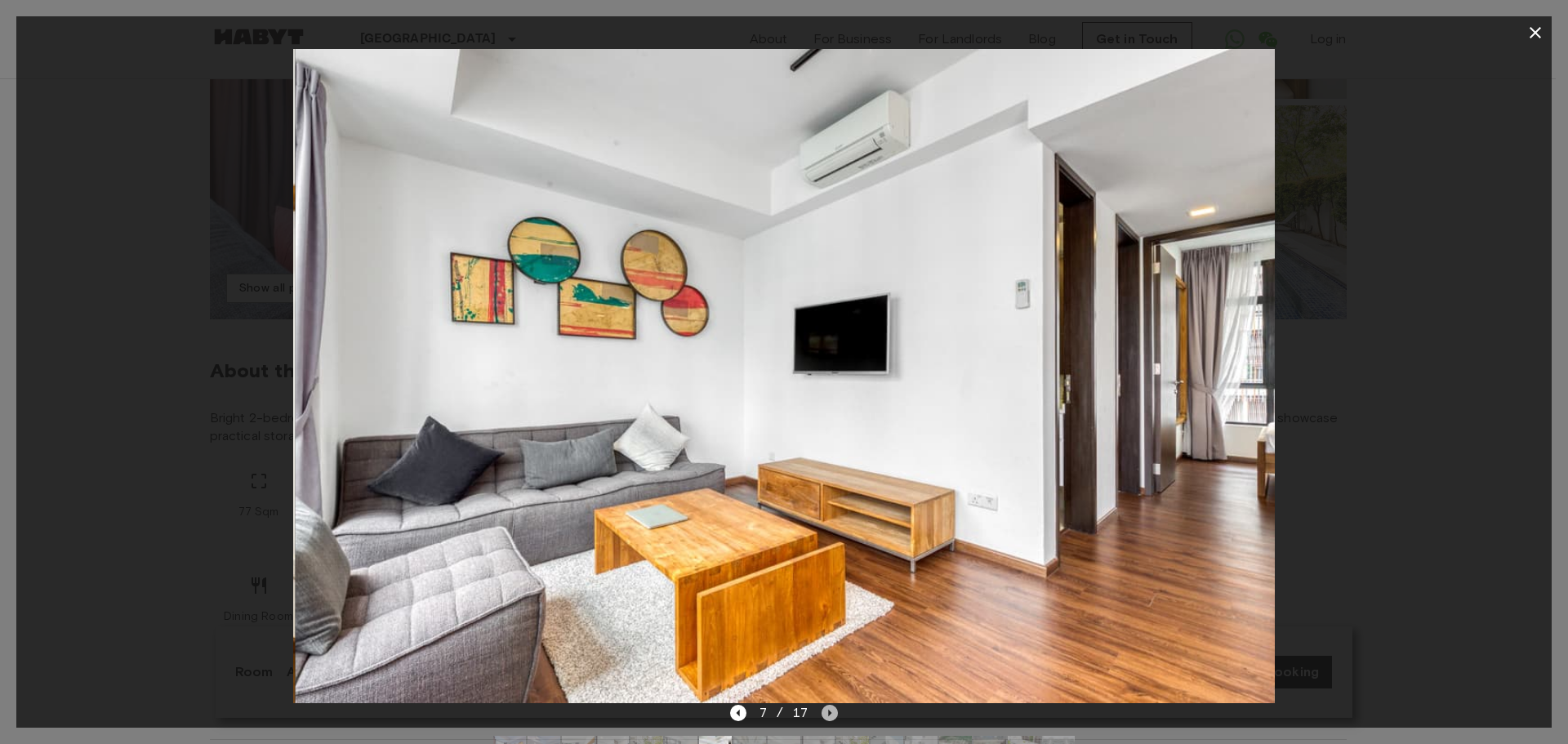
click at [829, 715] on icon "Next image" at bounding box center [831, 712] width 4 height 7
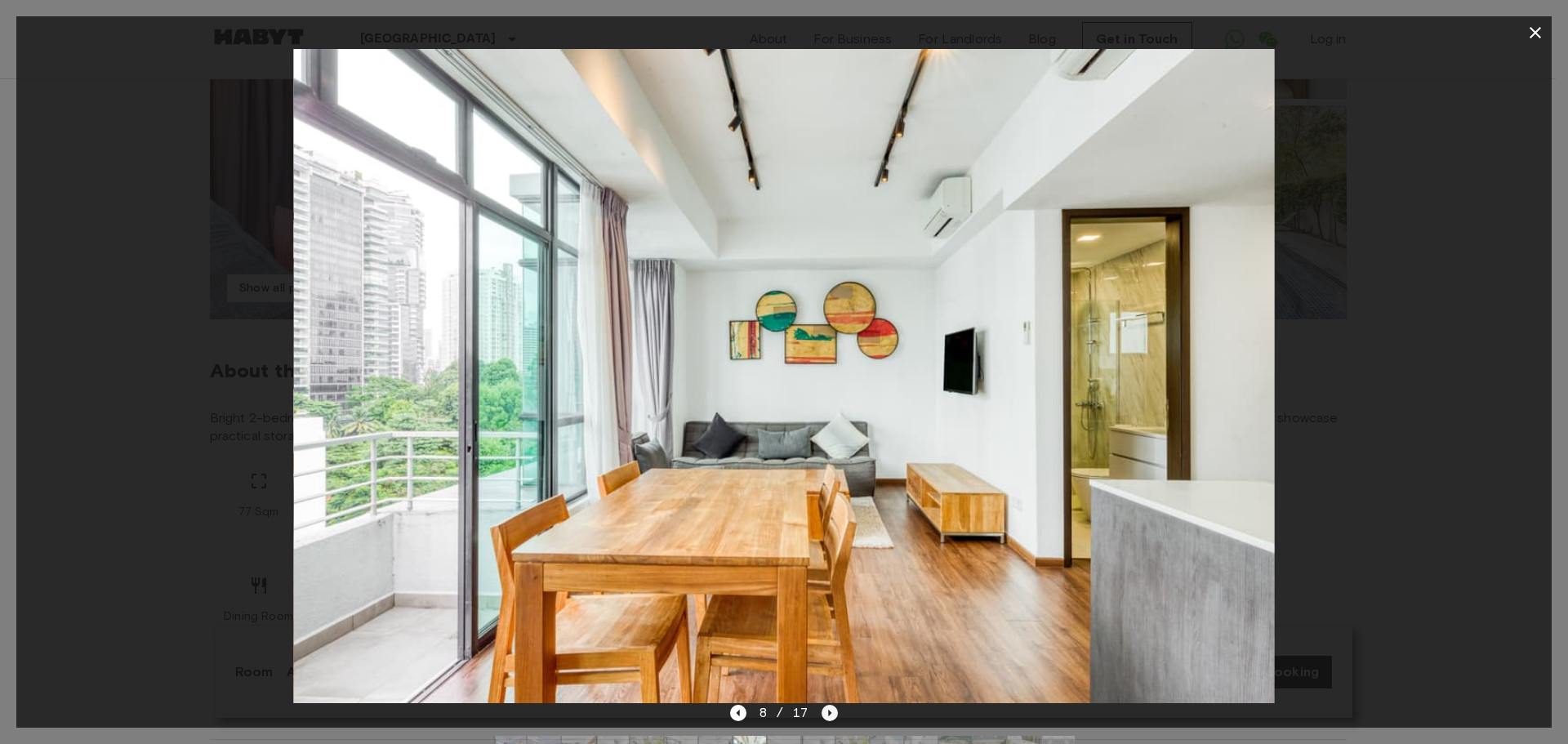
click at [829, 715] on icon "Next image" at bounding box center [831, 712] width 4 height 7
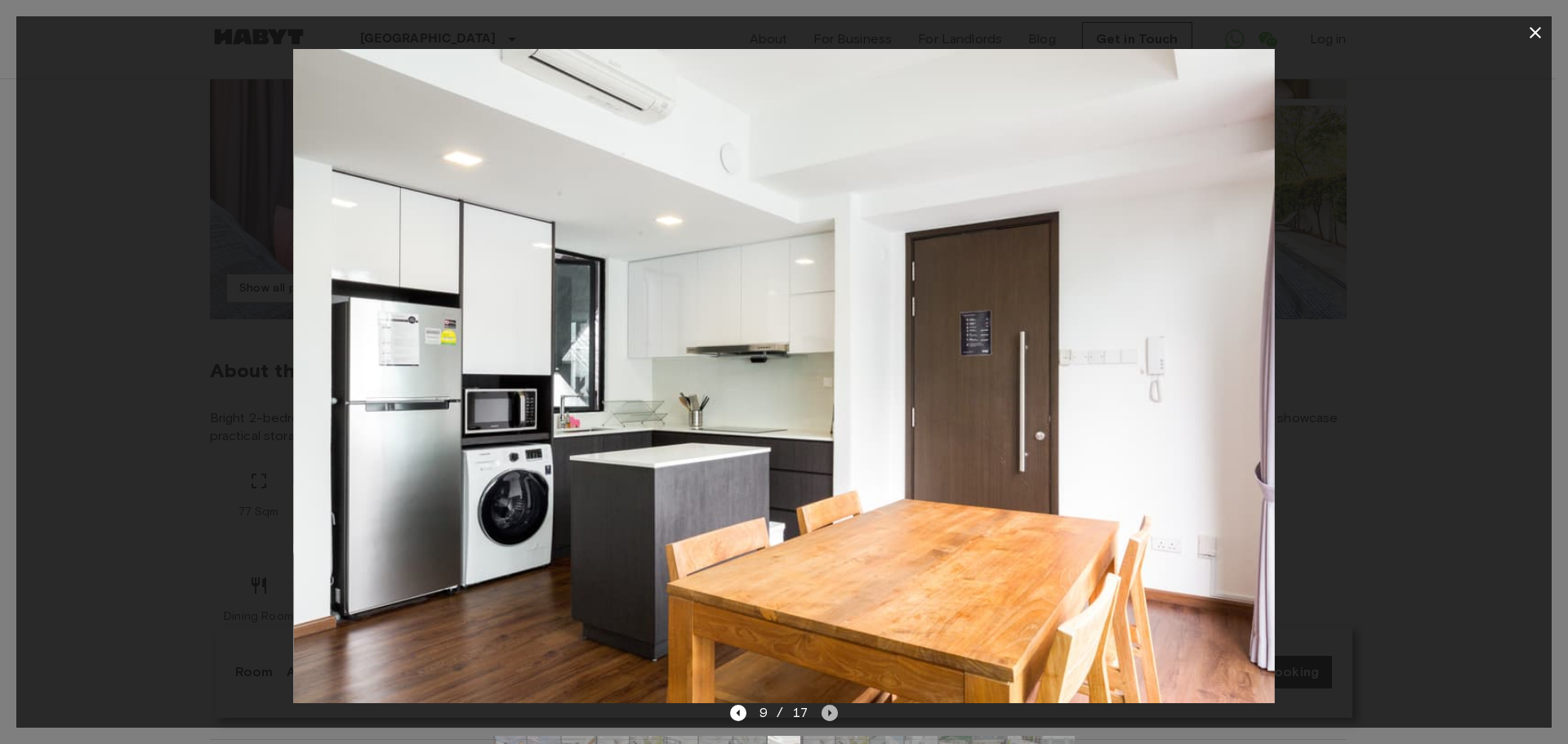
click at [829, 715] on icon "Next image" at bounding box center [831, 712] width 4 height 7
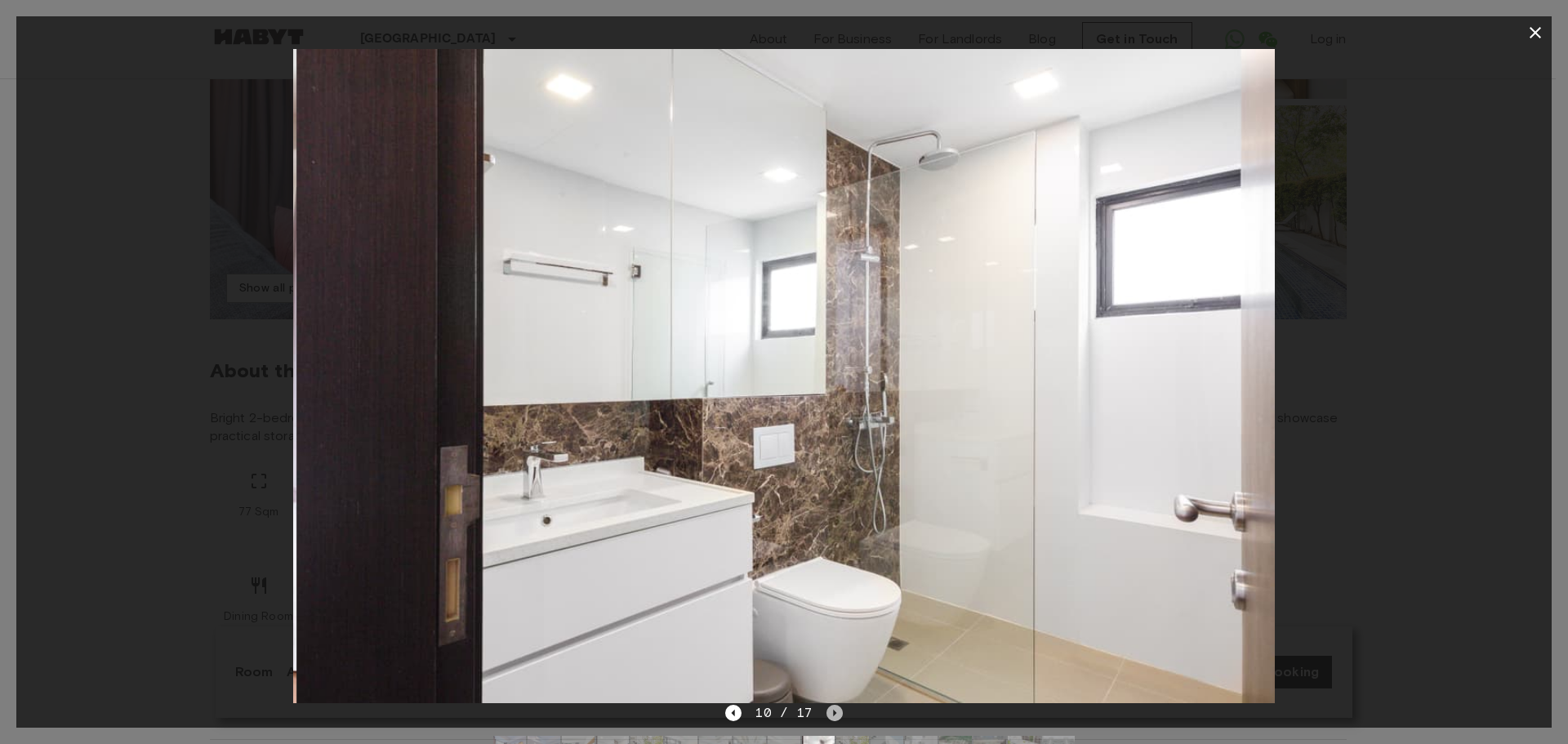
click at [828, 715] on icon "Next image" at bounding box center [835, 713] width 17 height 17
